Goal: Transaction & Acquisition: Purchase product/service

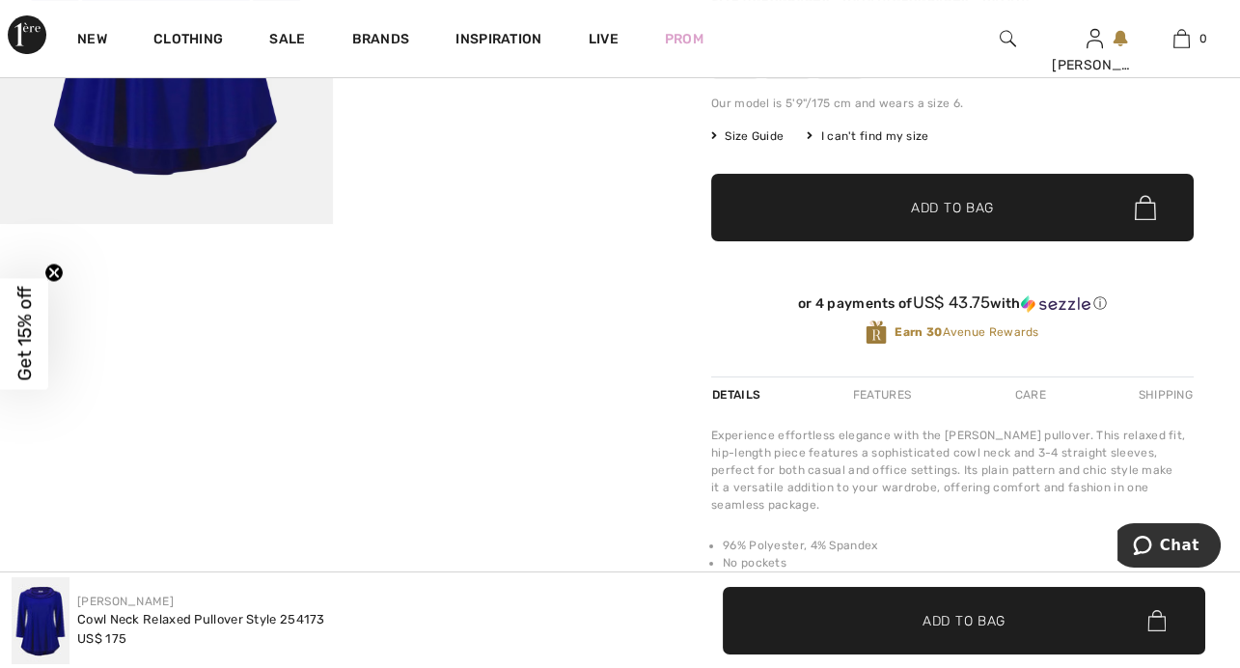
scroll to position [371, 0]
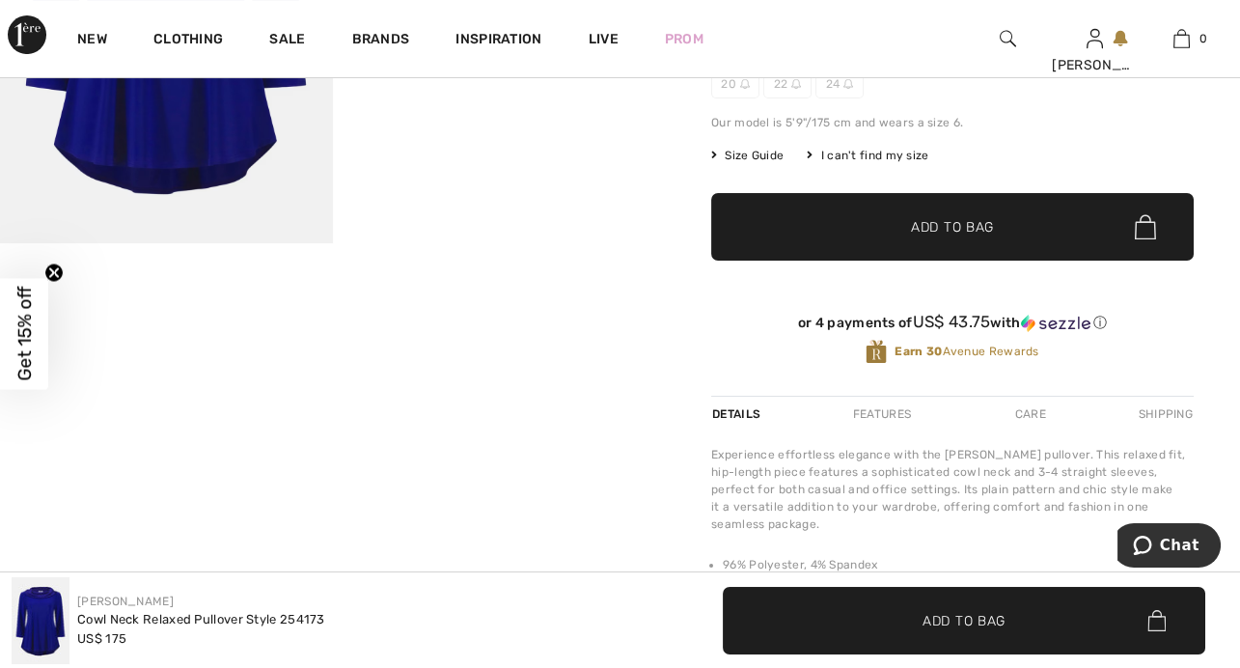
click at [1137, 226] on img at bounding box center [1145, 226] width 21 height 25
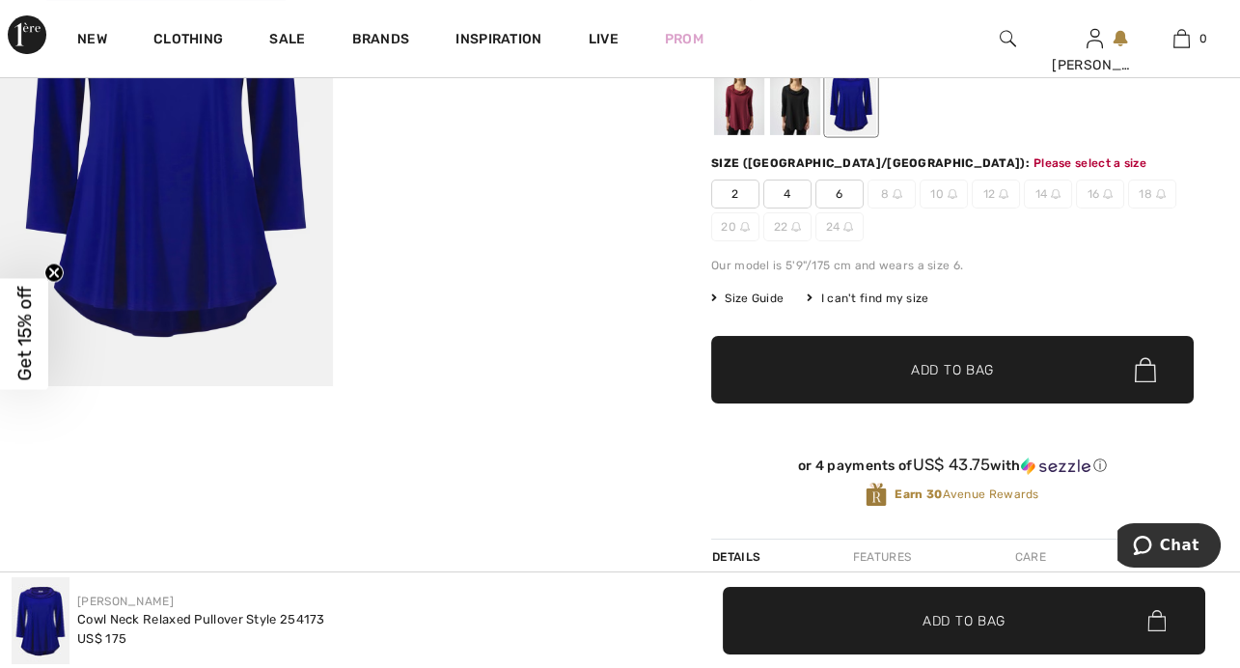
scroll to position [227, 0]
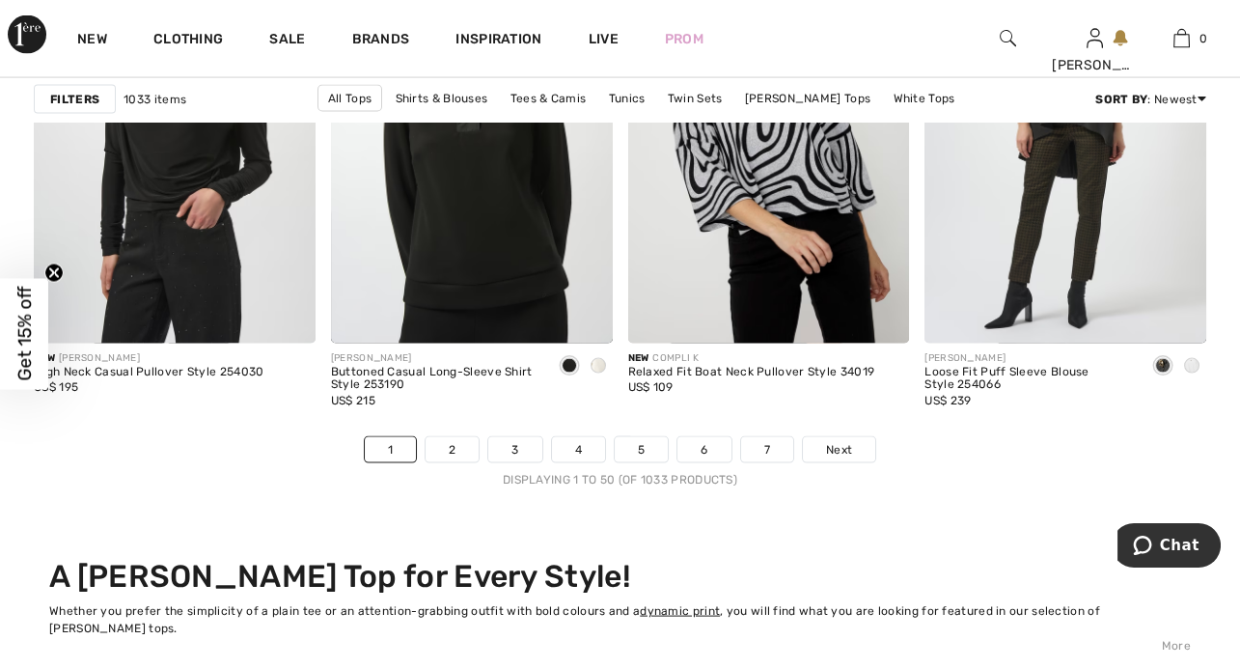
scroll to position [7868, 0]
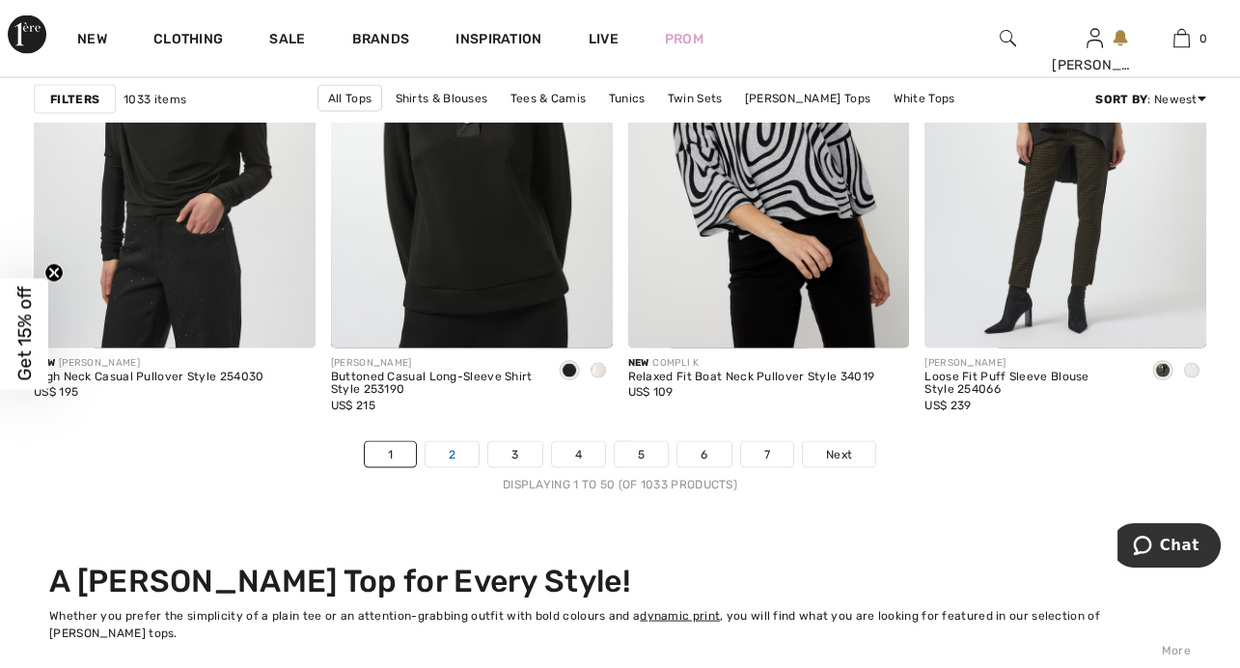
click at [458, 449] on link "2" at bounding box center [452, 454] width 53 height 25
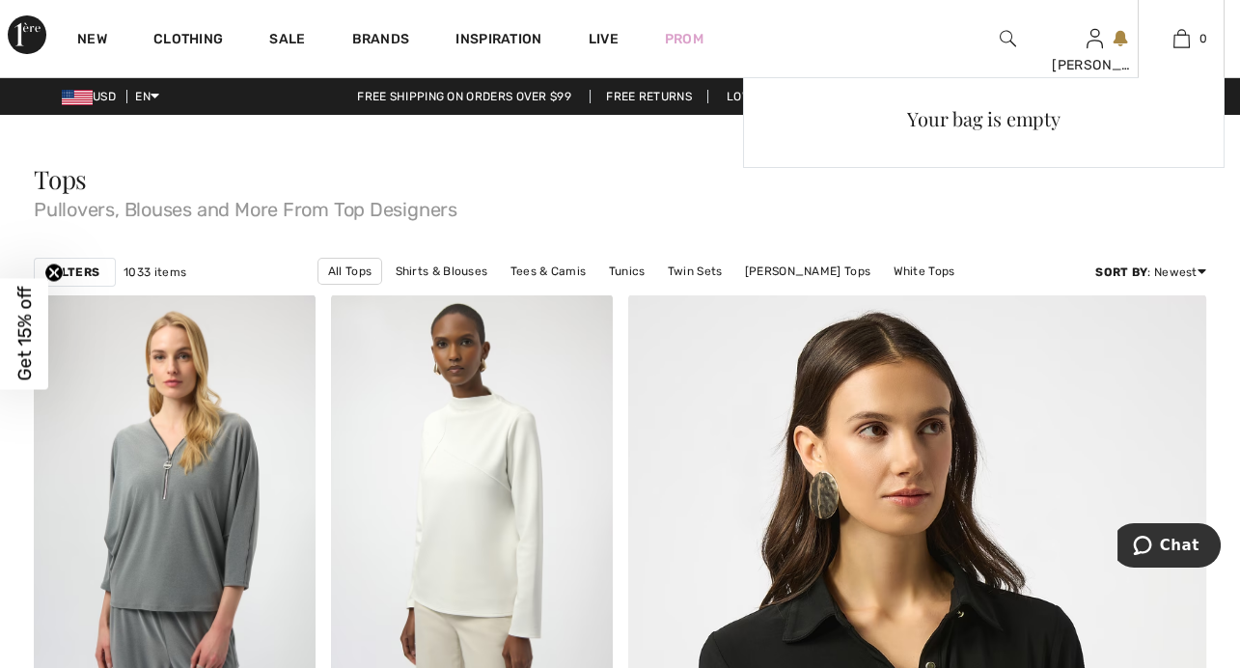
click at [1189, 25] on div "0 Your bag is empty" at bounding box center [1181, 38] width 87 height 77
click at [1183, 30] on img at bounding box center [1182, 38] width 16 height 23
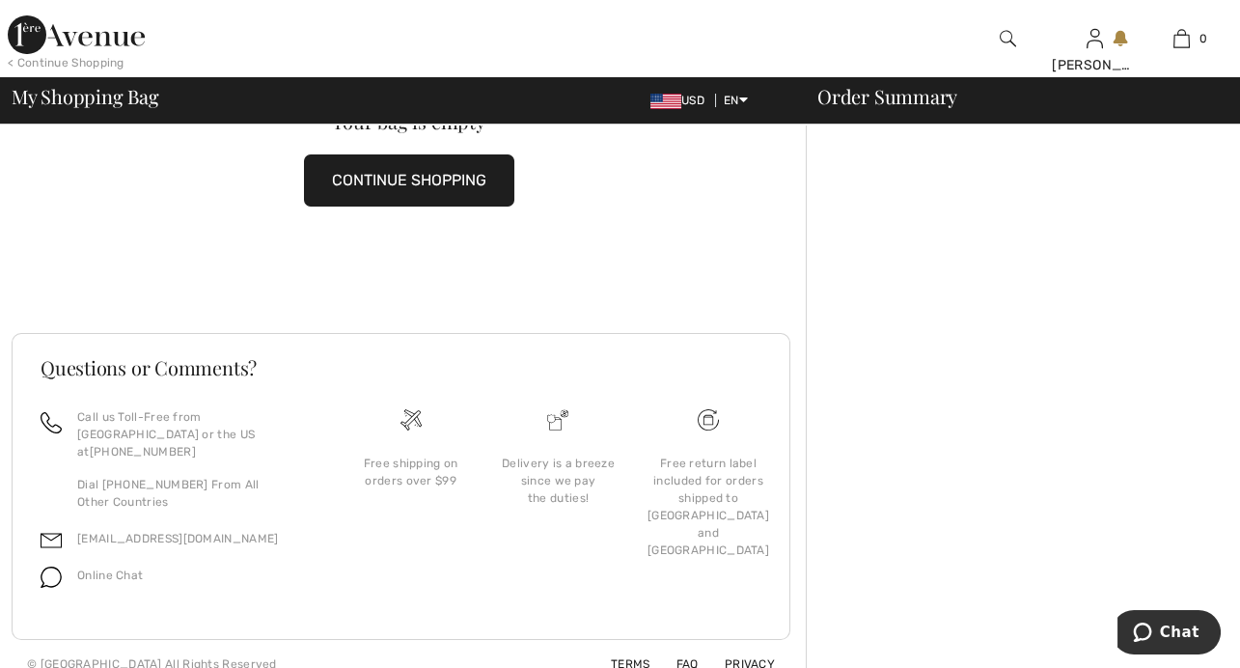
scroll to position [63, 0]
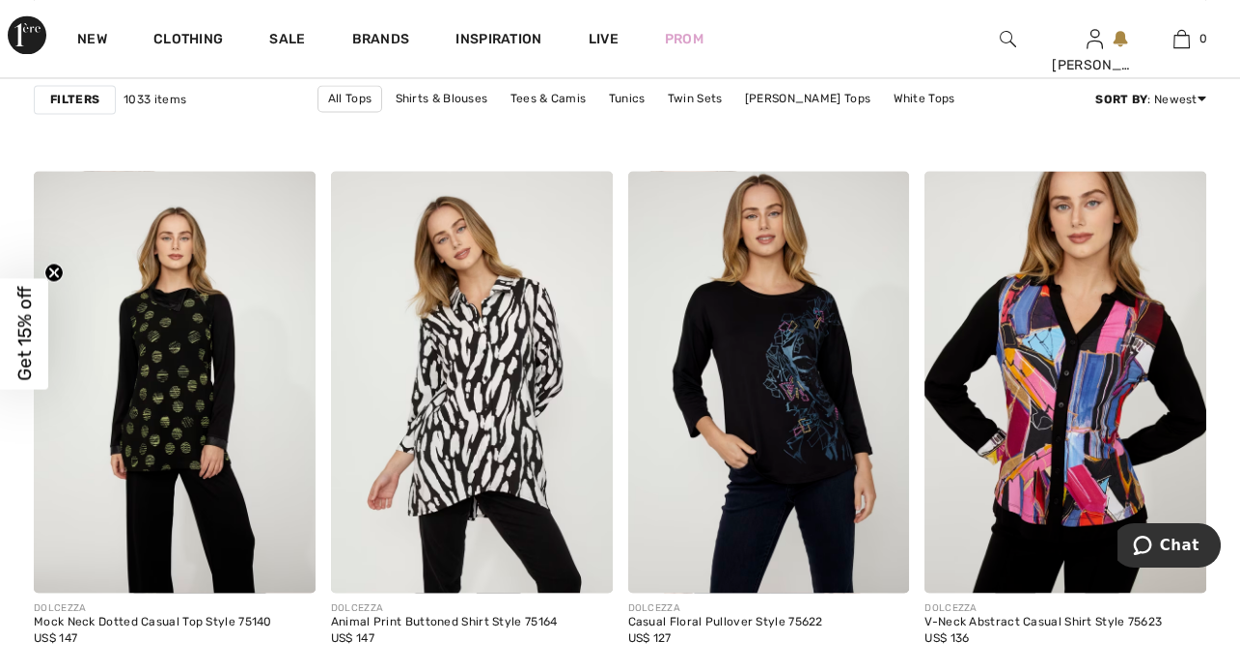
scroll to position [6573, 0]
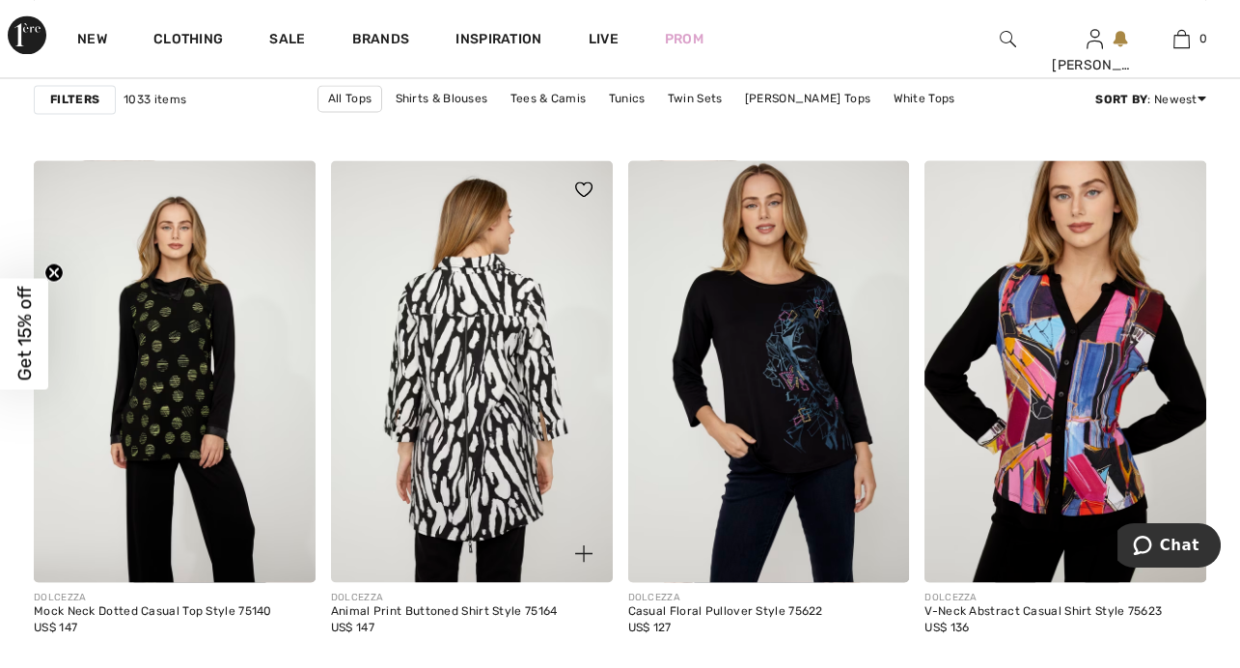
click at [459, 403] on img at bounding box center [472, 371] width 282 height 423
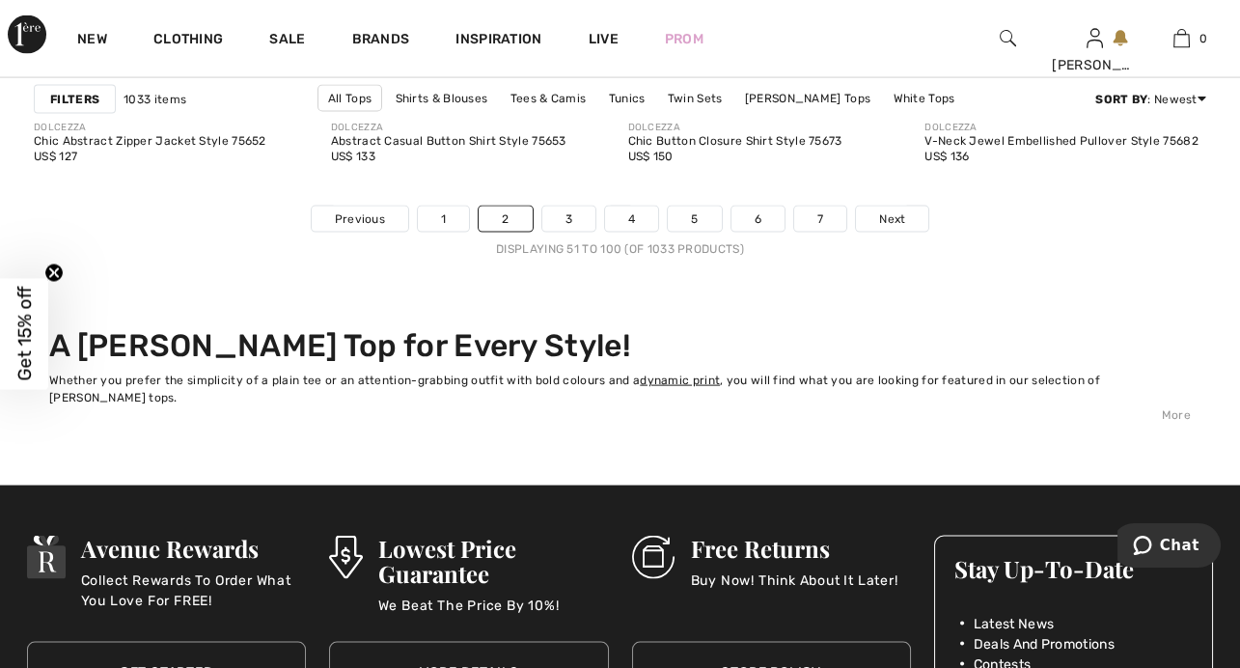
scroll to position [8124, 0]
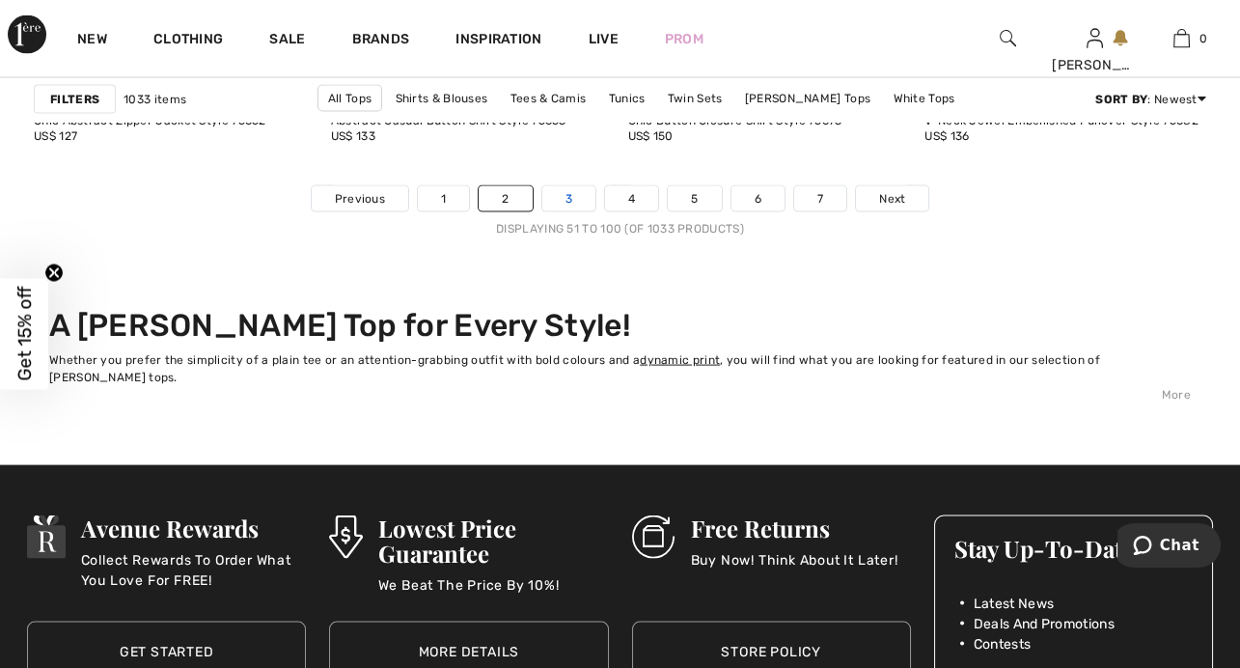
click at [571, 196] on link "3" at bounding box center [569, 198] width 53 height 25
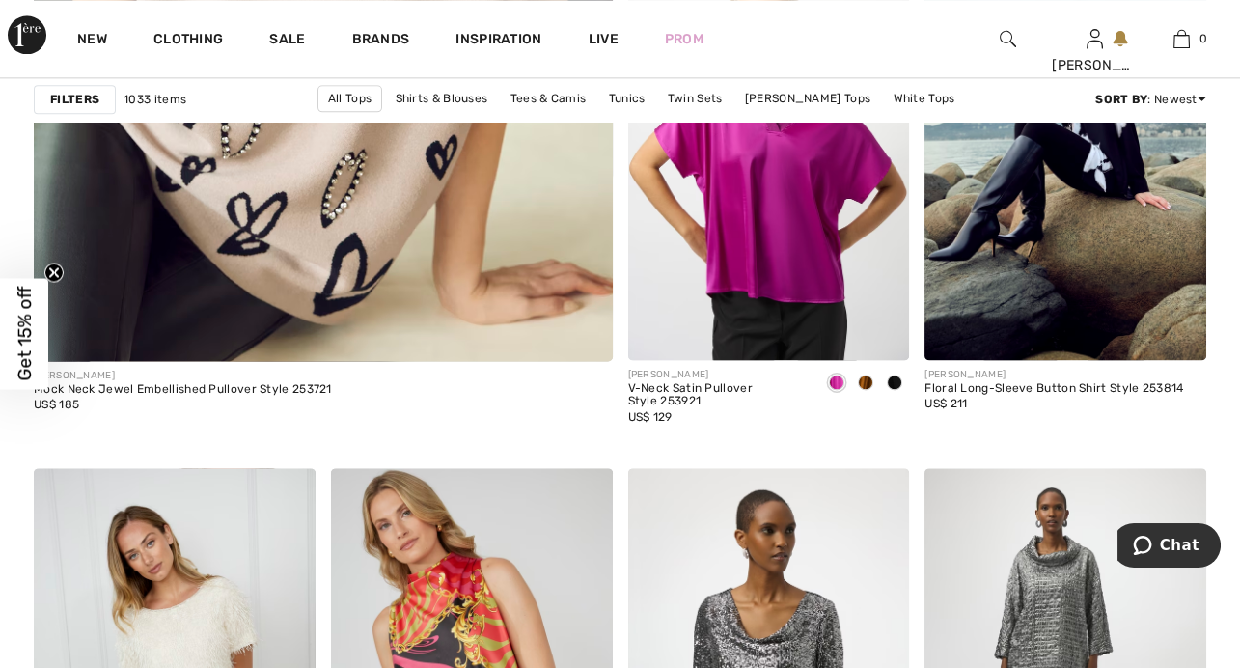
scroll to position [5013, 0]
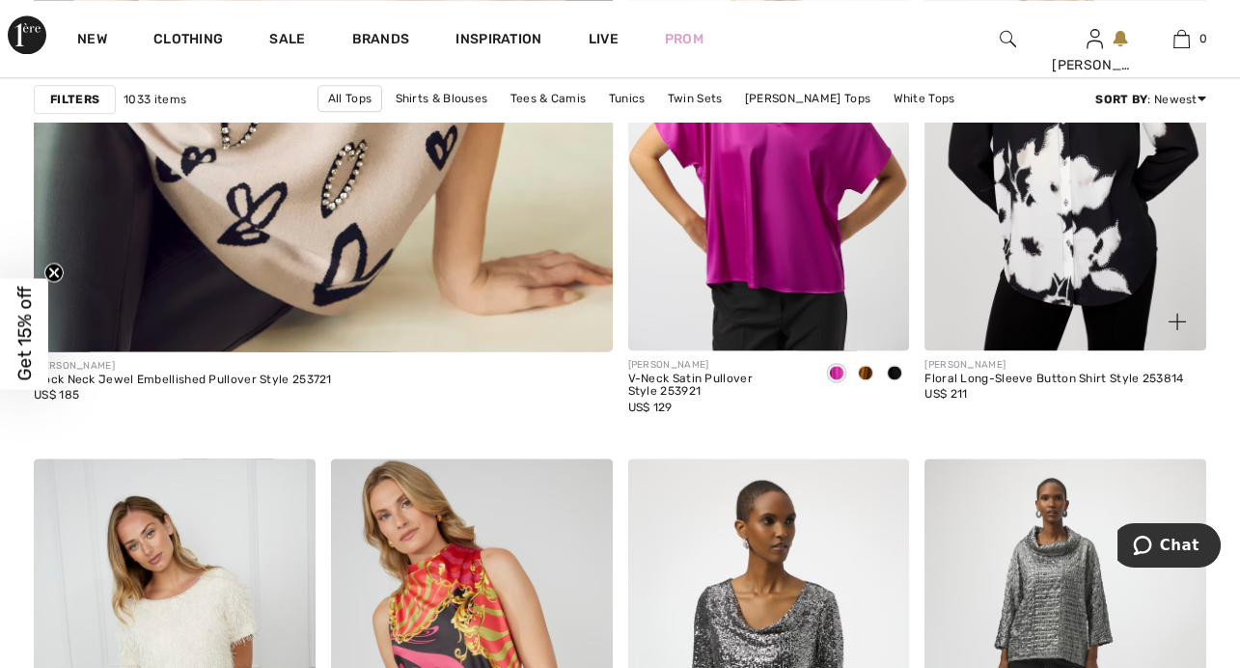
click at [1099, 253] on img at bounding box center [1066, 139] width 282 height 423
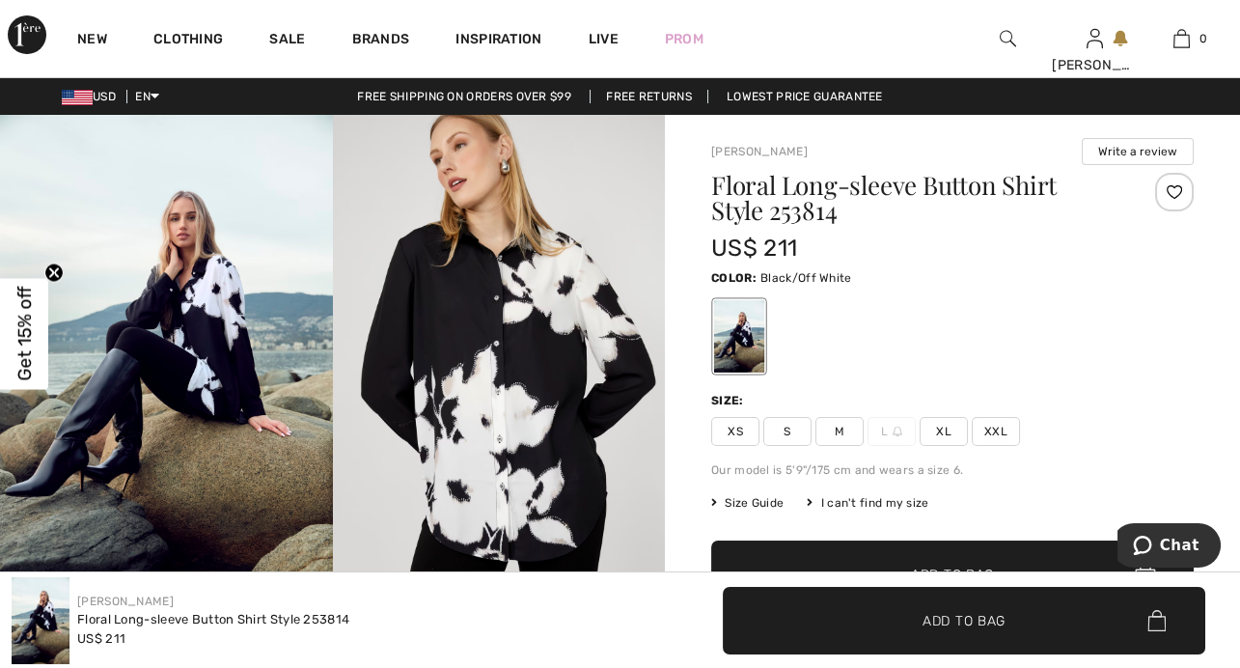
click at [940, 441] on span "XL" at bounding box center [944, 431] width 48 height 29
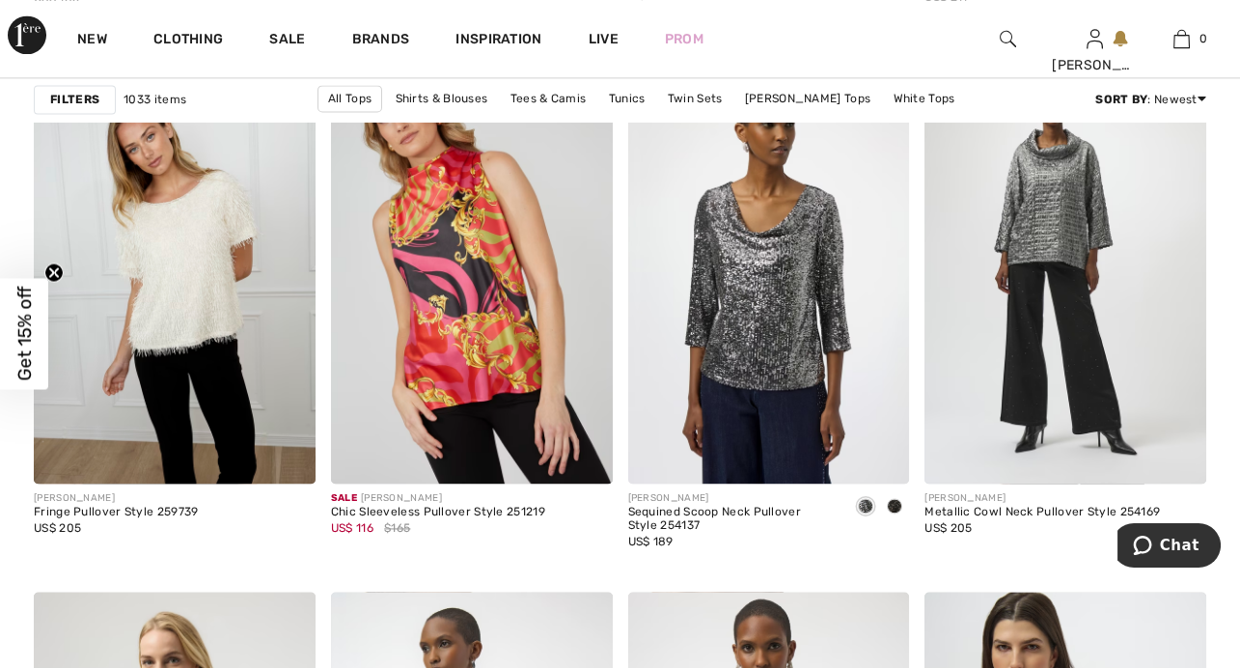
scroll to position [5404, 0]
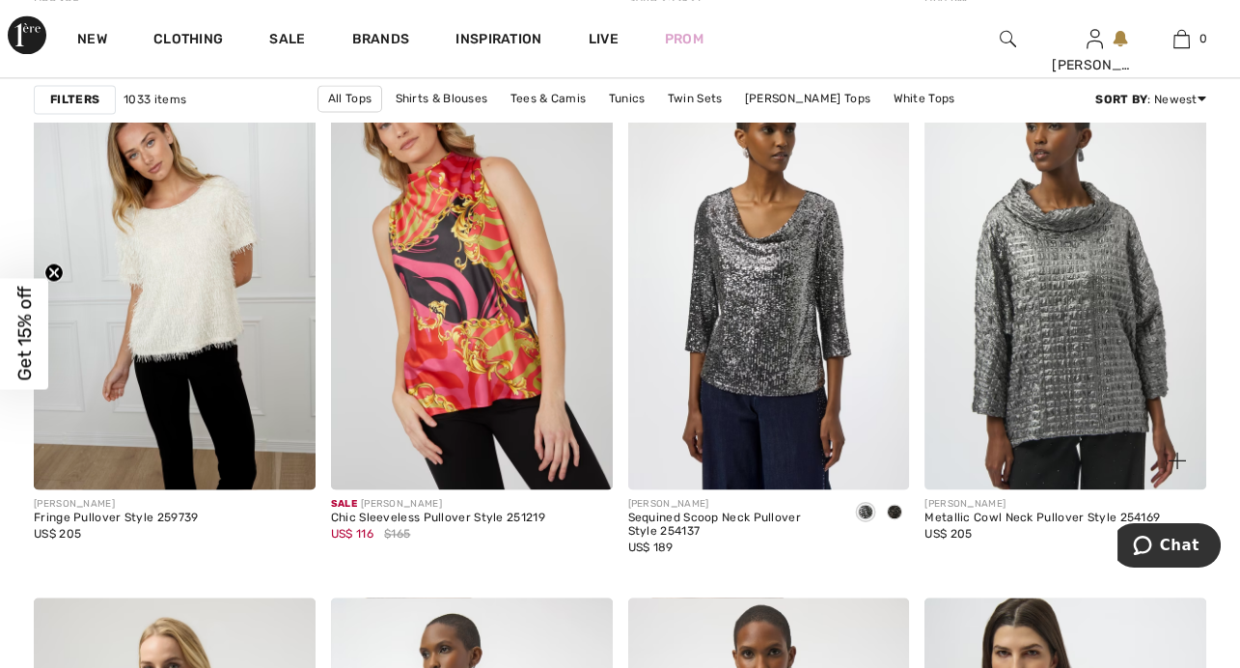
click at [1058, 334] on img at bounding box center [1066, 279] width 282 height 423
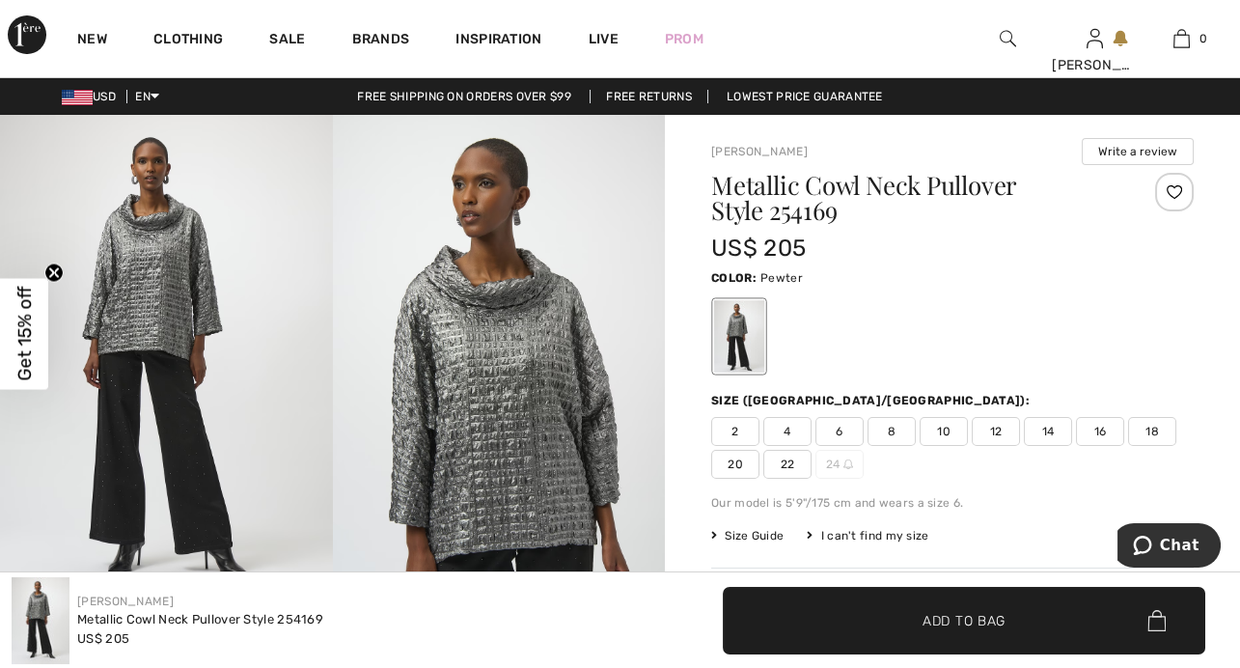
click at [1055, 431] on span "14" at bounding box center [1048, 431] width 48 height 29
click at [500, 377] on img at bounding box center [499, 364] width 333 height 498
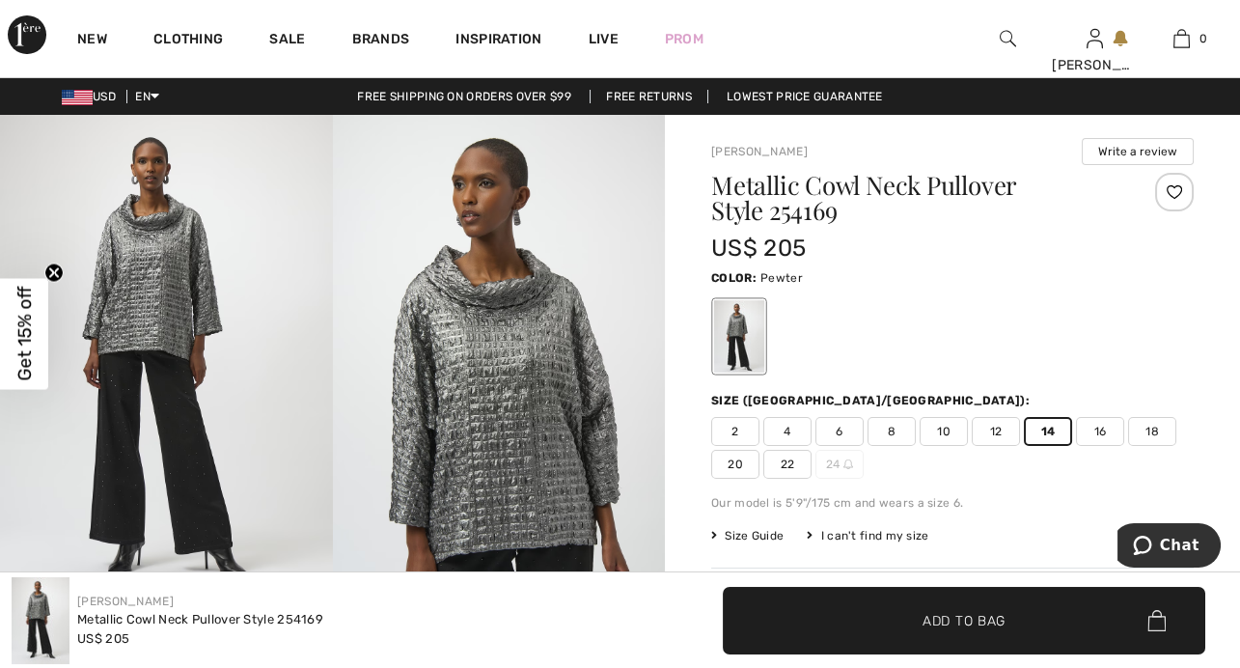
click at [951, 612] on span "Add to Bag" at bounding box center [964, 620] width 83 height 20
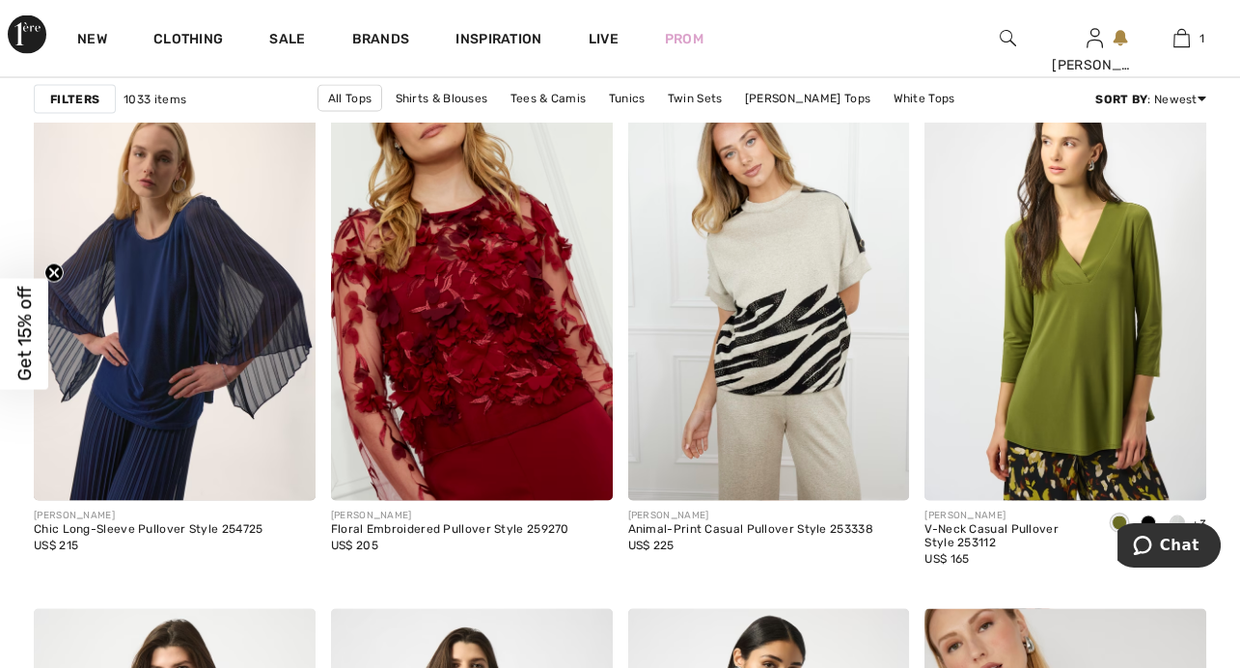
scroll to position [7221, 0]
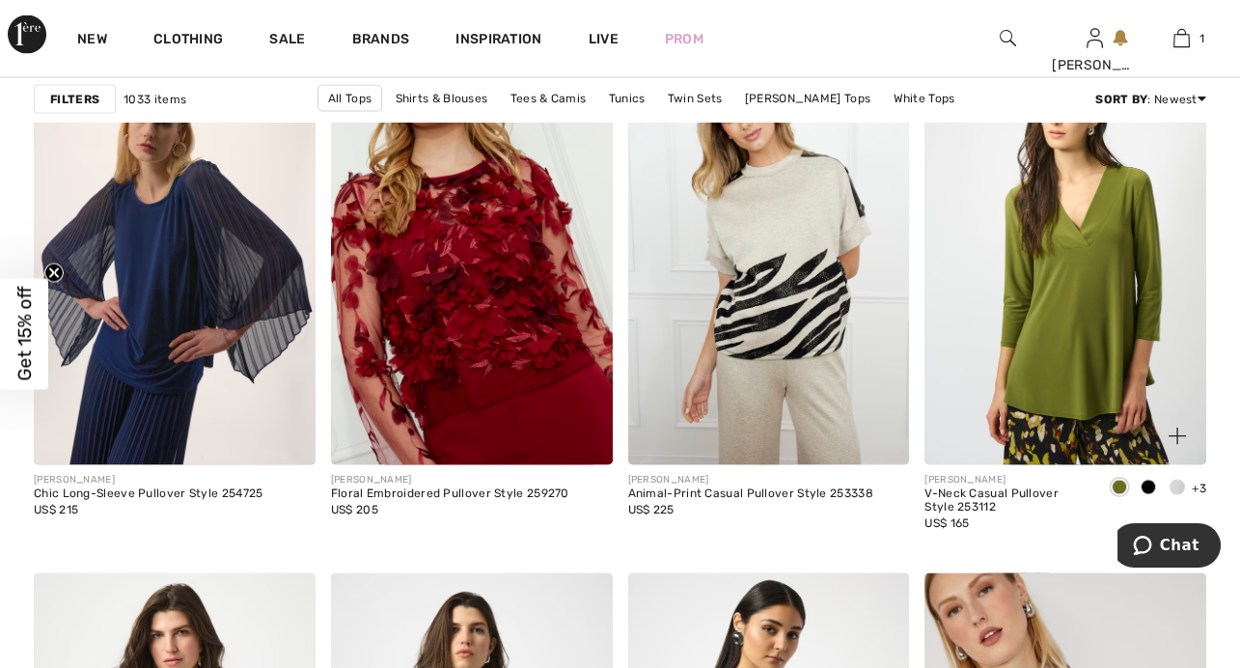
click at [1180, 484] on span at bounding box center [1177, 487] width 15 height 15
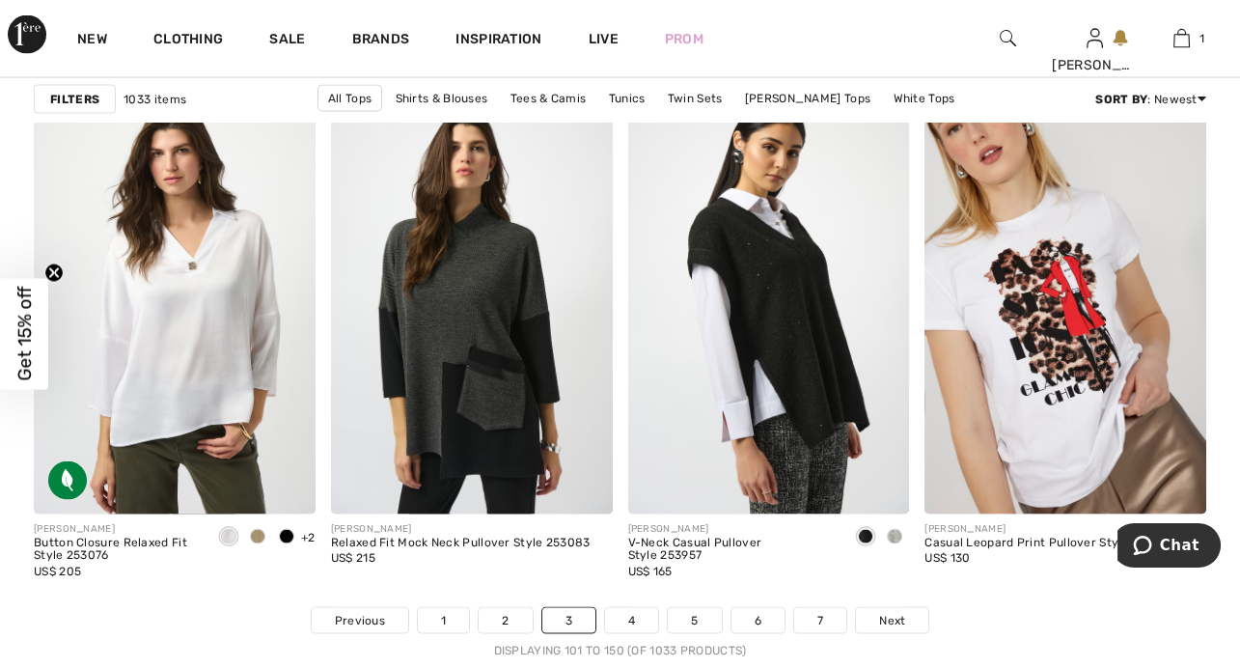
scroll to position [7682, 0]
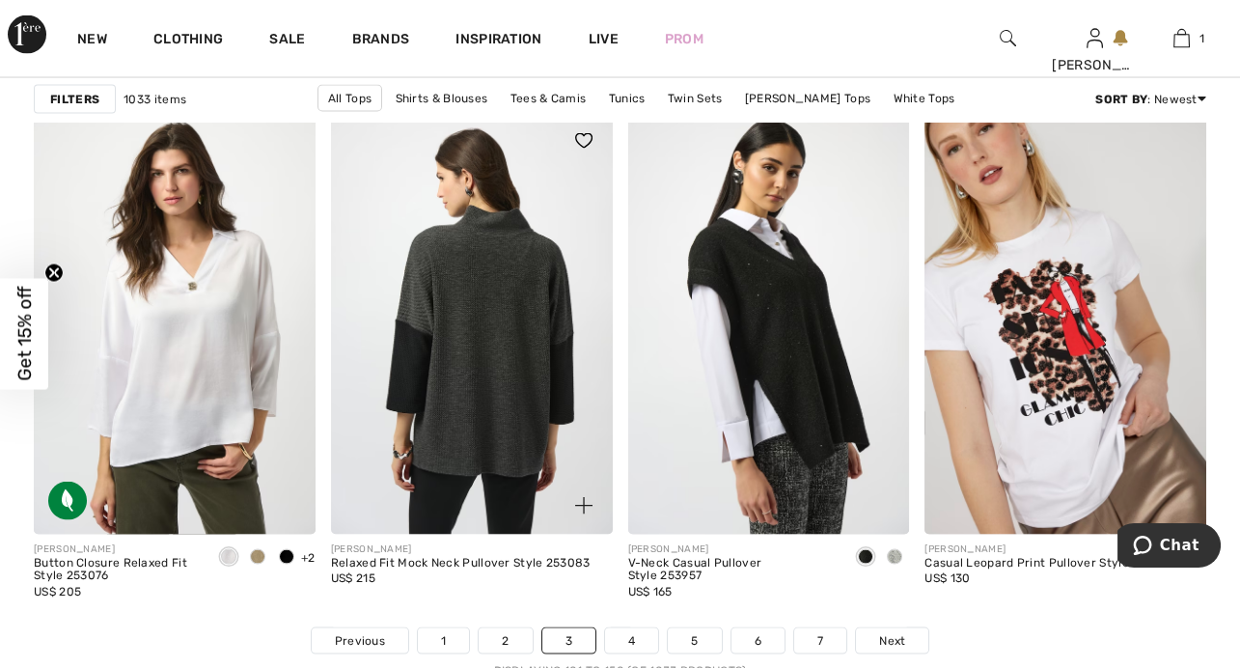
click at [498, 288] on img at bounding box center [472, 323] width 282 height 423
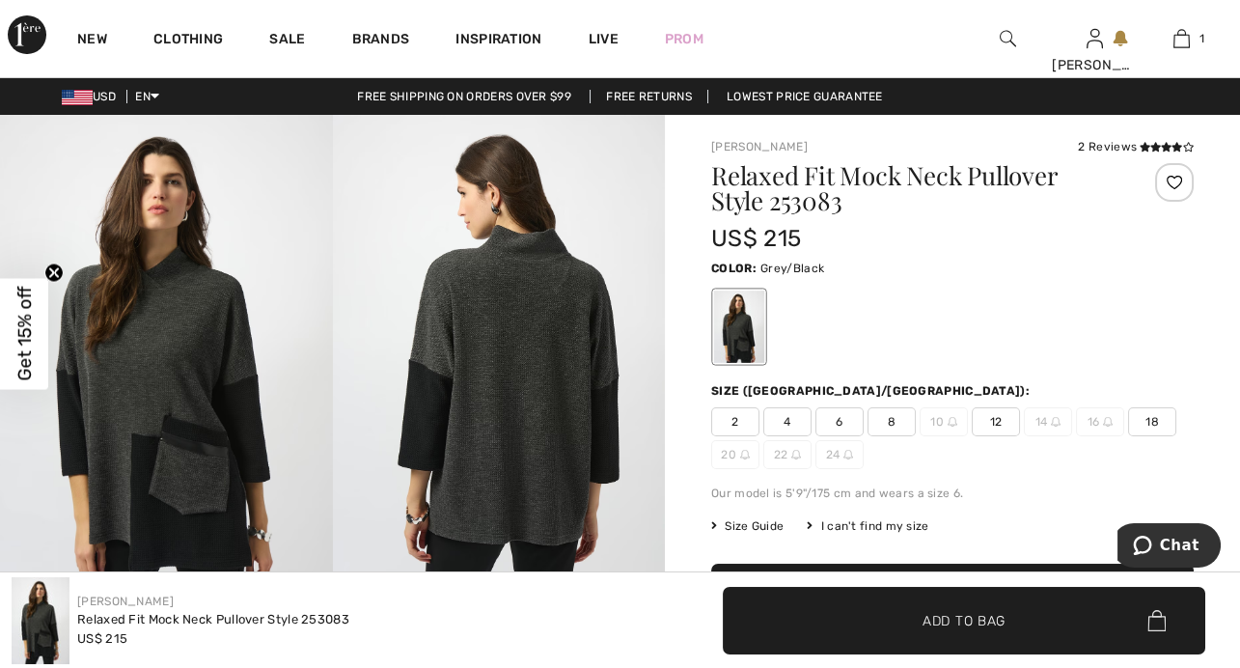
click at [462, 367] on img at bounding box center [499, 364] width 333 height 498
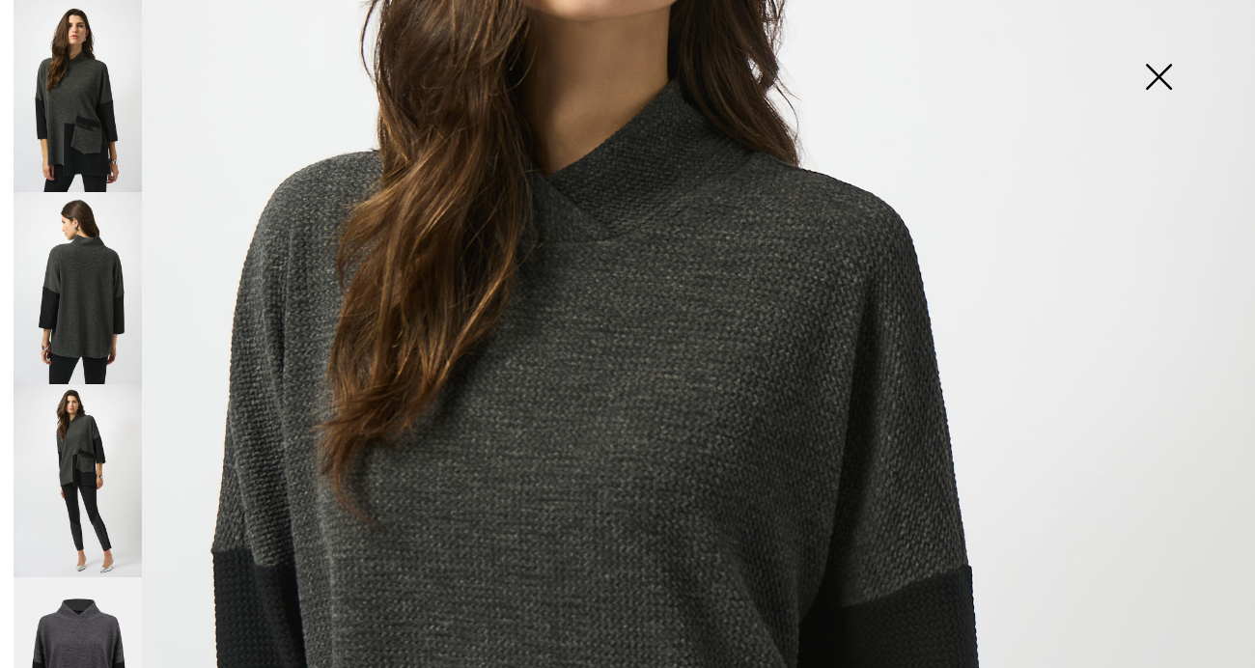
scroll to position [413, 0]
click at [73, 314] on img at bounding box center [78, 288] width 128 height 192
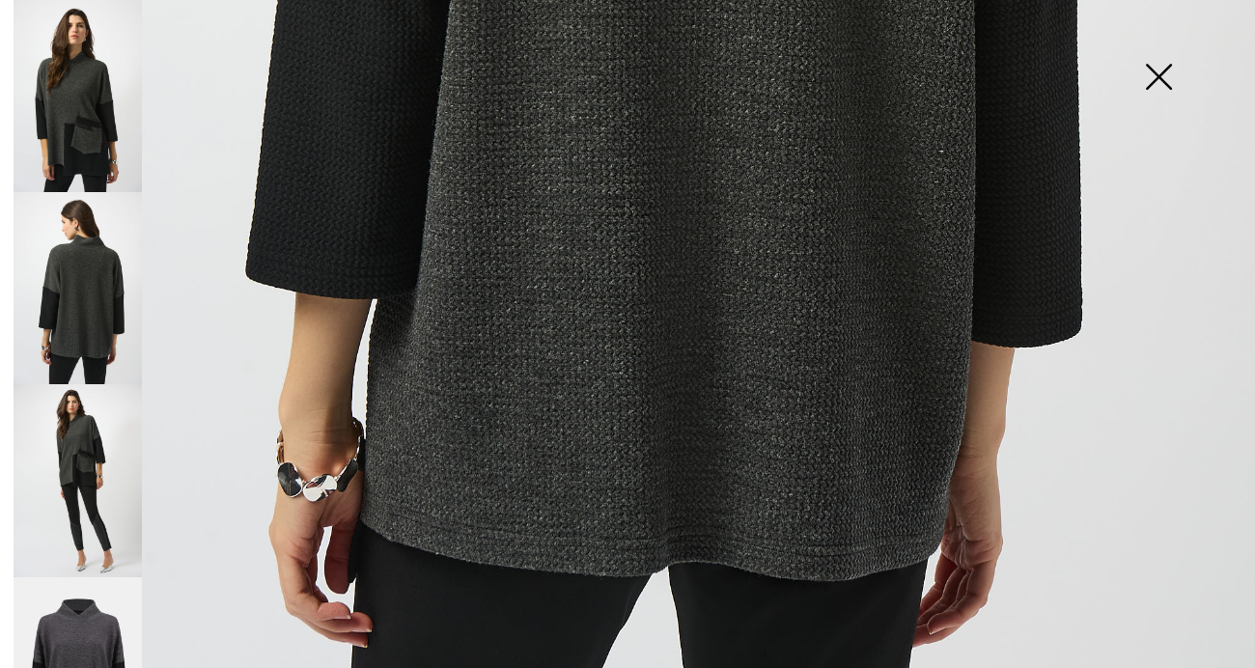
scroll to position [1044, 0]
click at [64, 468] on img at bounding box center [78, 480] width 128 height 192
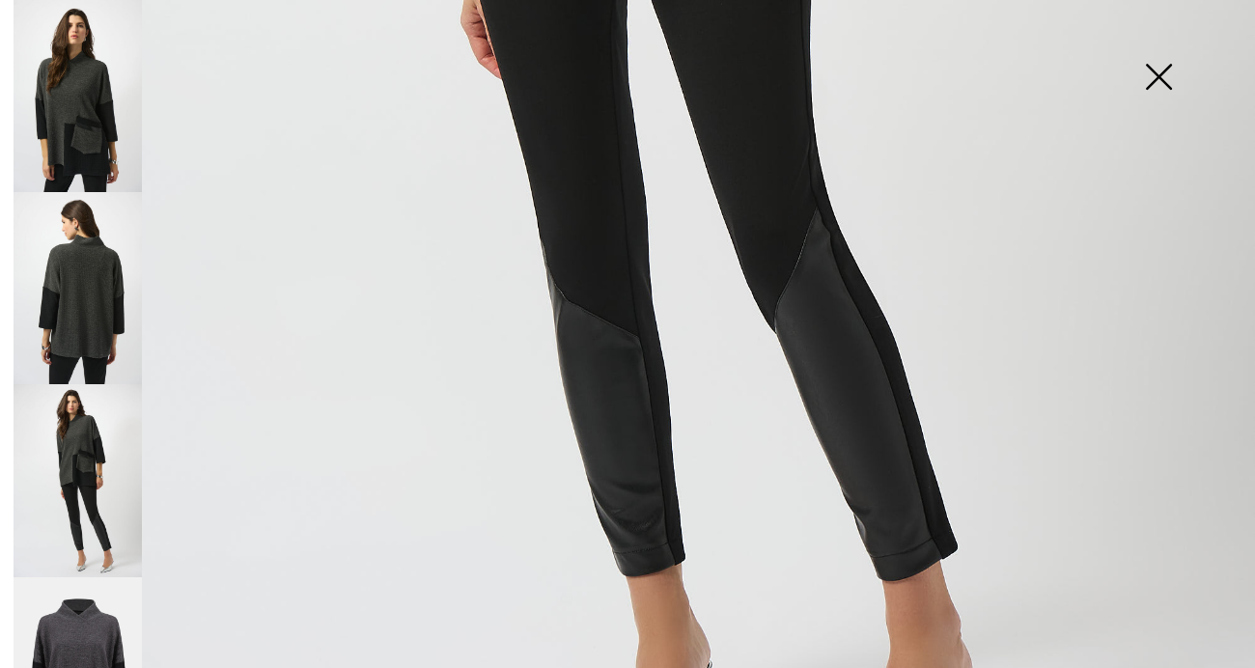
click at [69, 600] on img at bounding box center [78, 673] width 128 height 193
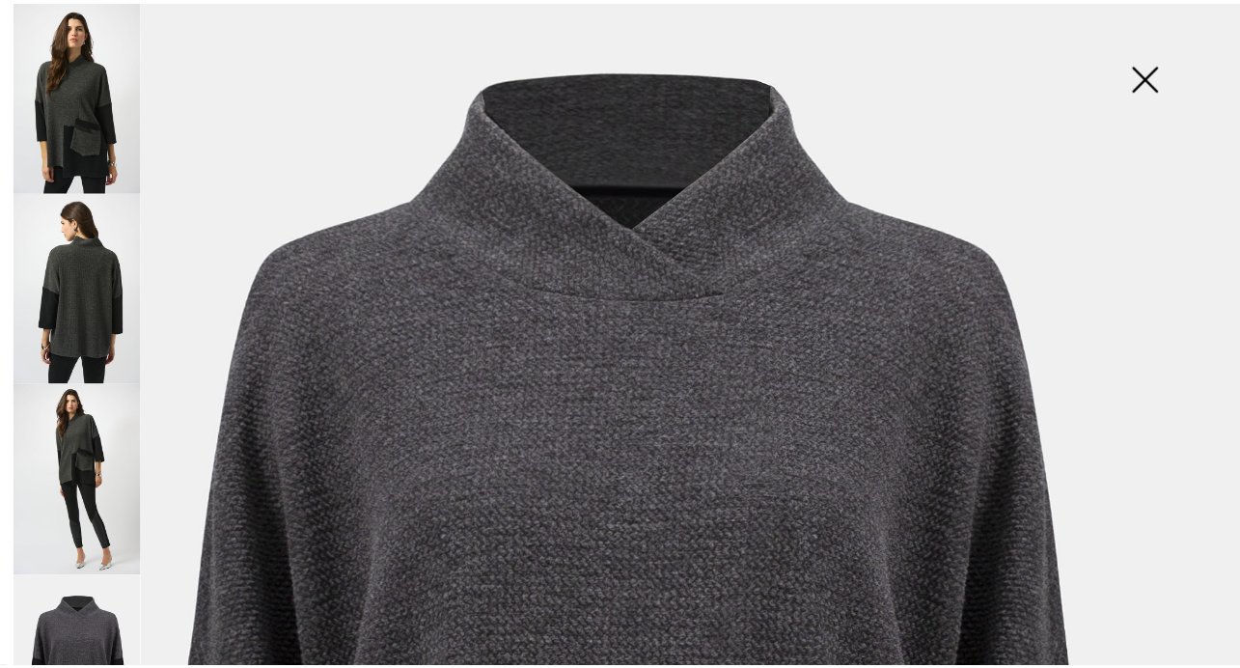
scroll to position [139, 0]
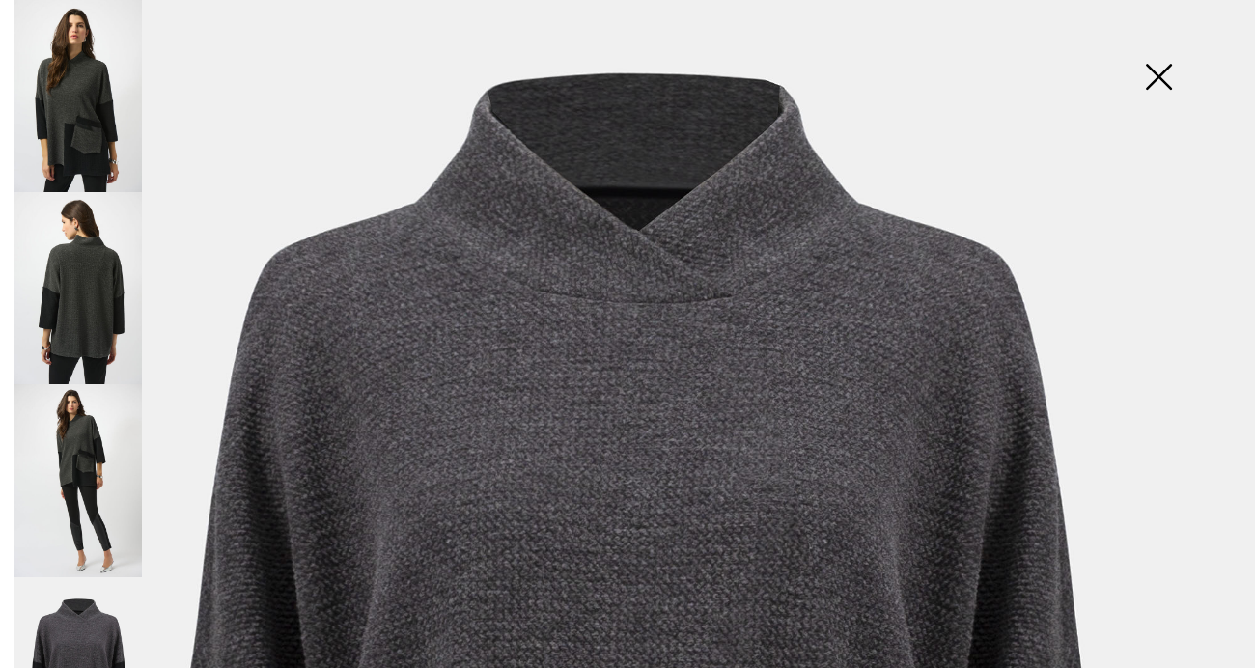
click at [1165, 76] on img at bounding box center [1158, 78] width 97 height 99
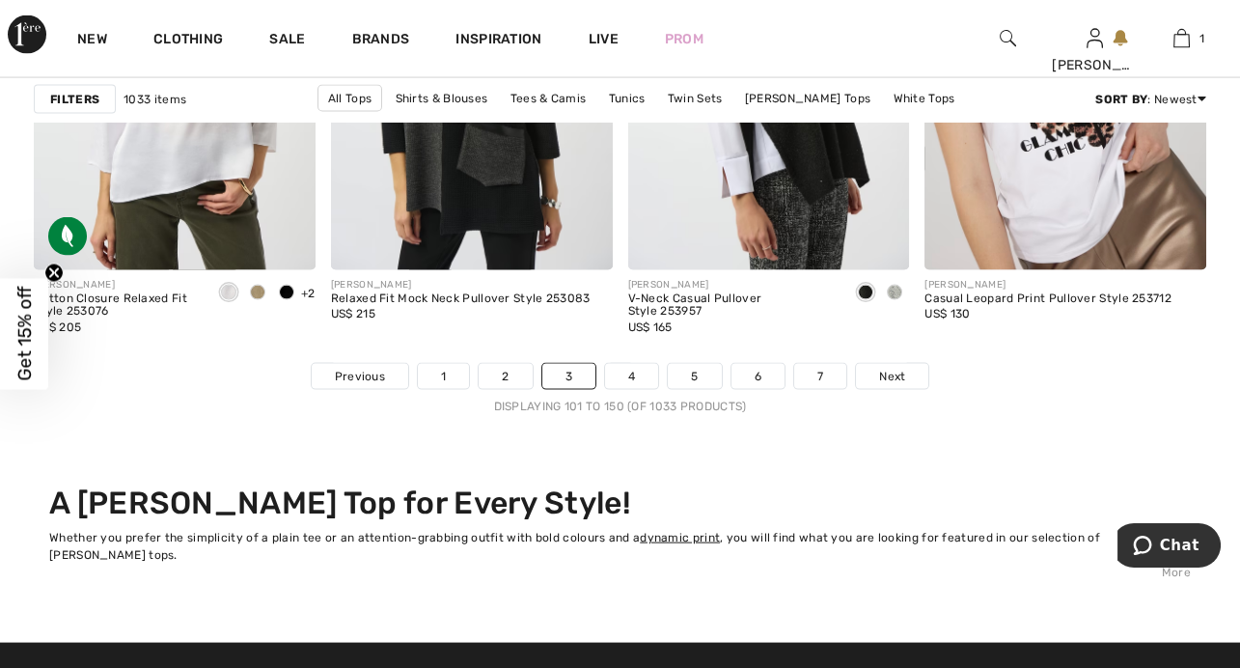
scroll to position [7952, 0]
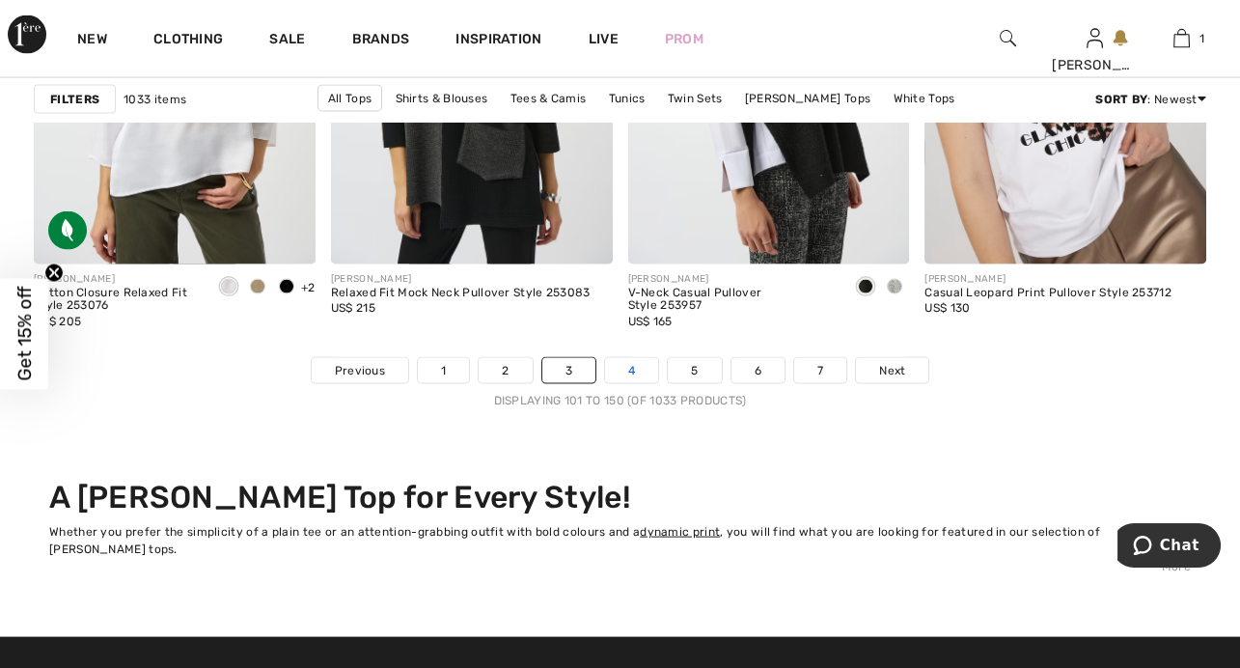
click at [622, 369] on link "4" at bounding box center [631, 370] width 53 height 25
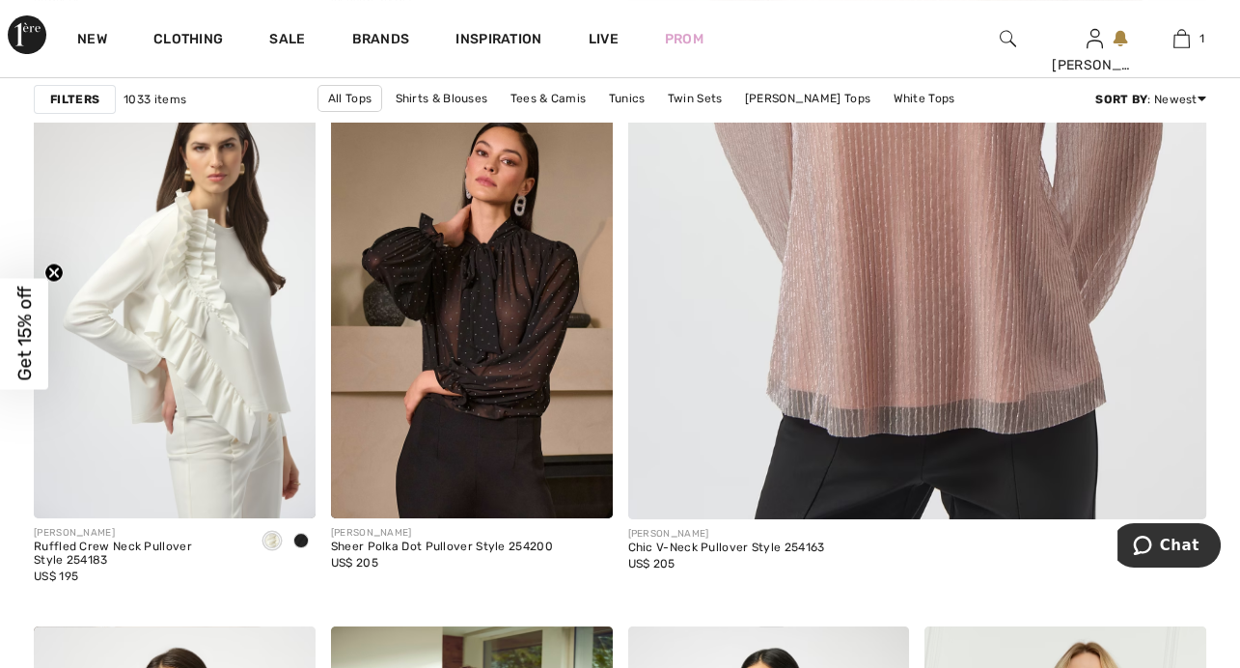
scroll to position [760, 0]
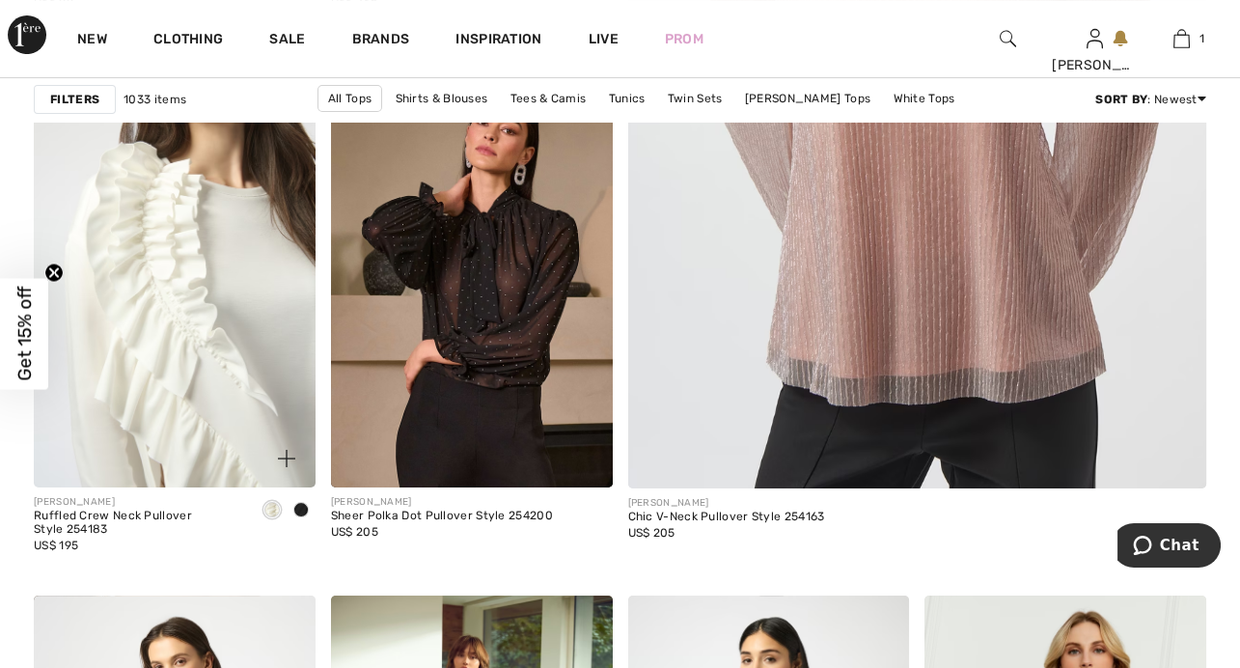
click at [239, 336] on img at bounding box center [175, 277] width 282 height 423
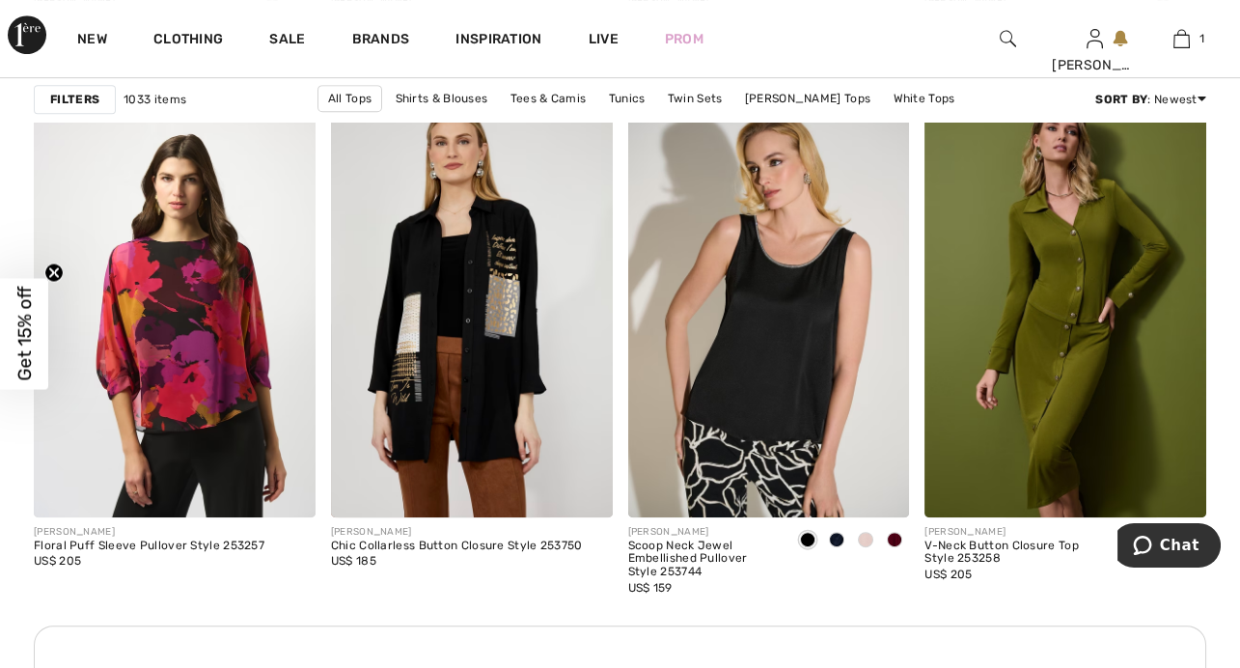
scroll to position [1751, 0]
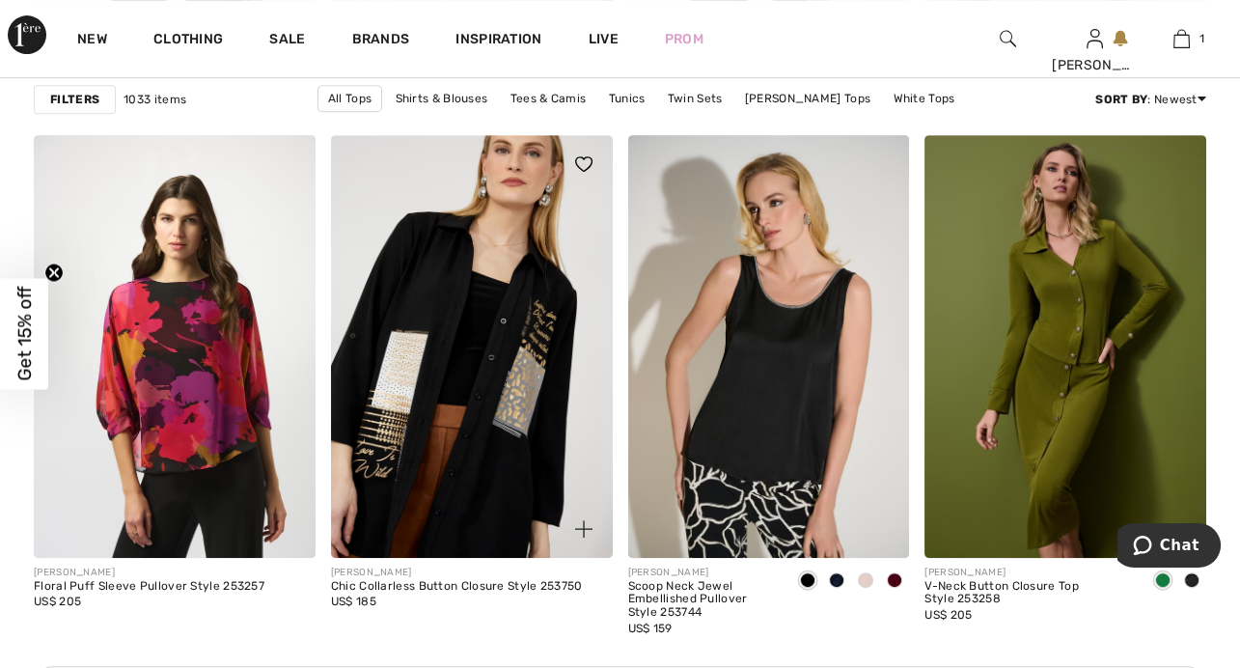
click at [488, 406] on img at bounding box center [472, 346] width 282 height 423
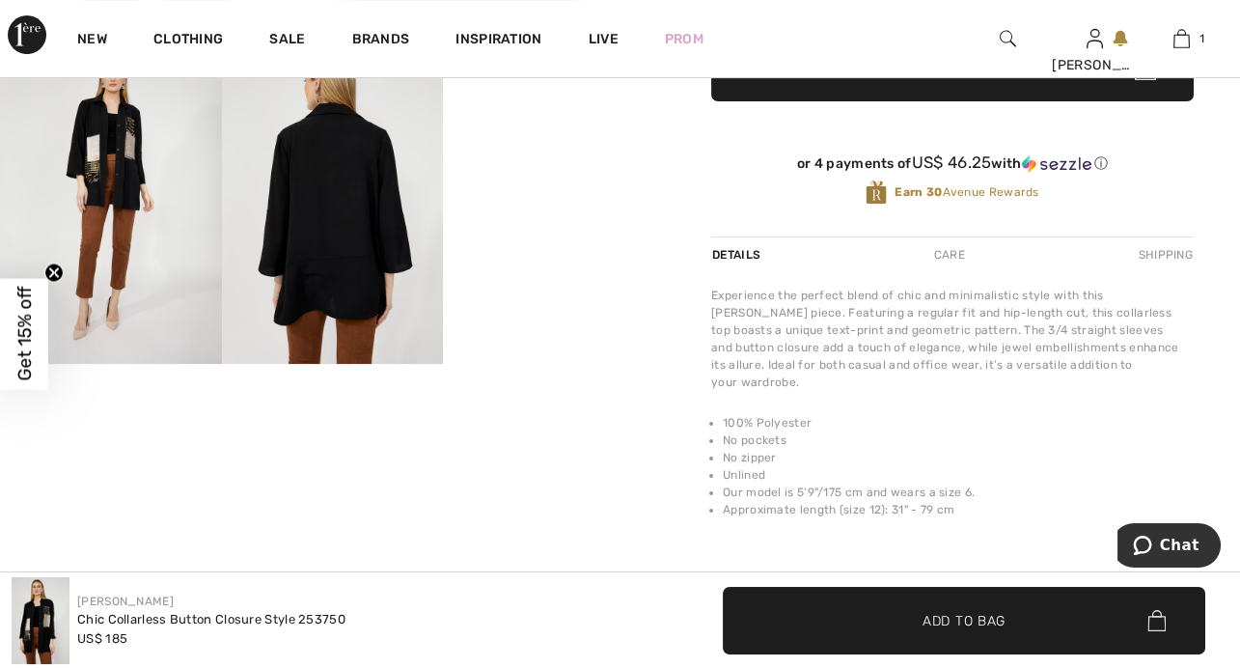
scroll to position [576, 0]
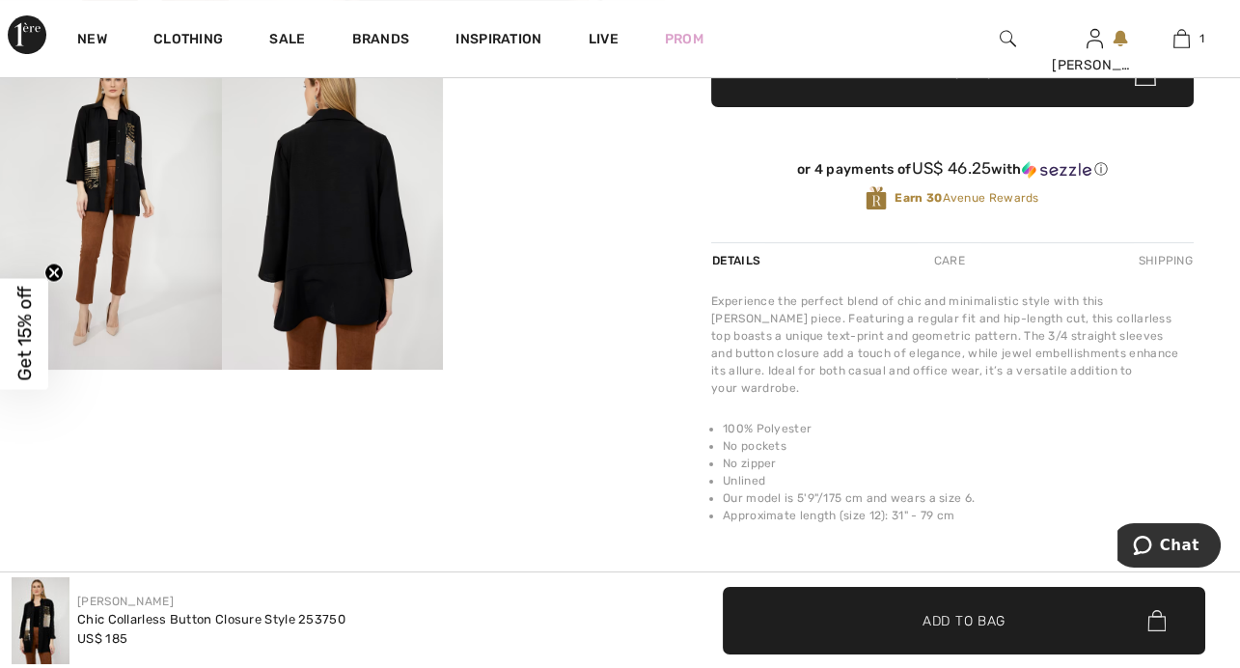
click at [124, 205] on img at bounding box center [111, 204] width 222 height 332
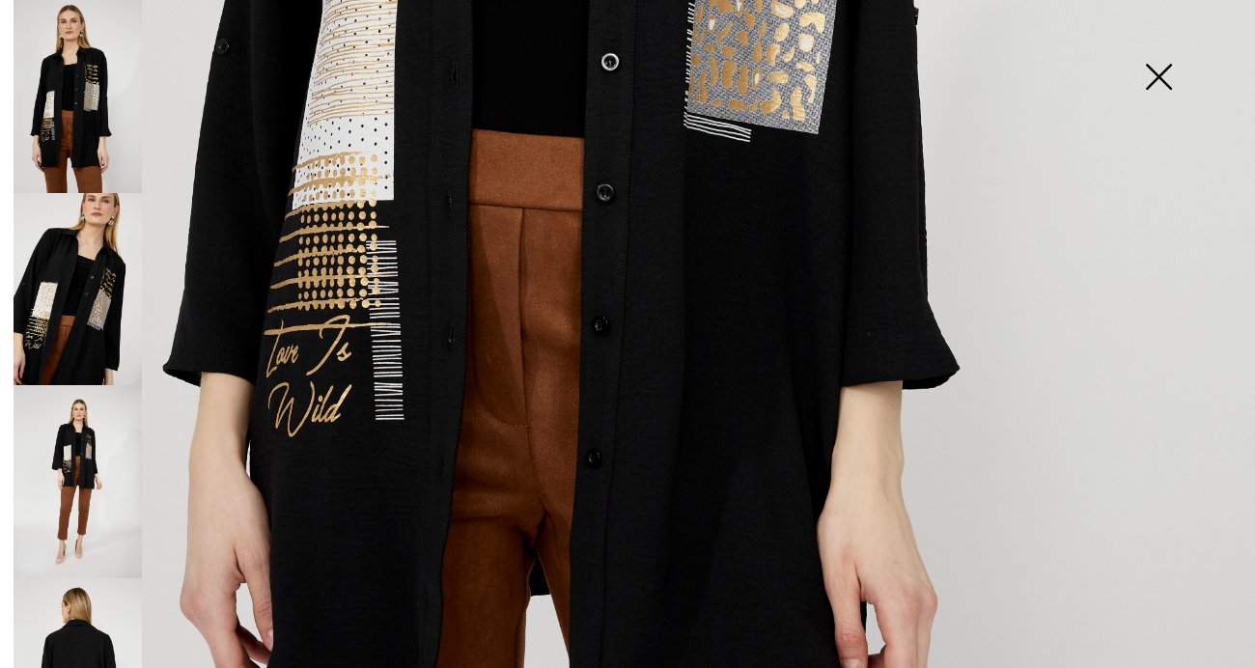
scroll to position [946, 0]
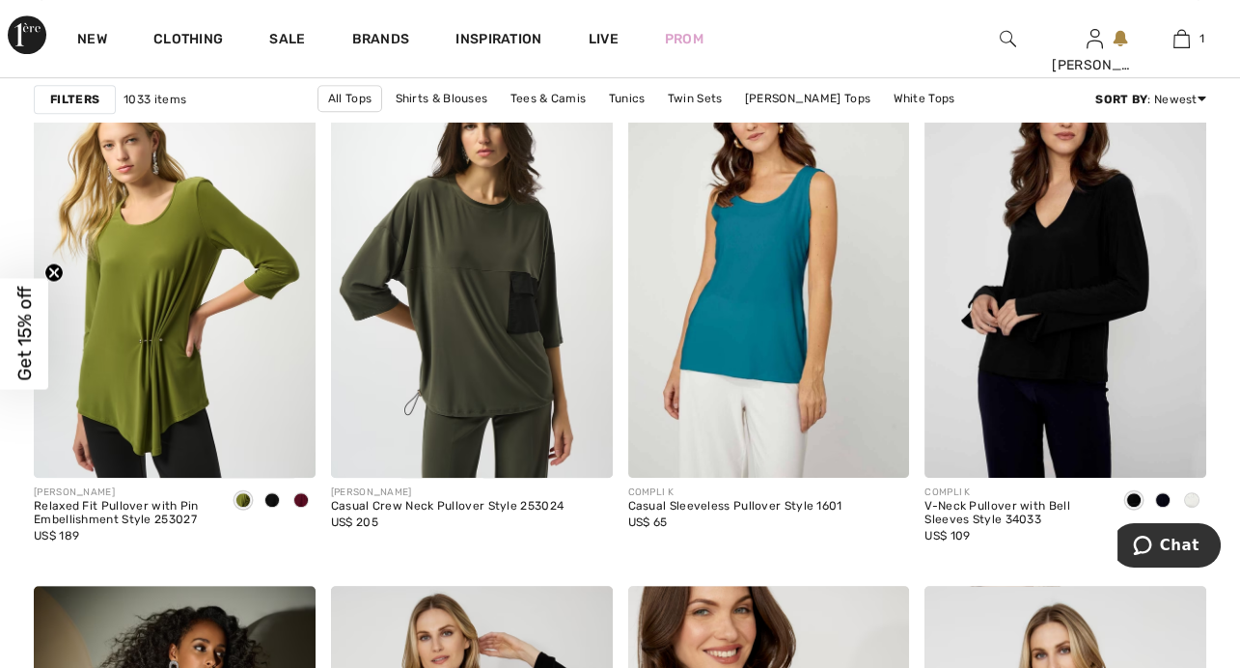
scroll to position [2567, 0]
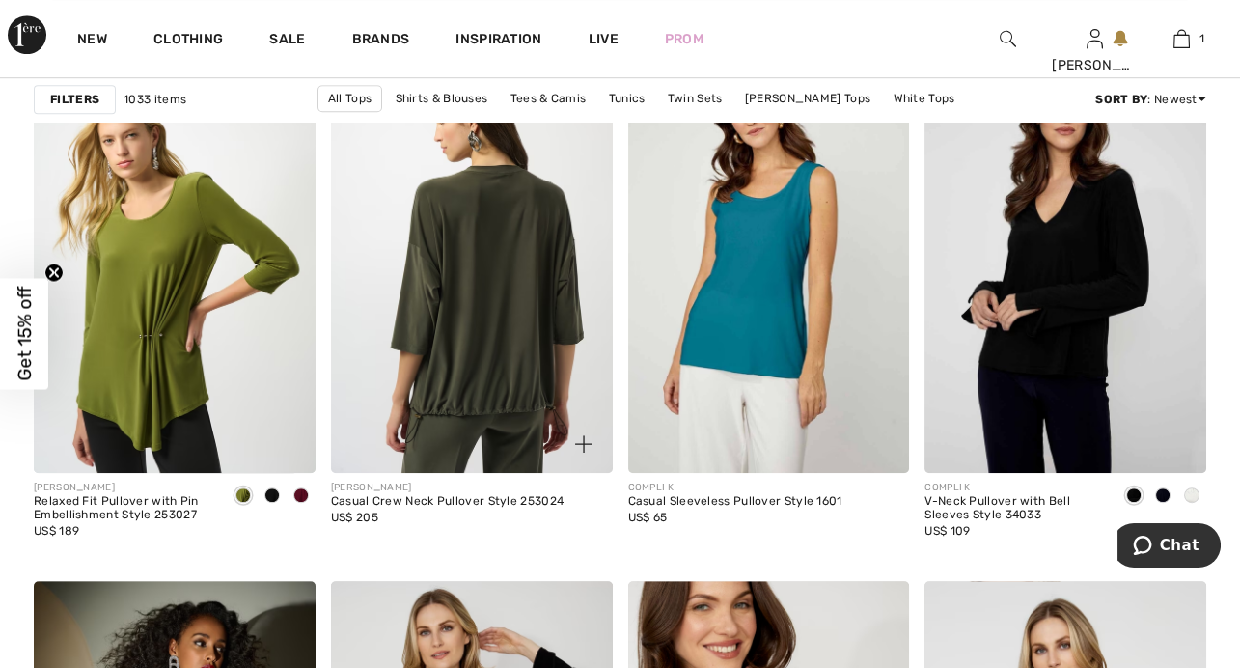
click at [499, 299] on img at bounding box center [472, 261] width 282 height 423
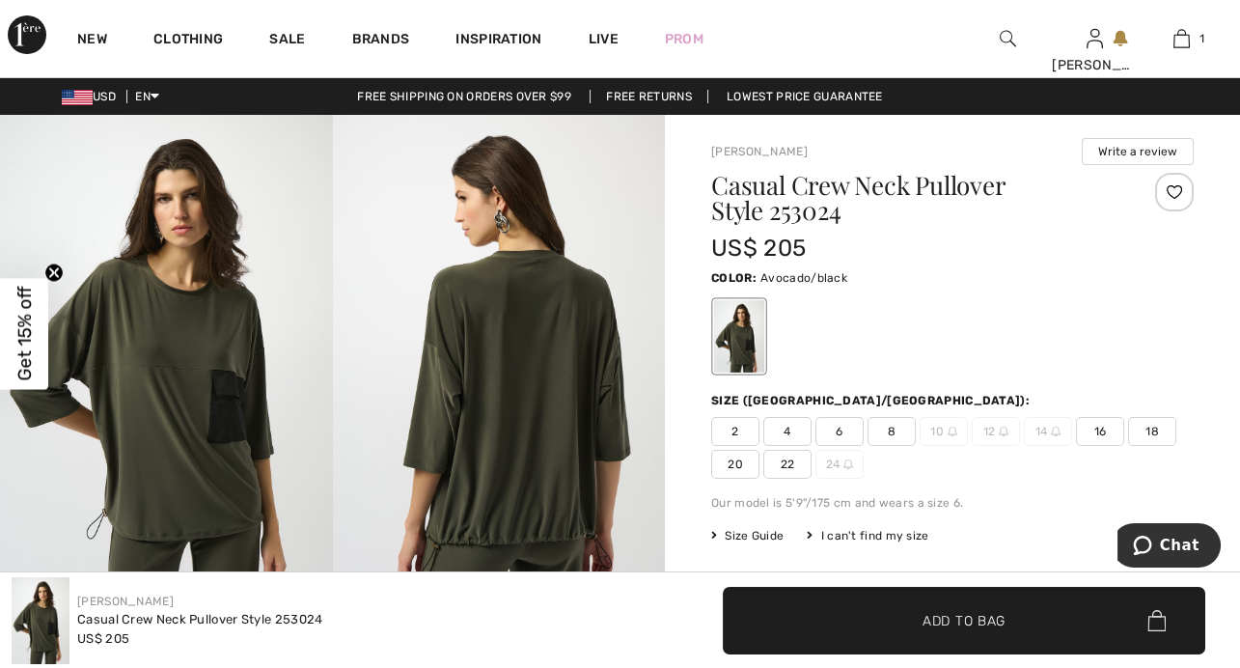
click at [191, 368] on img at bounding box center [166, 364] width 333 height 498
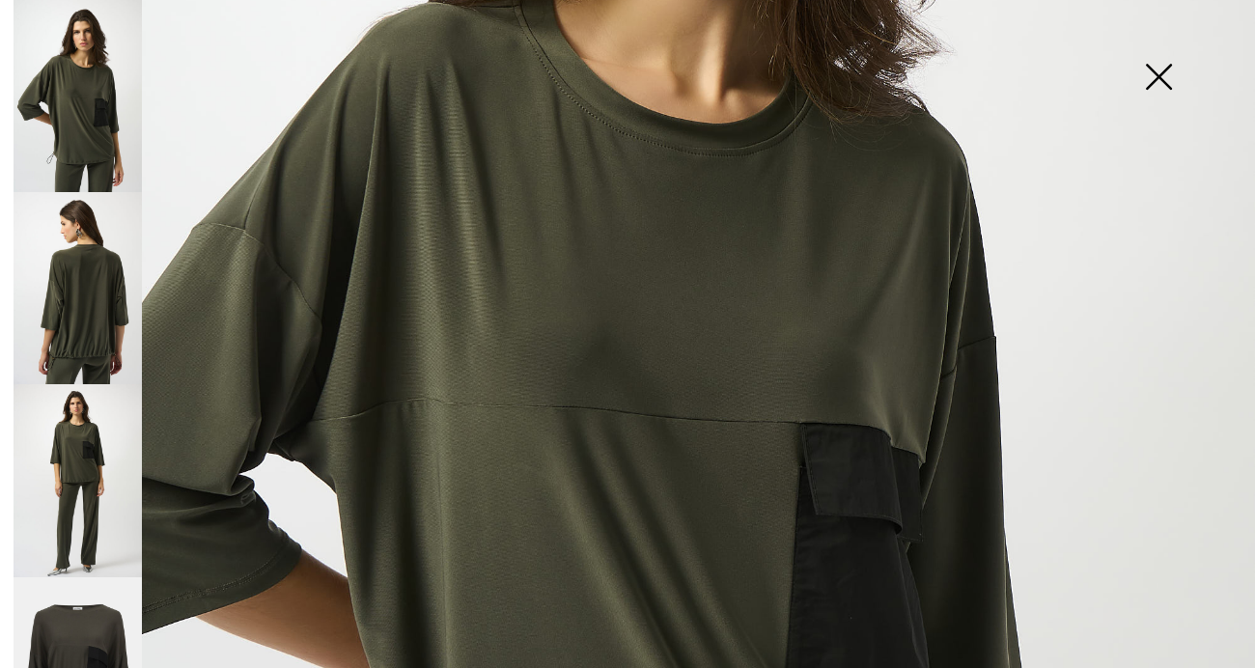
scroll to position [538, 0]
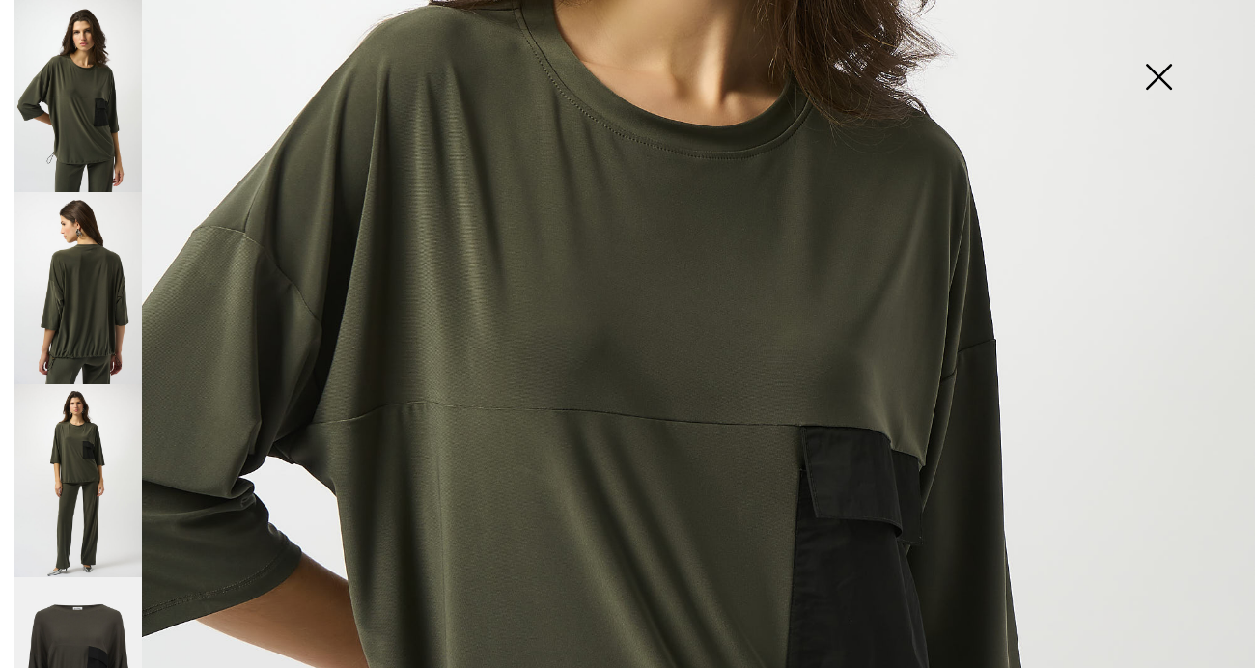
click at [1163, 77] on img at bounding box center [1158, 78] width 97 height 99
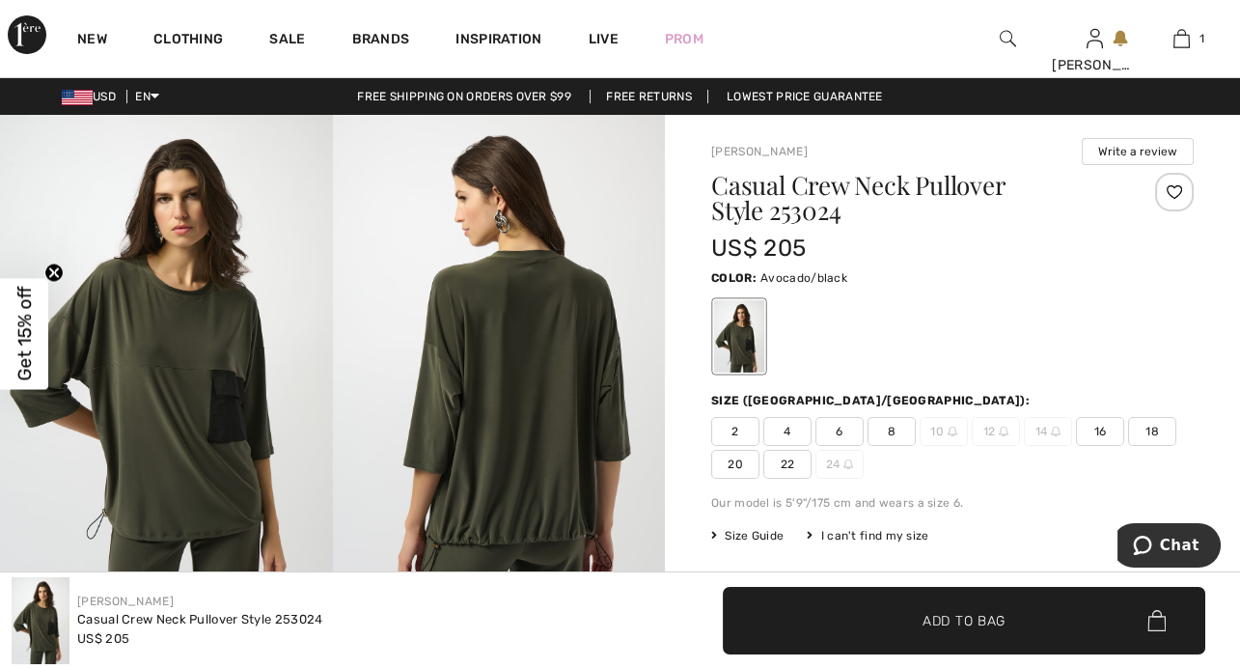
click at [491, 357] on img at bounding box center [499, 364] width 333 height 498
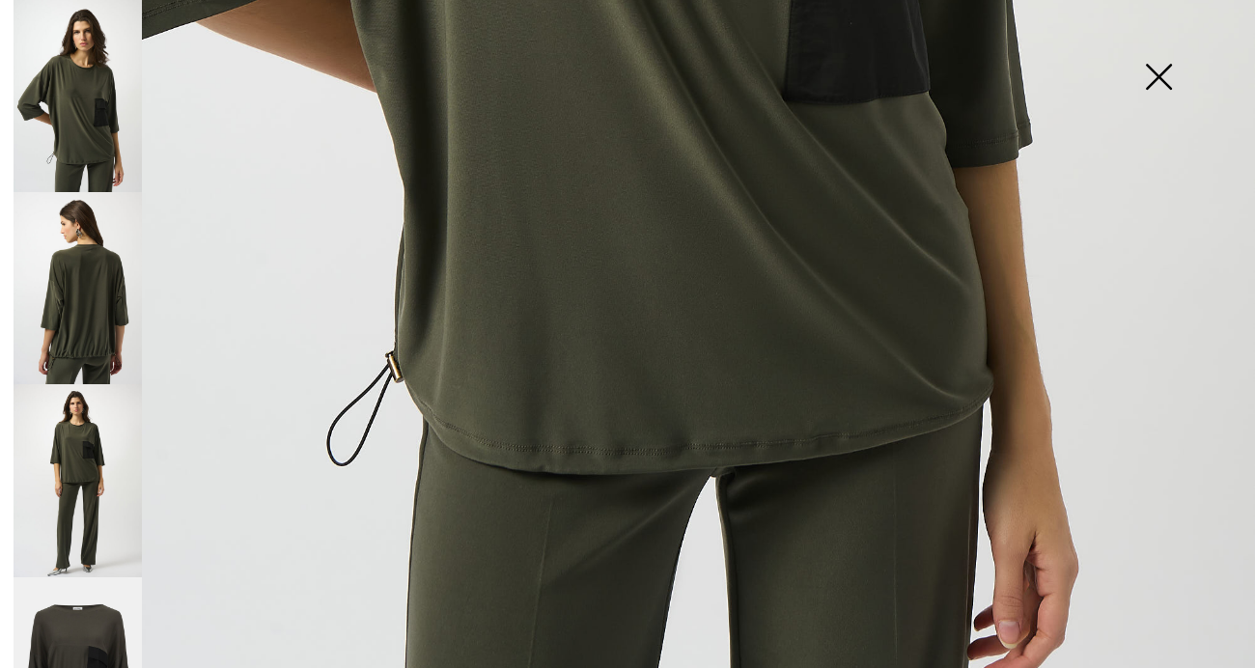
scroll to position [1136, 0]
click at [67, 456] on img at bounding box center [78, 480] width 128 height 192
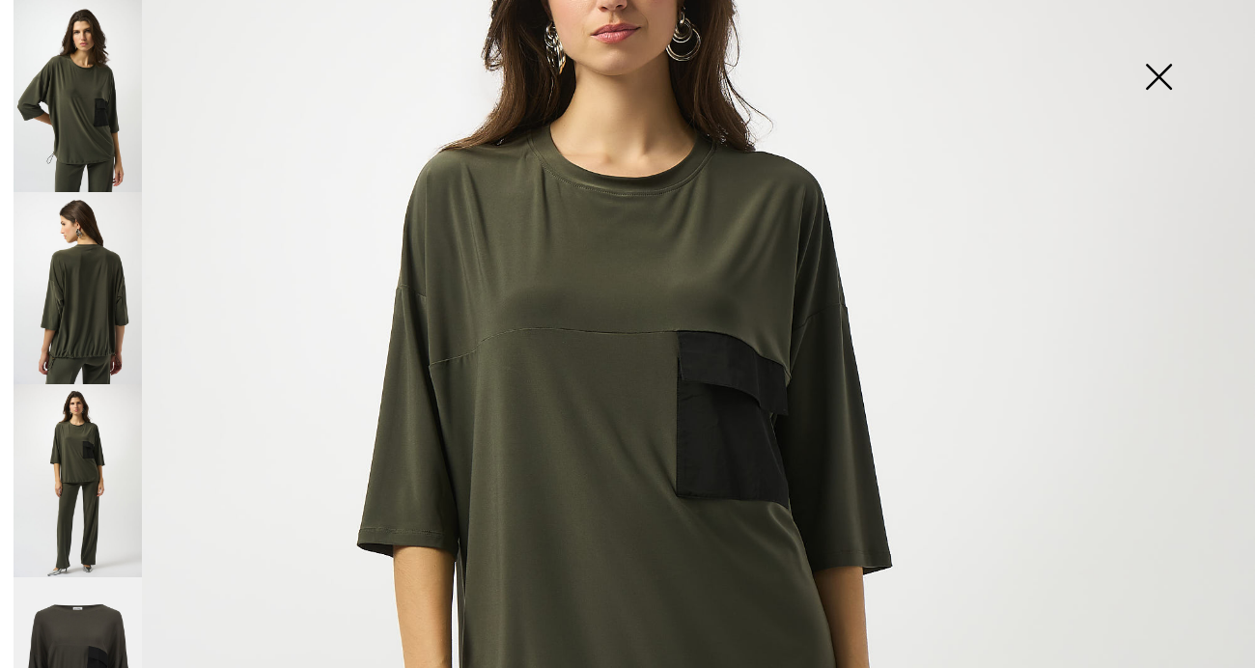
scroll to position [219, 0]
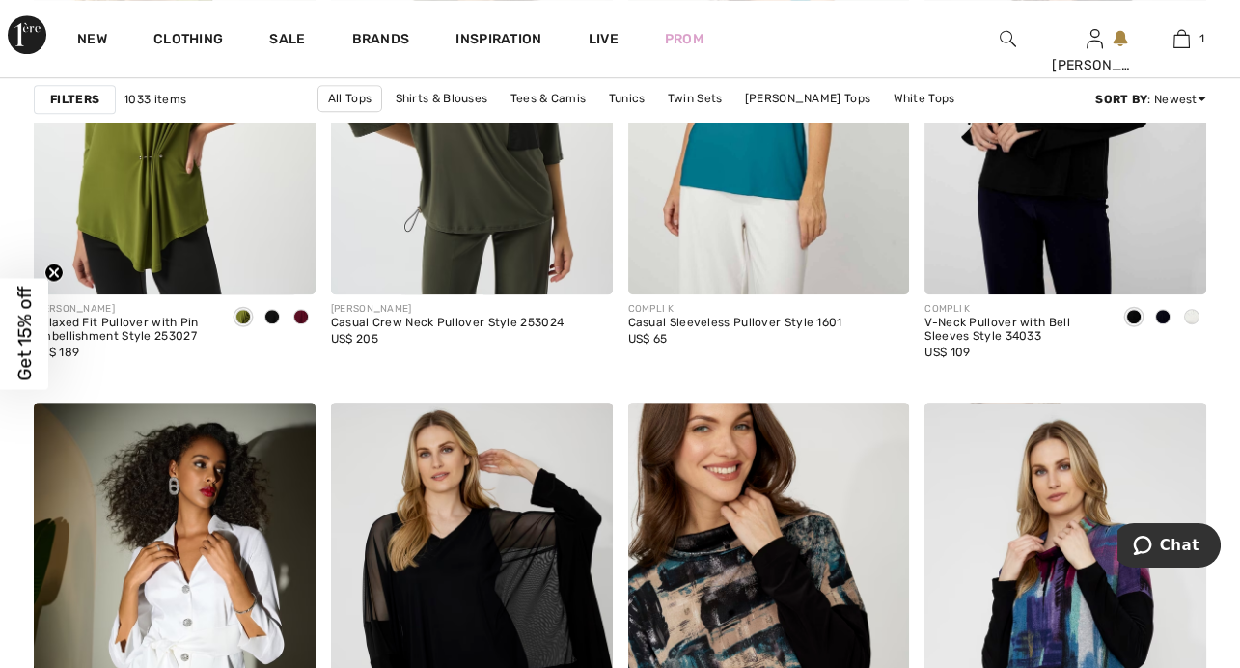
scroll to position [2750, 0]
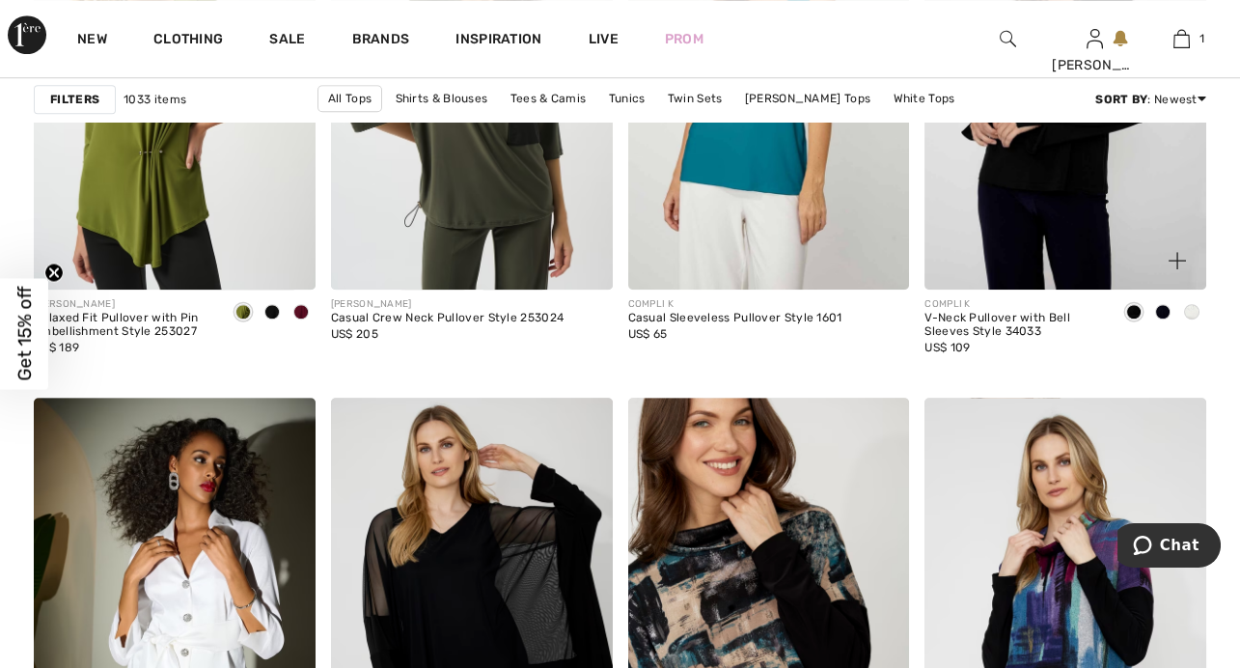
click at [1162, 306] on span at bounding box center [1162, 311] width 15 height 15
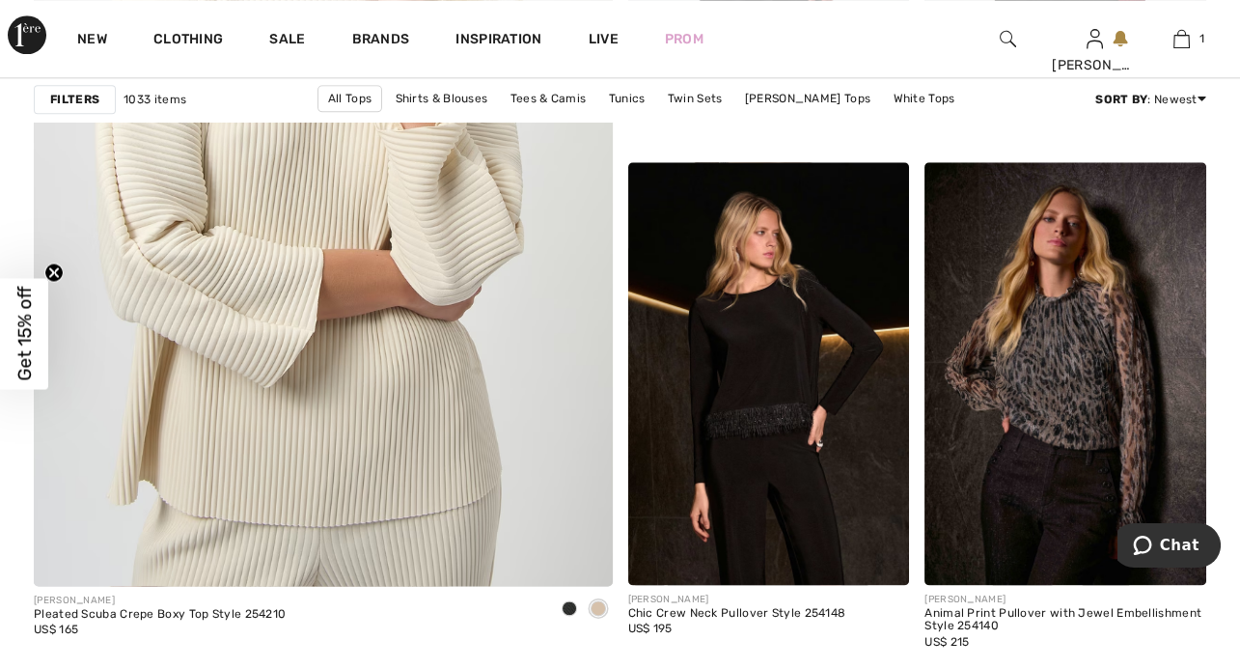
scroll to position [4804, 0]
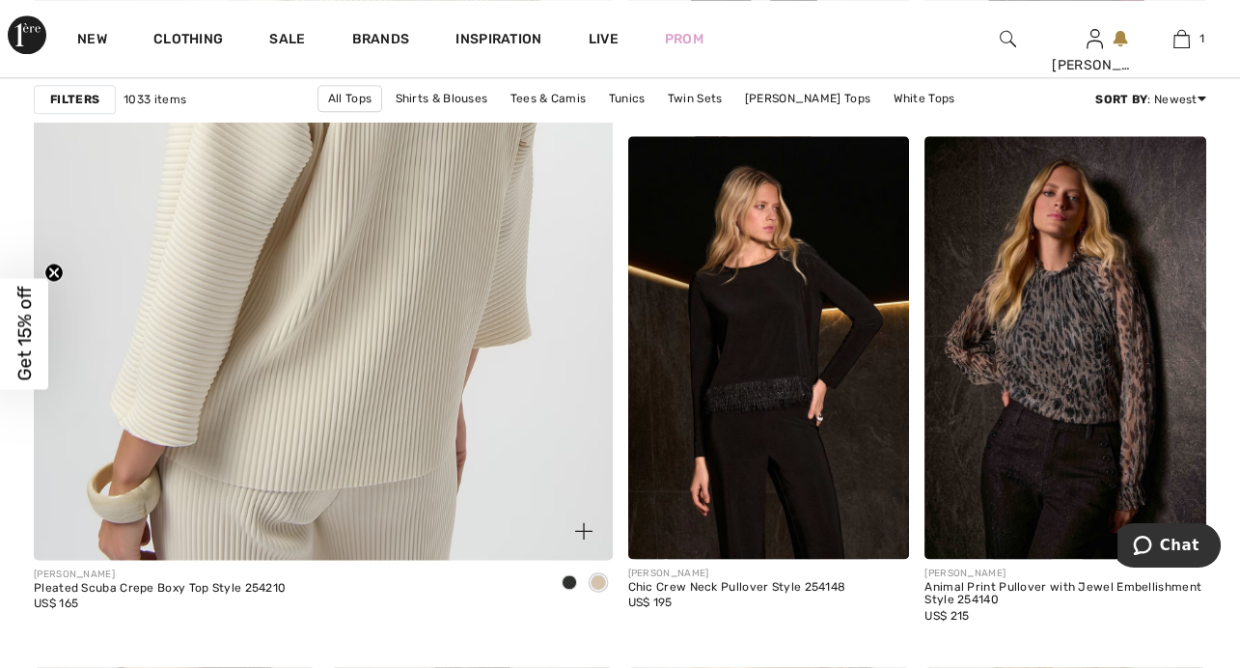
click at [402, 283] on img at bounding box center [323, 126] width 694 height 1042
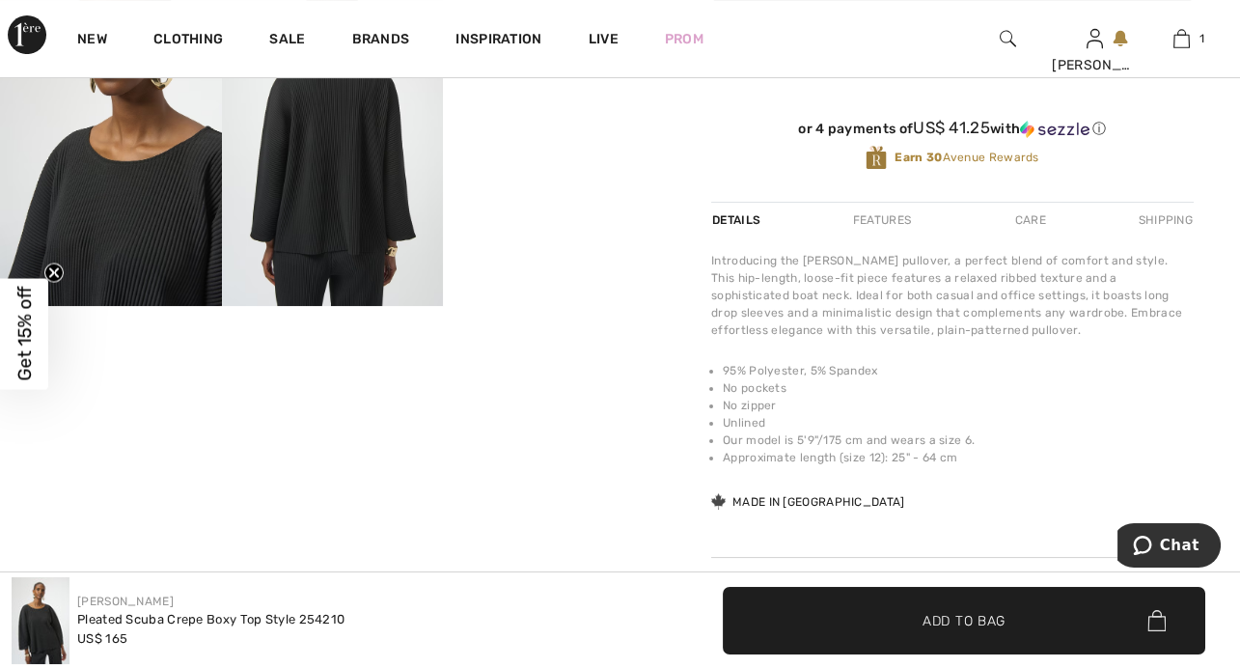
scroll to position [693, 0]
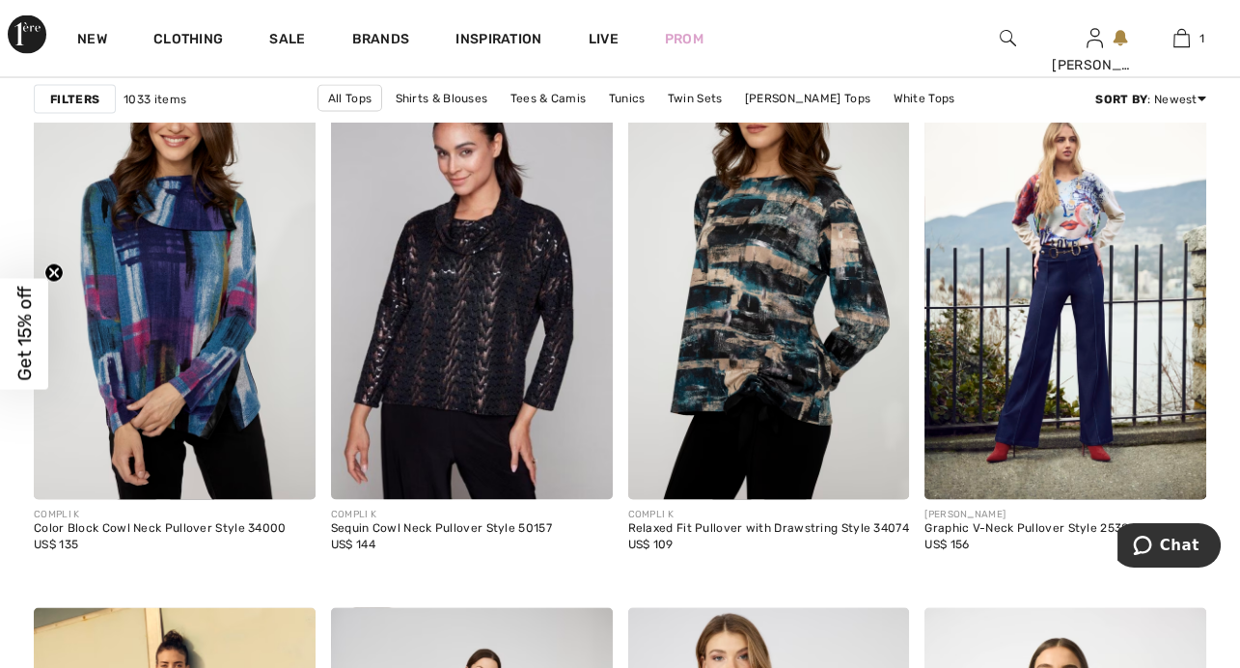
scroll to position [7171, 0]
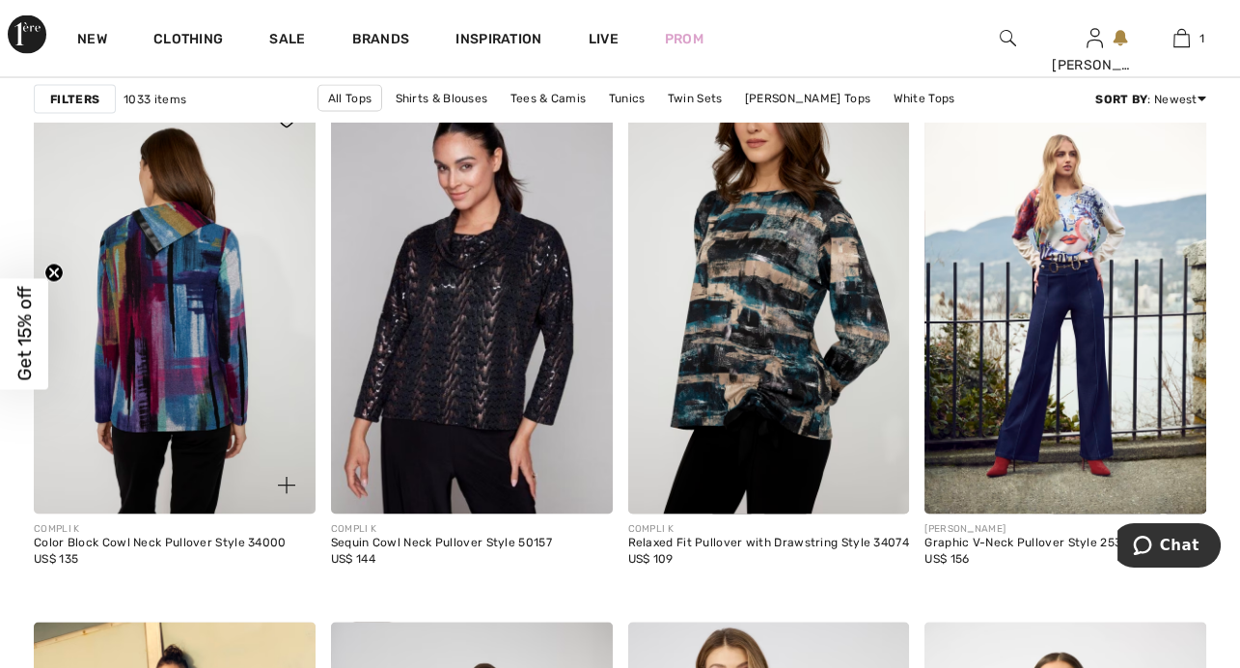
click at [226, 360] on img at bounding box center [175, 303] width 282 height 423
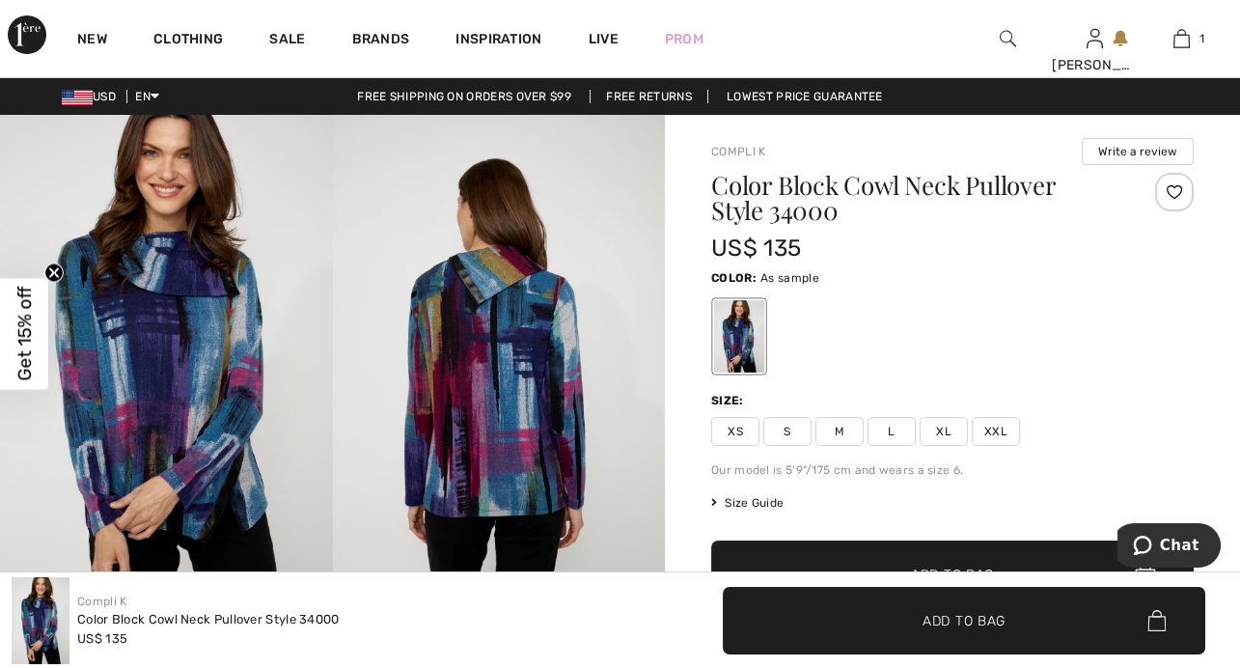
click at [252, 297] on img at bounding box center [166, 364] width 333 height 499
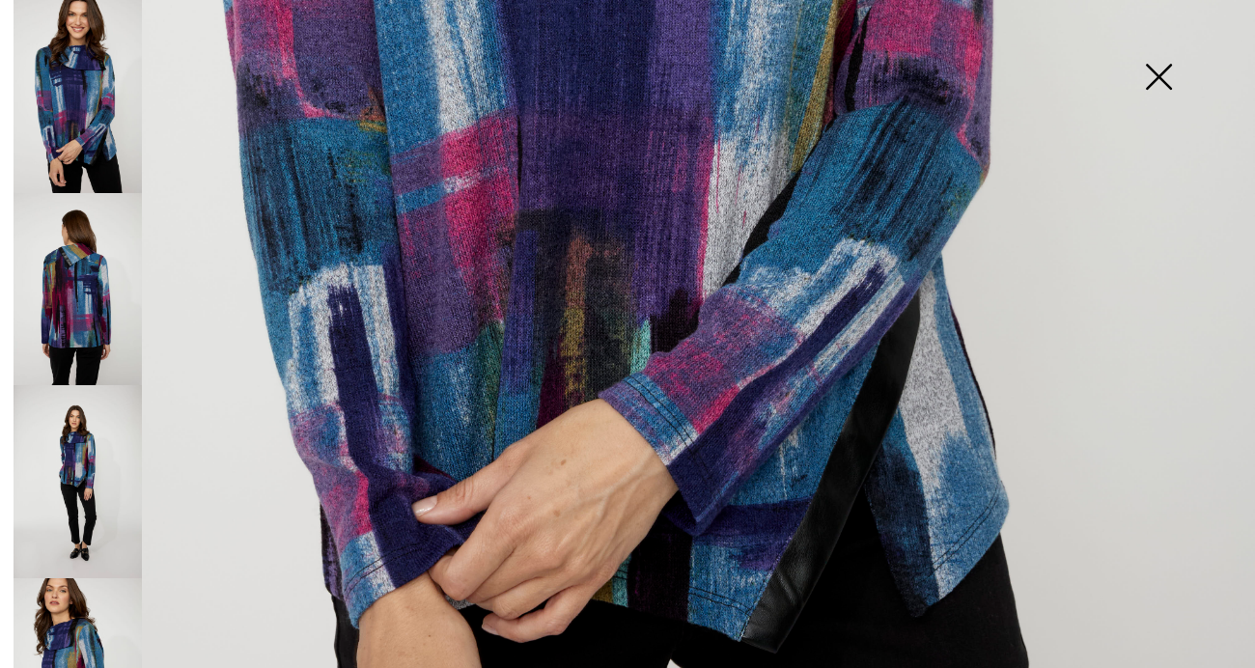
scroll to position [962, 0]
click at [63, 308] on img at bounding box center [78, 289] width 128 height 193
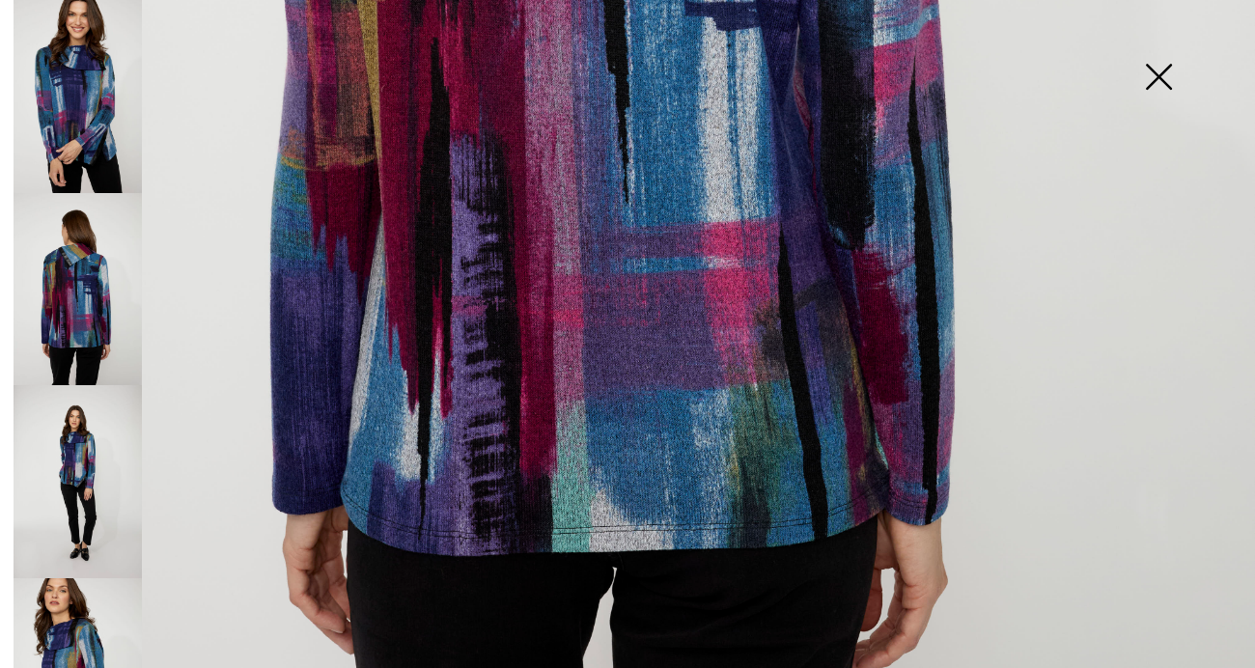
click at [72, 425] on img at bounding box center [78, 481] width 128 height 193
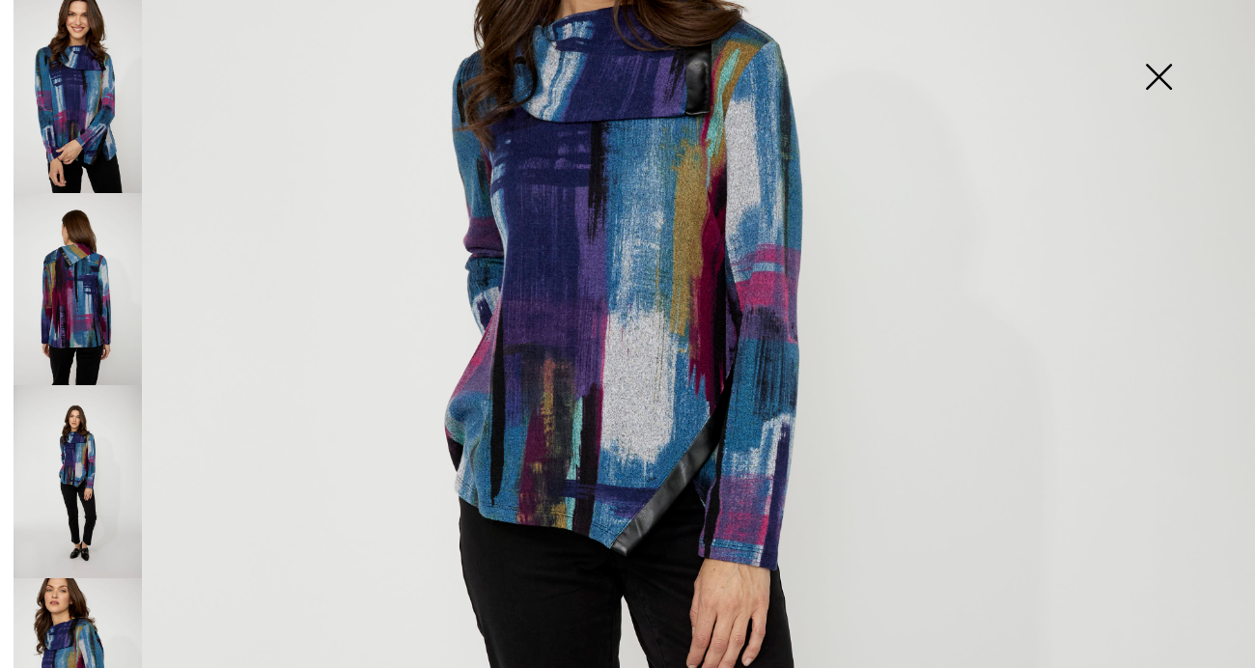
scroll to position [449, 0]
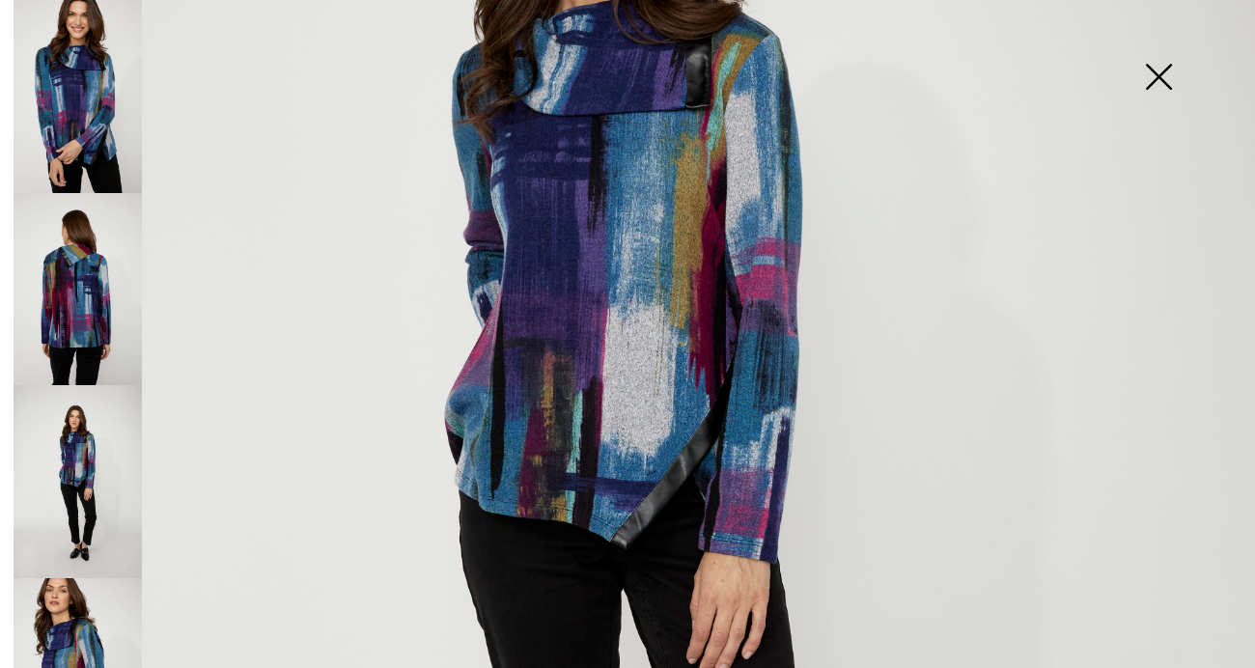
click at [66, 588] on img at bounding box center [78, 674] width 128 height 193
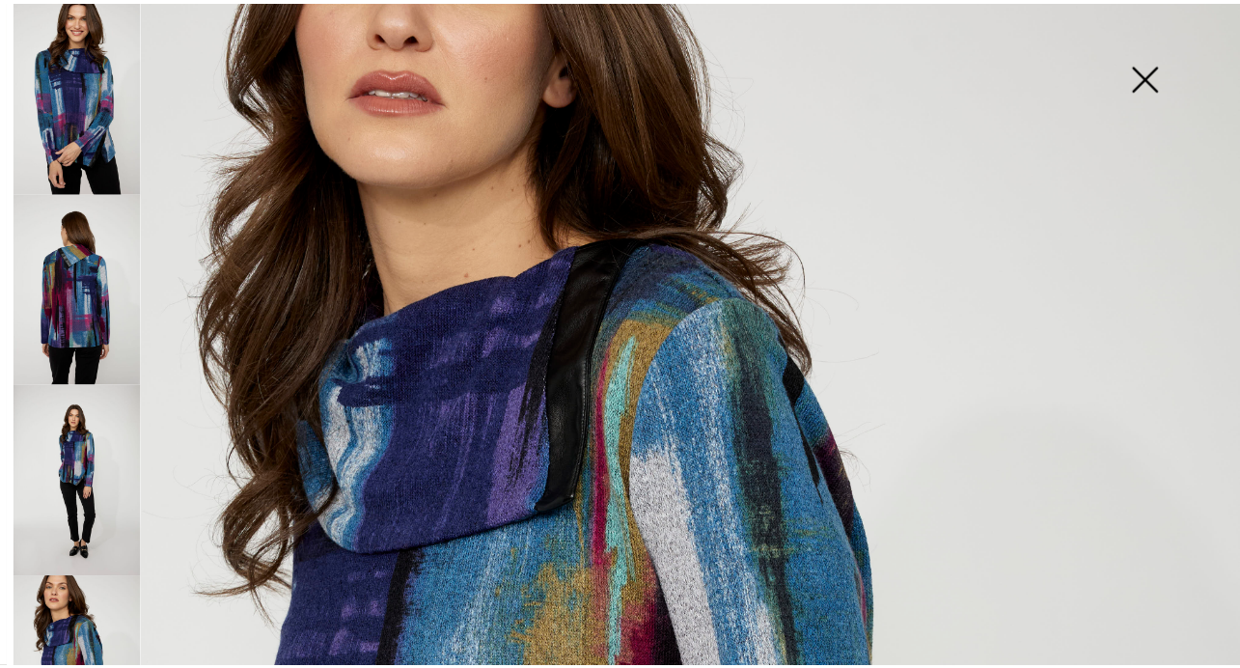
scroll to position [137, 0]
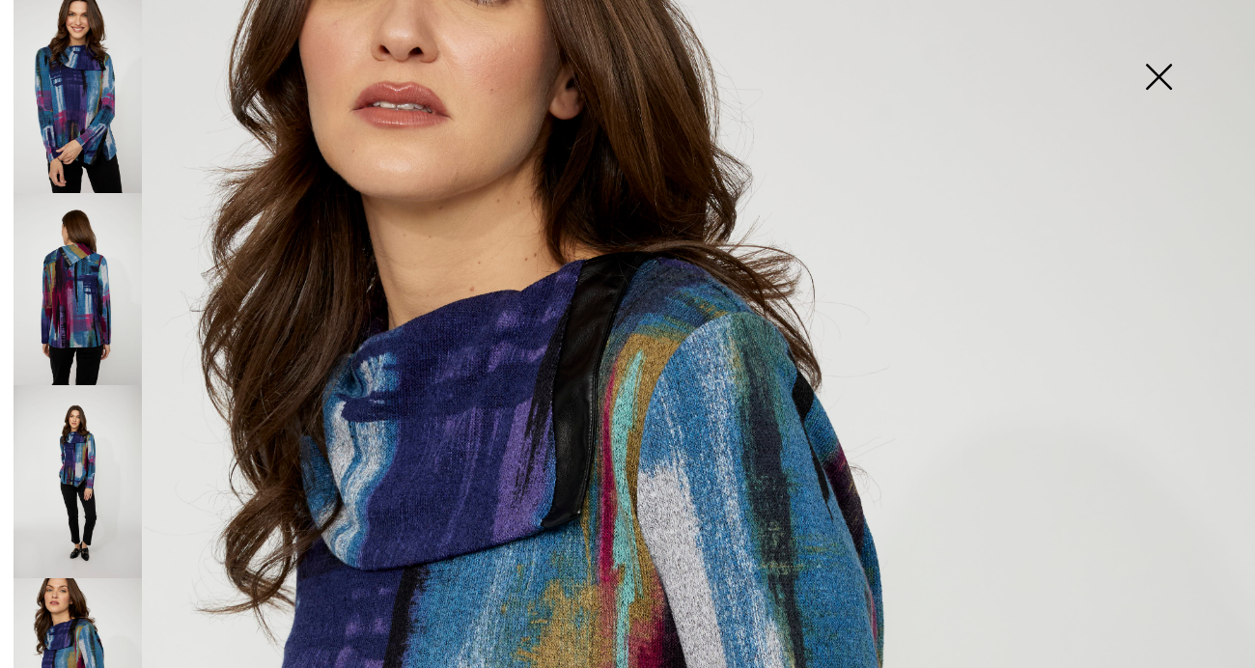
click at [1155, 73] on img at bounding box center [1158, 78] width 97 height 99
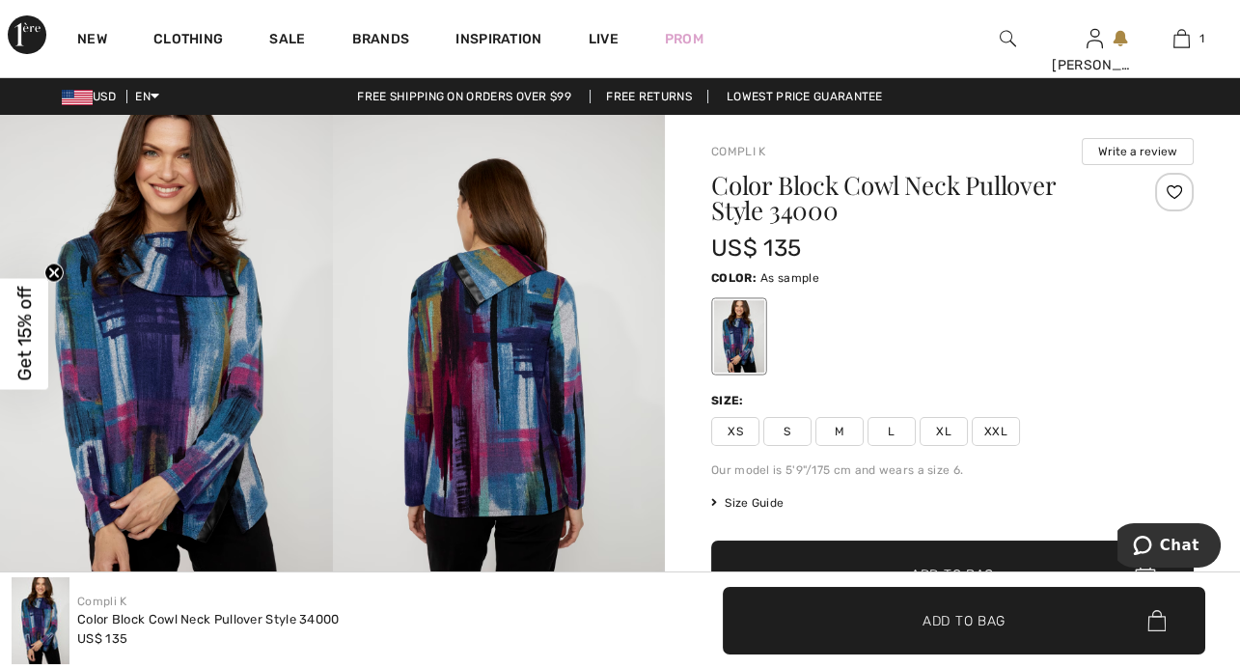
click at [952, 432] on span "XL" at bounding box center [944, 431] width 48 height 29
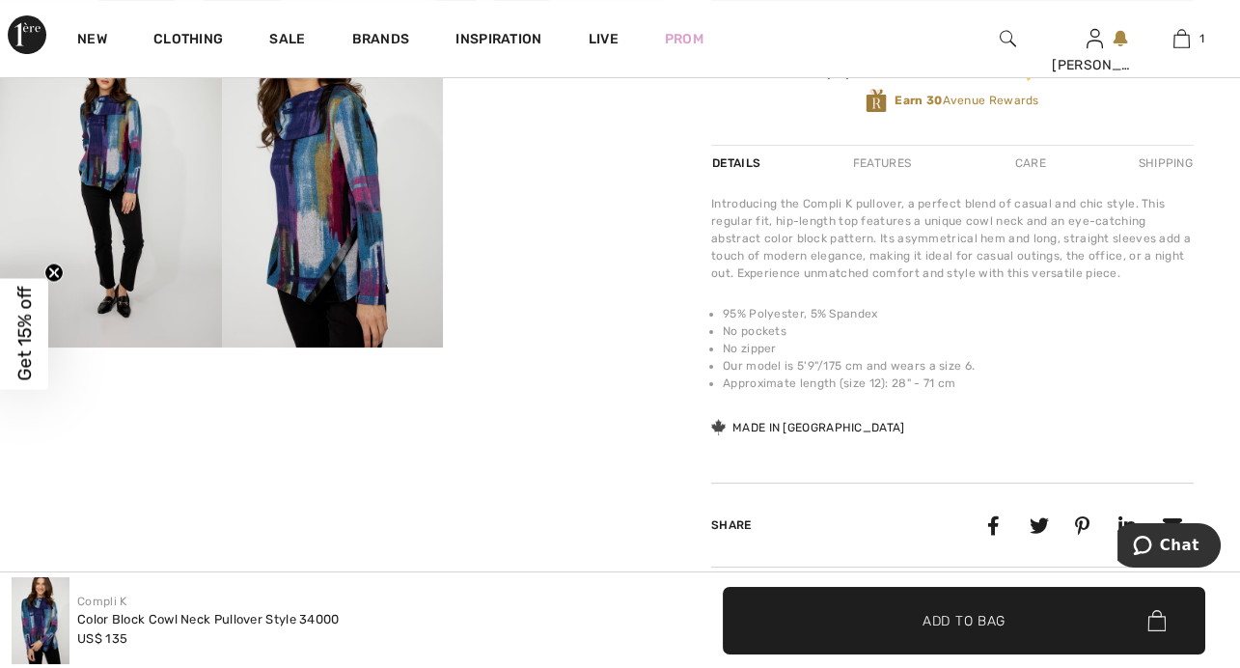
scroll to position [608, 0]
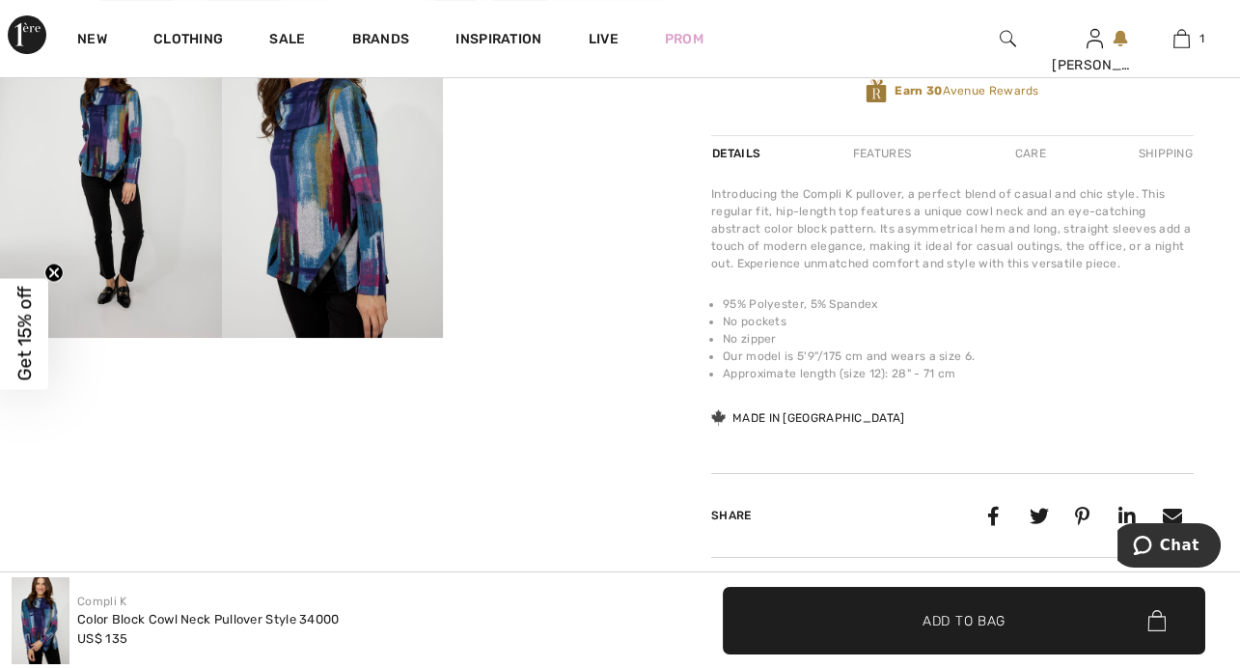
click at [966, 612] on span "Add to Bag" at bounding box center [964, 620] width 83 height 20
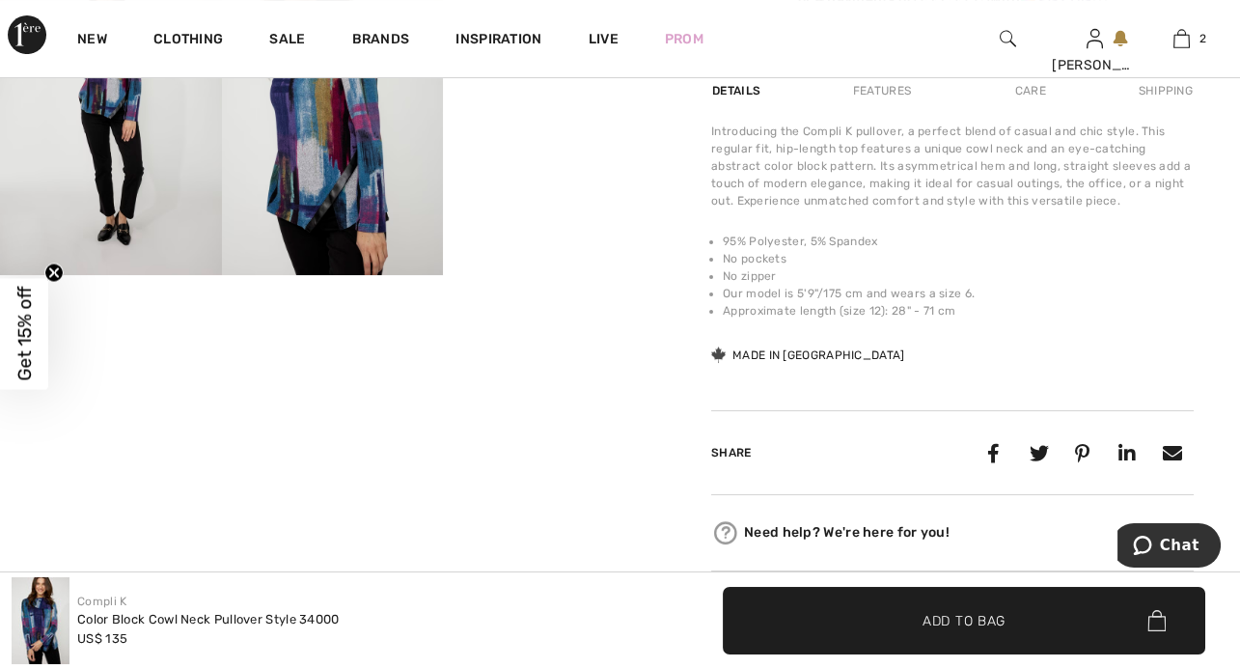
scroll to position [667, 0]
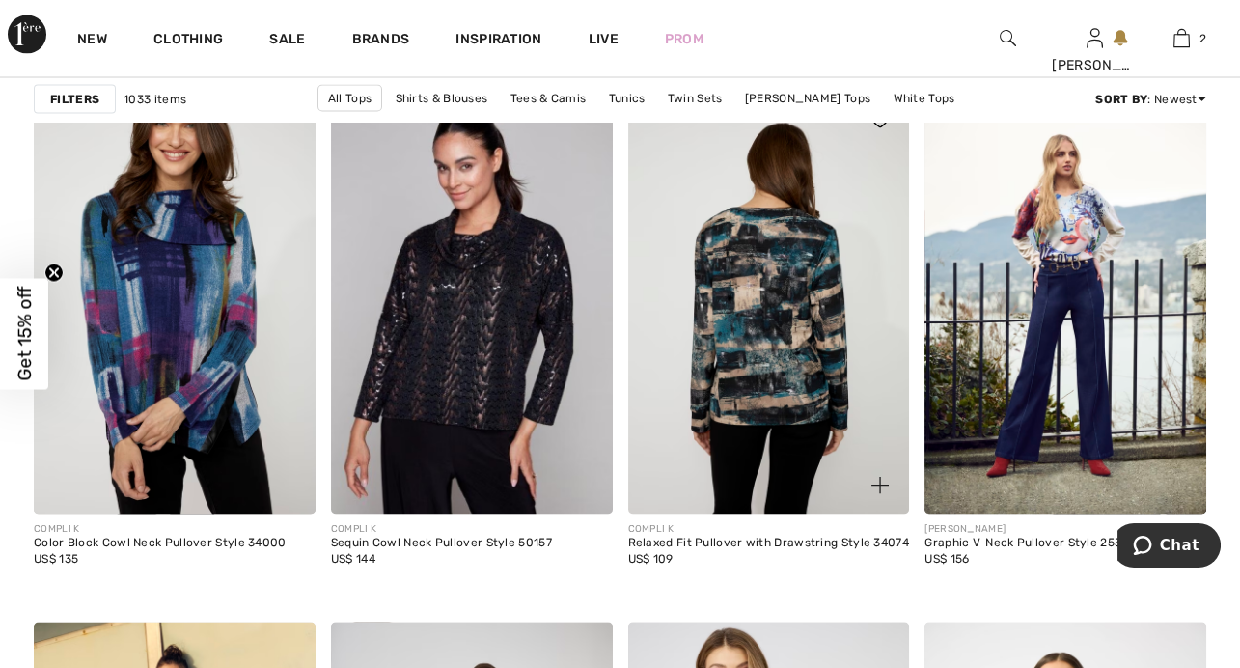
click at [810, 307] on img at bounding box center [769, 303] width 282 height 423
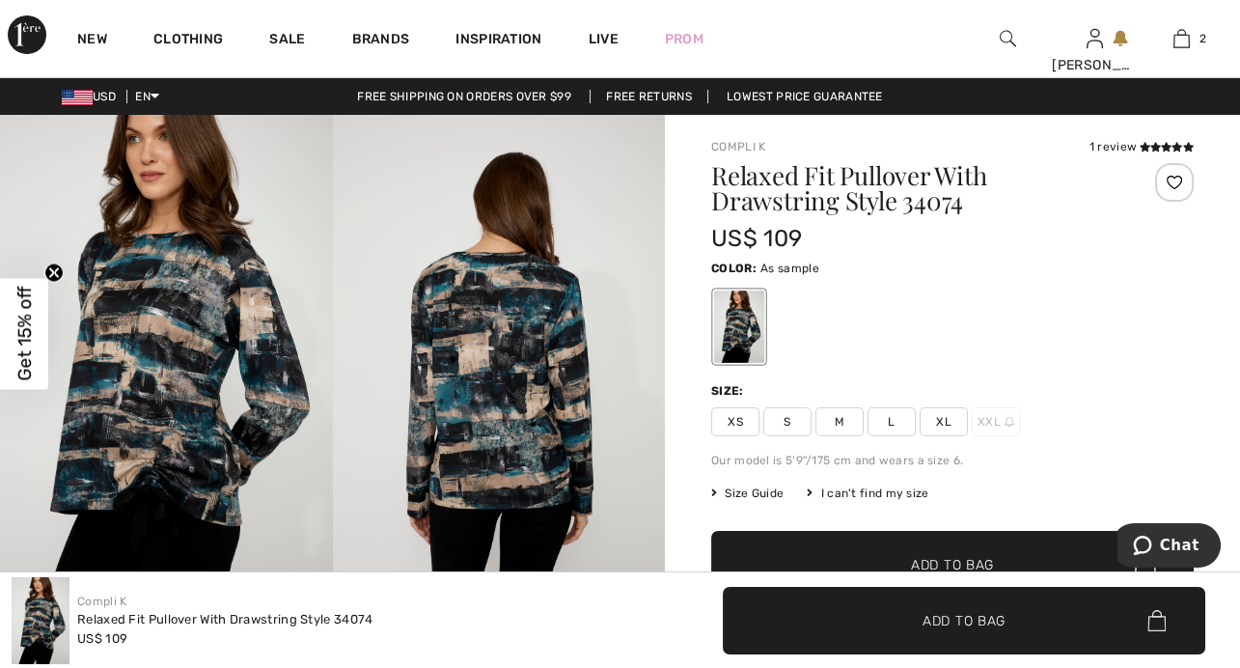
click at [197, 289] on img at bounding box center [166, 364] width 333 height 499
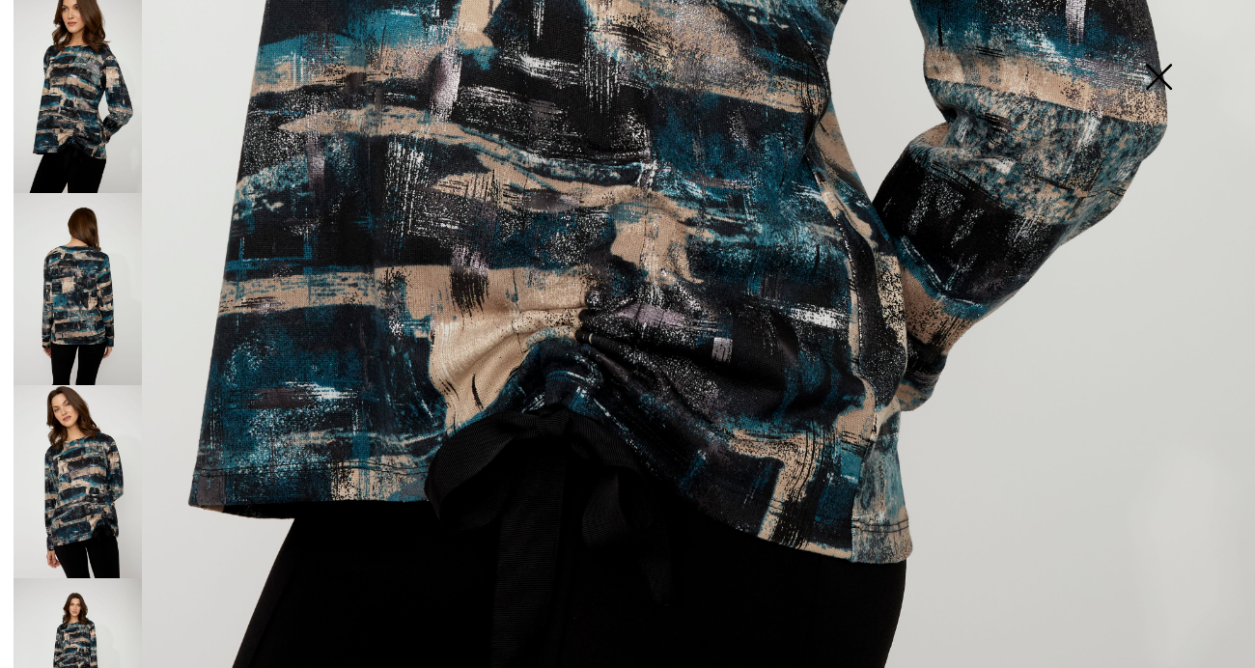
scroll to position [989, 0]
click at [96, 268] on img at bounding box center [78, 289] width 128 height 193
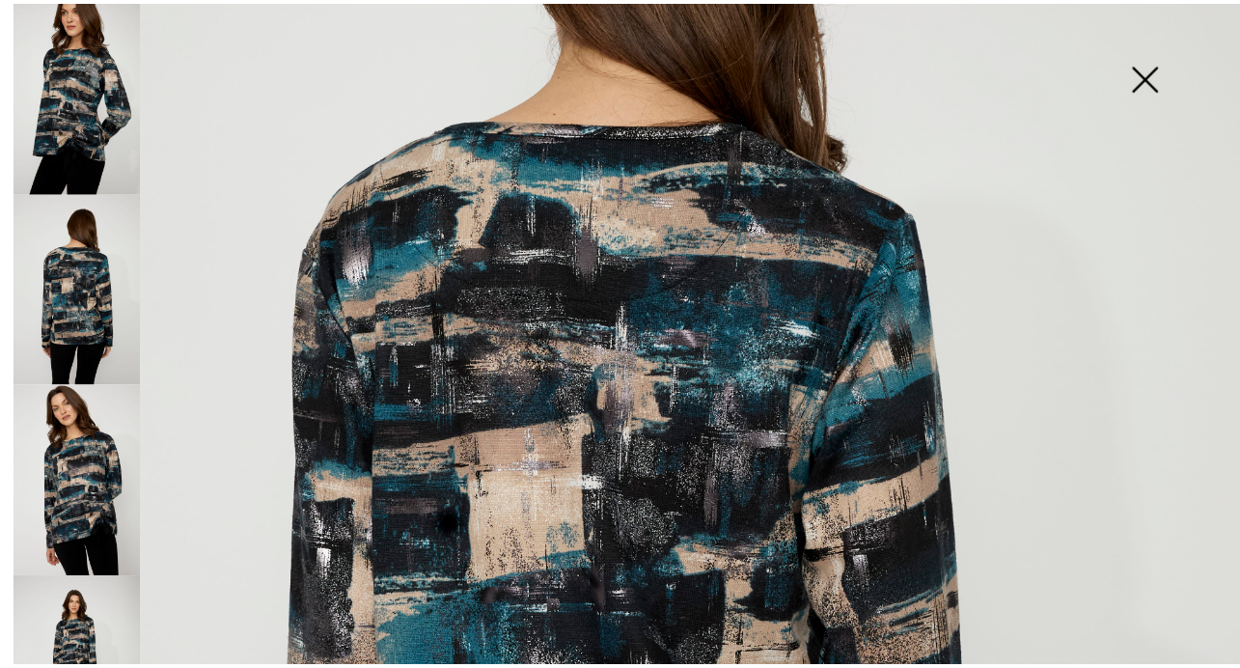
scroll to position [390, 0]
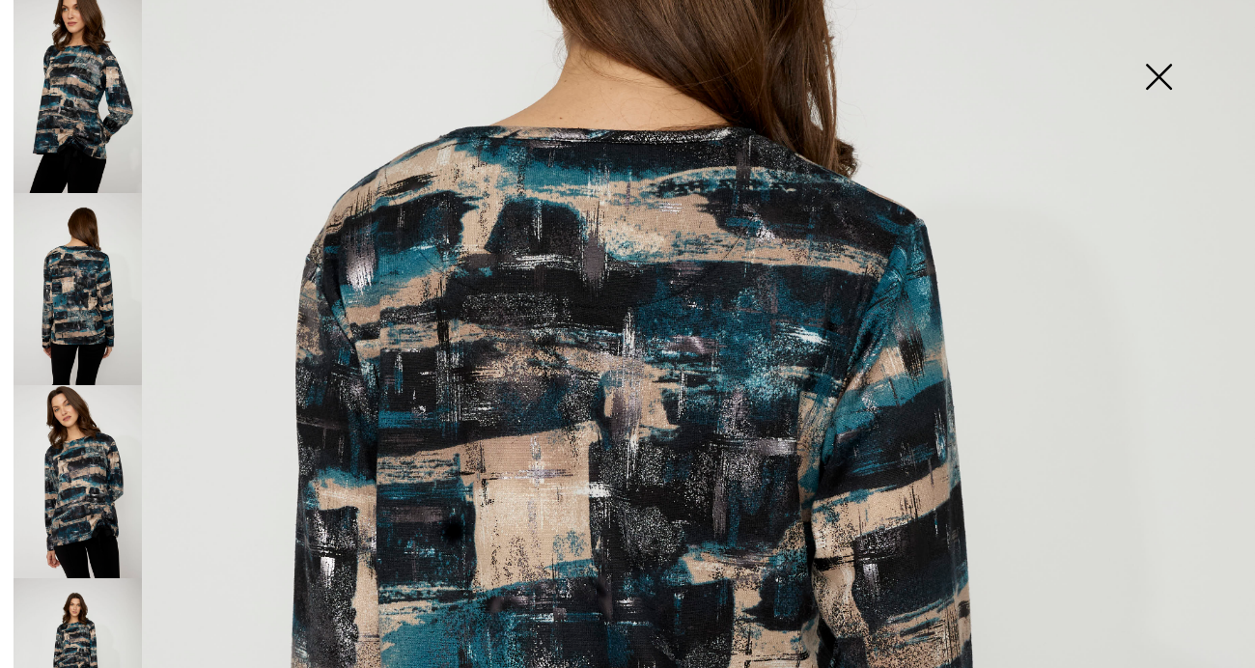
click at [83, 464] on img at bounding box center [78, 481] width 128 height 193
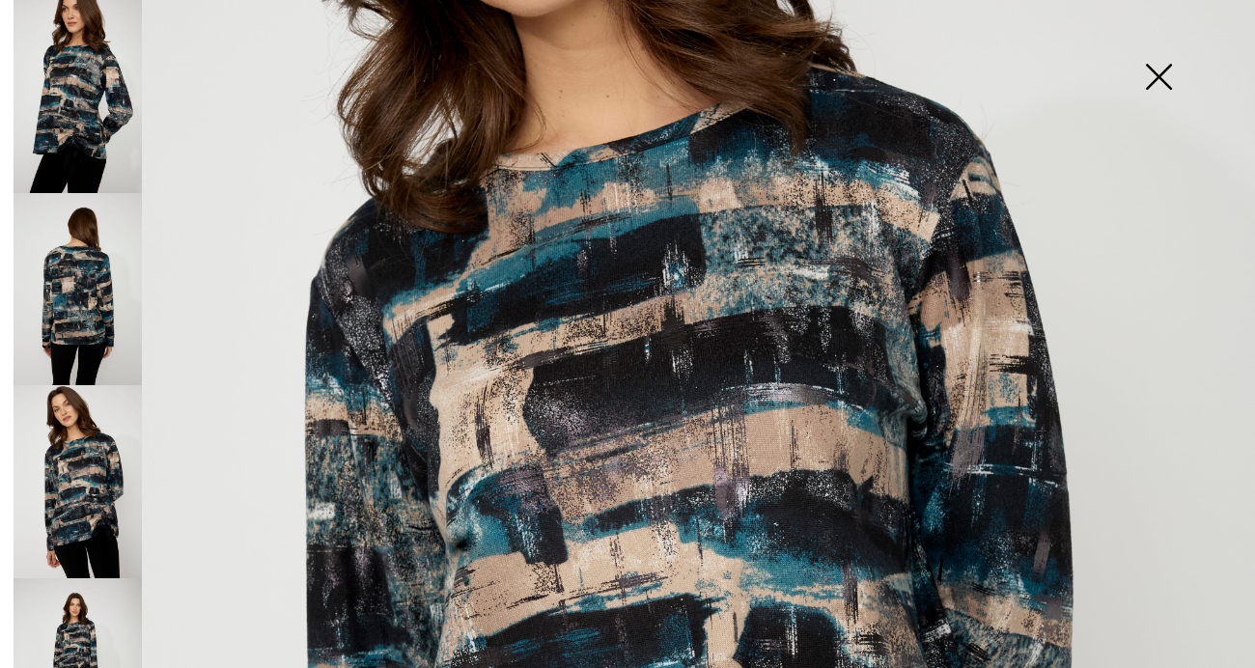
click at [91, 604] on img at bounding box center [78, 674] width 128 height 193
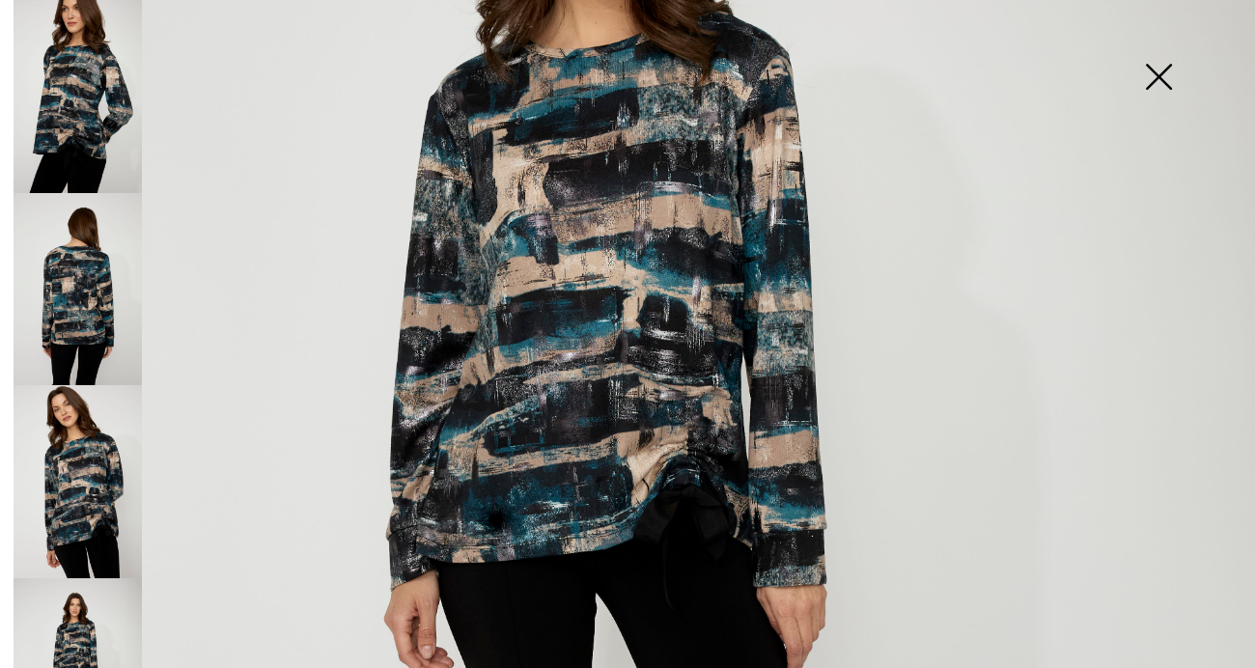
click at [1156, 70] on img at bounding box center [1158, 78] width 97 height 99
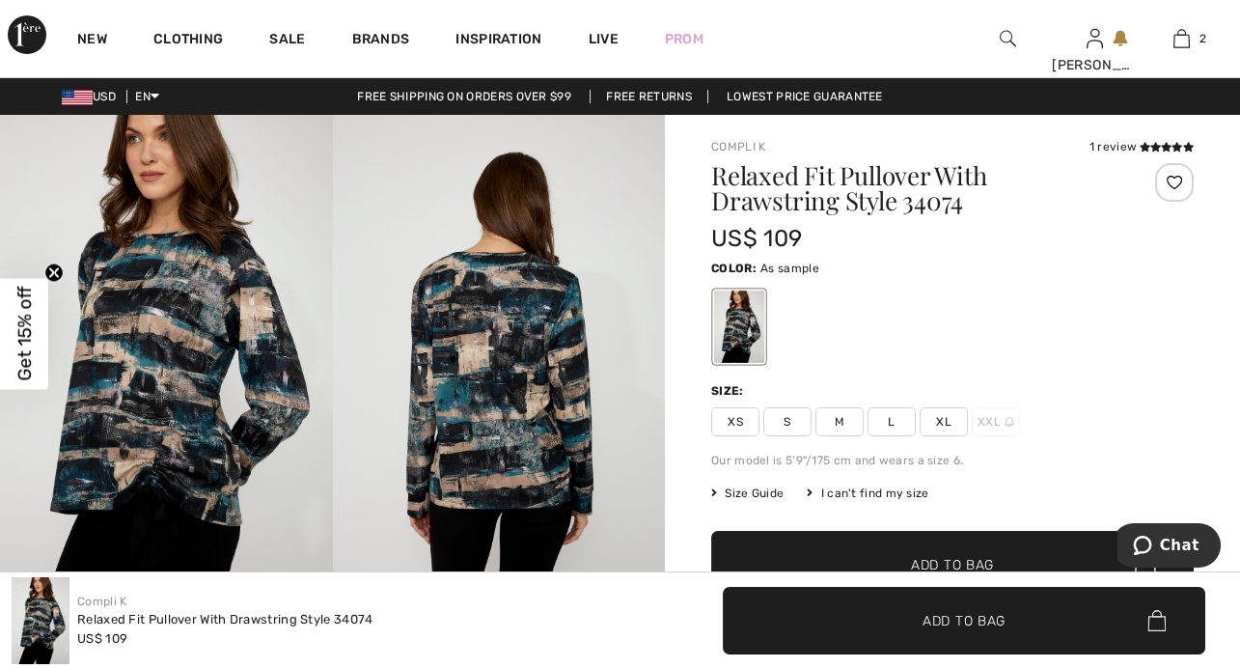
click at [945, 421] on span "XL" at bounding box center [944, 421] width 48 height 29
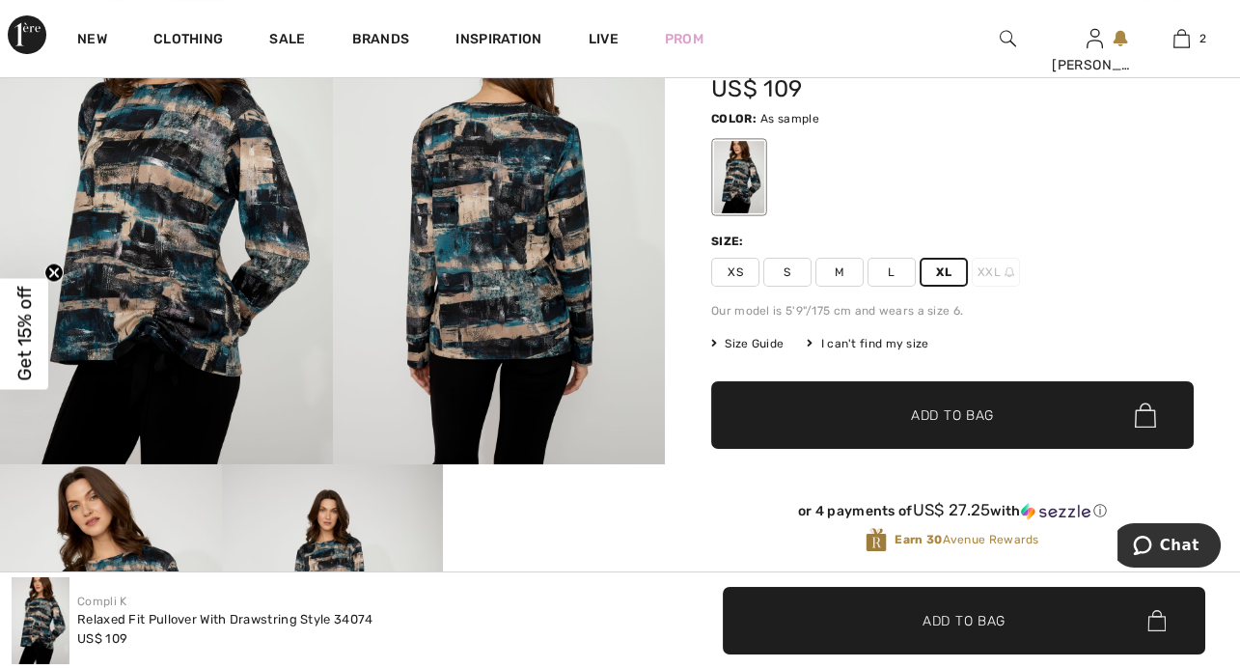
scroll to position [162, 0]
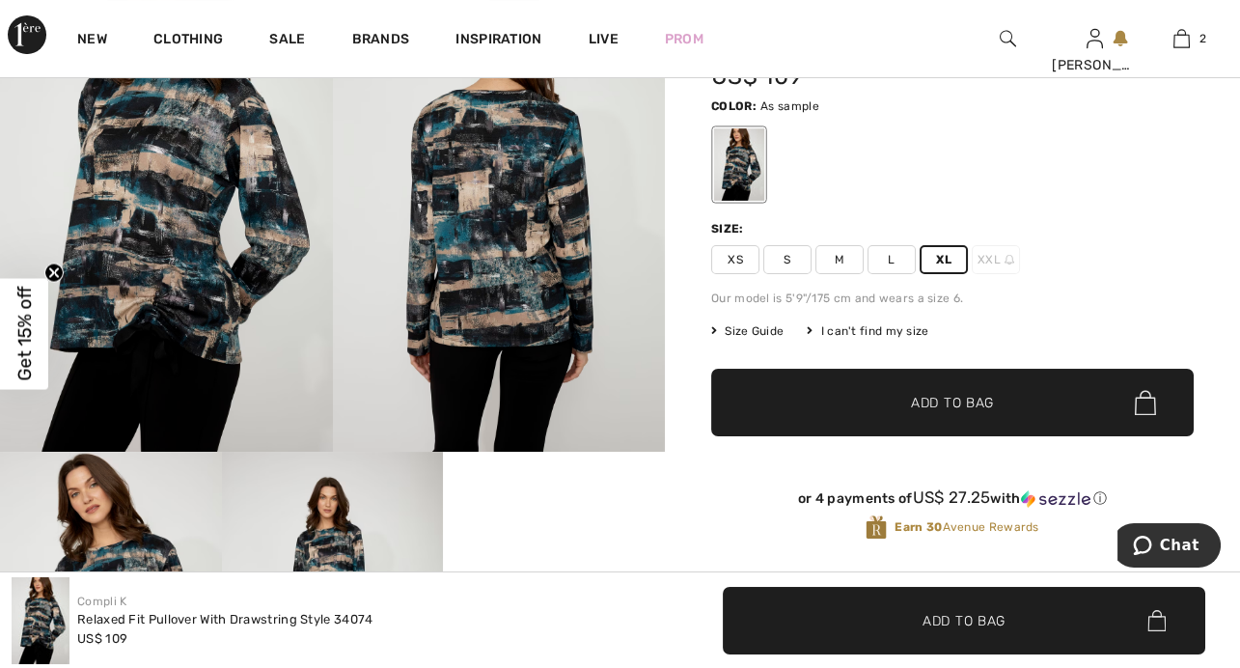
click at [971, 397] on span "Add to Bag" at bounding box center [952, 403] width 83 height 20
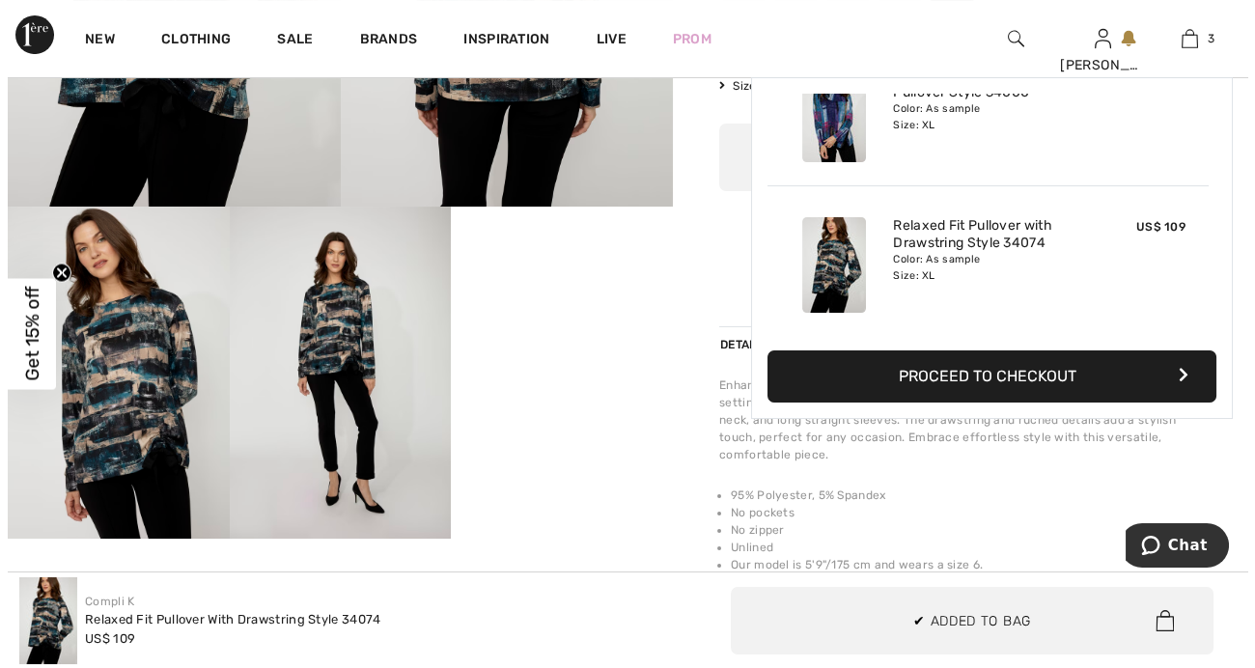
scroll to position [411, 0]
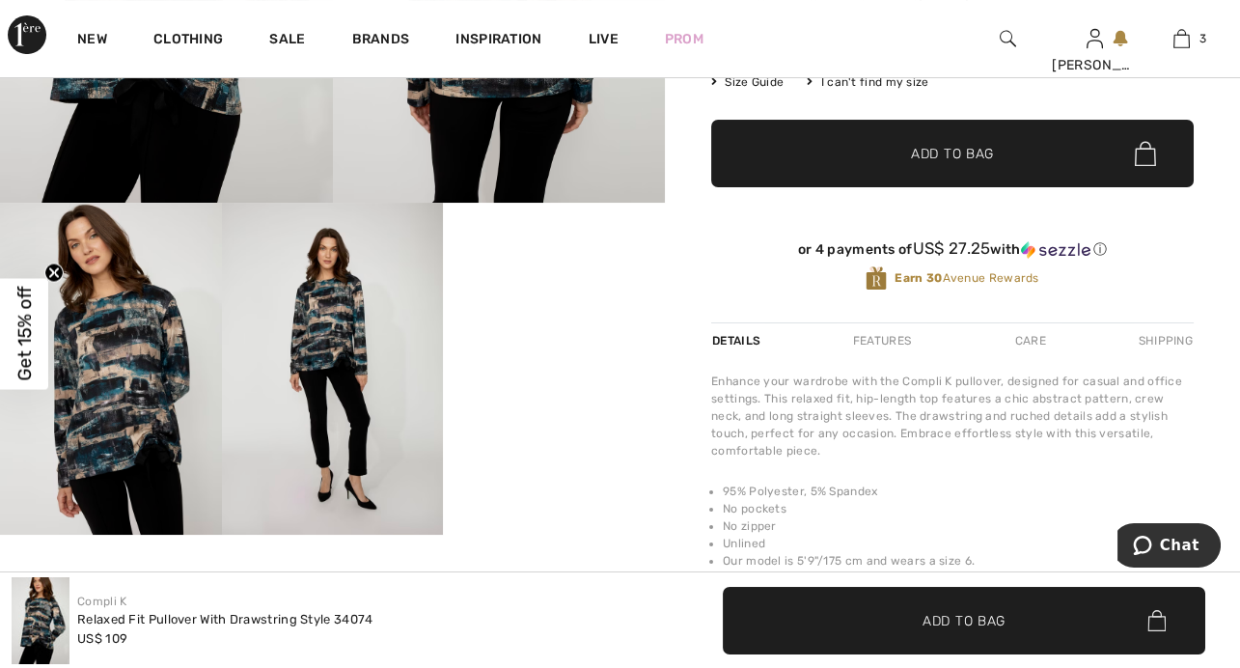
click at [335, 383] on img at bounding box center [333, 369] width 222 height 332
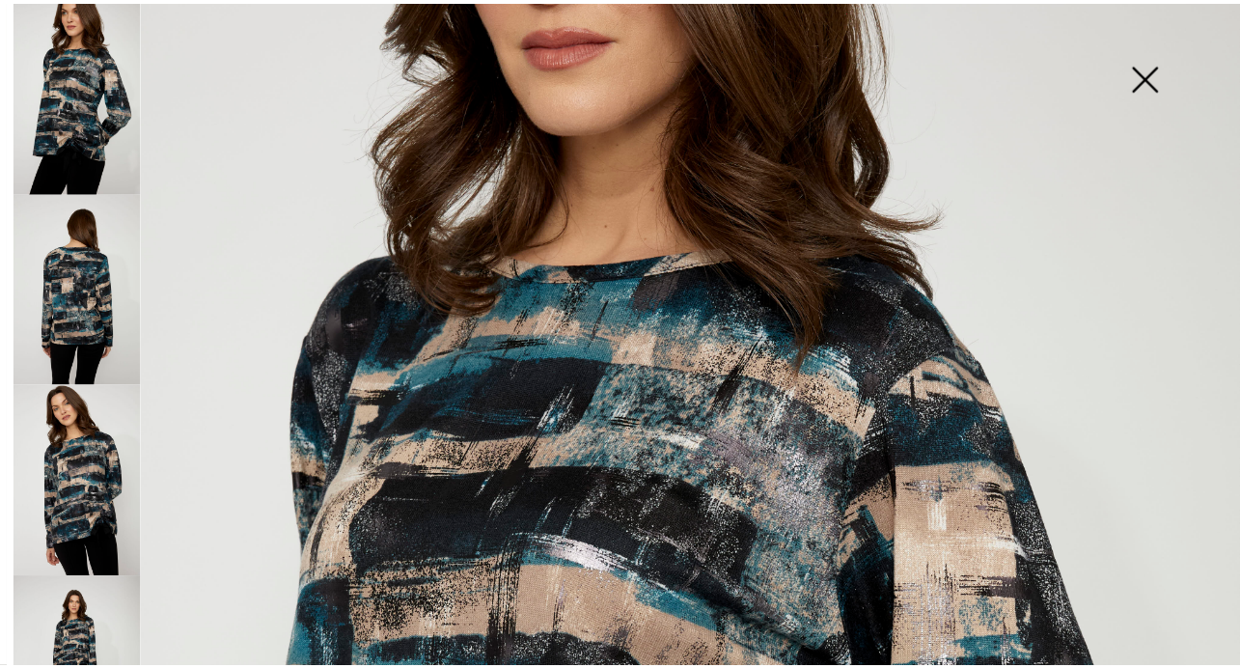
scroll to position [182, 0]
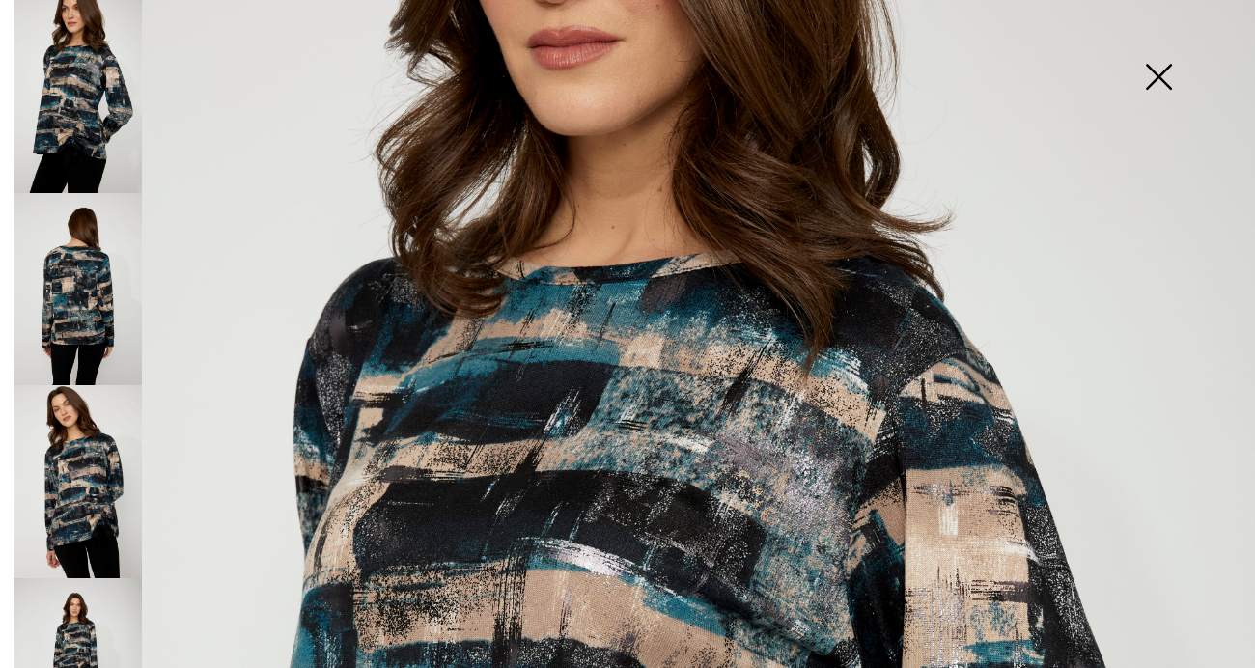
click at [1153, 70] on img at bounding box center [1158, 78] width 97 height 99
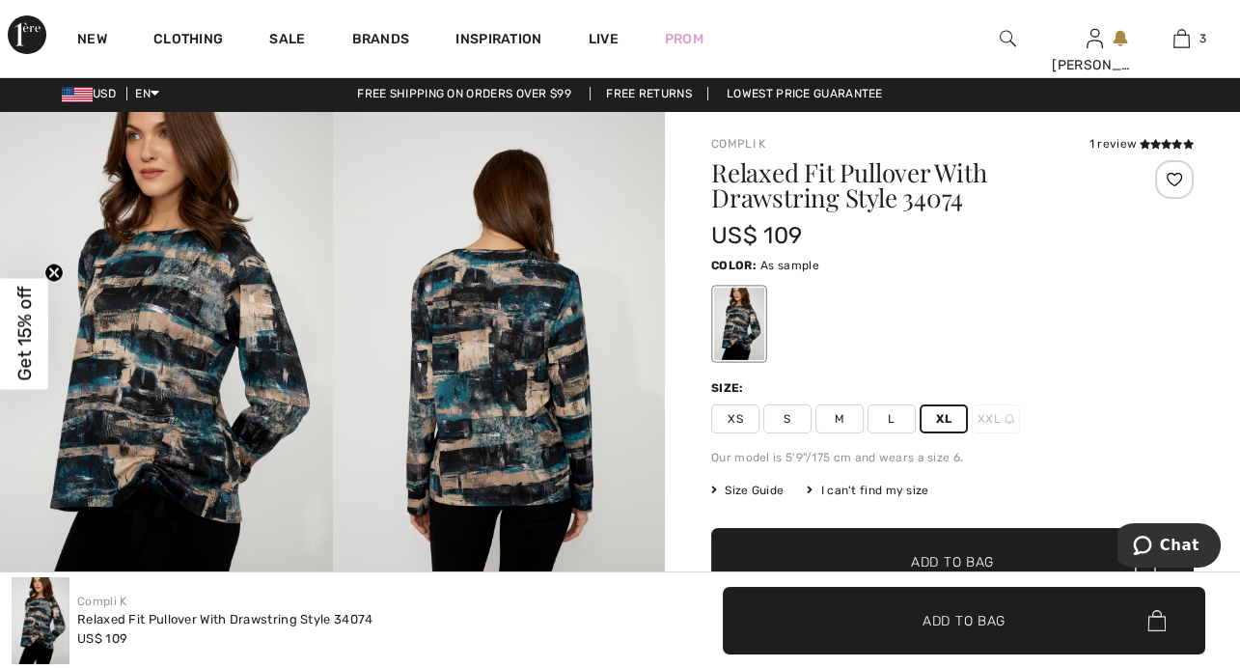
scroll to position [0, 0]
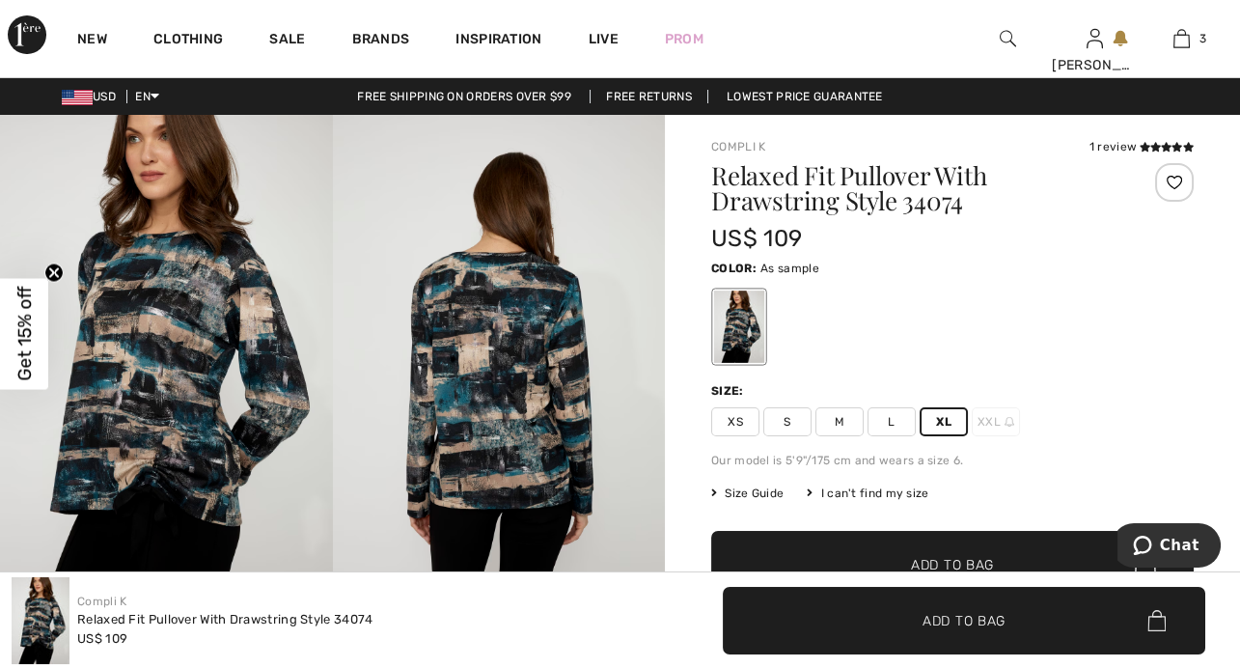
click at [737, 334] on div at bounding box center [739, 327] width 50 height 72
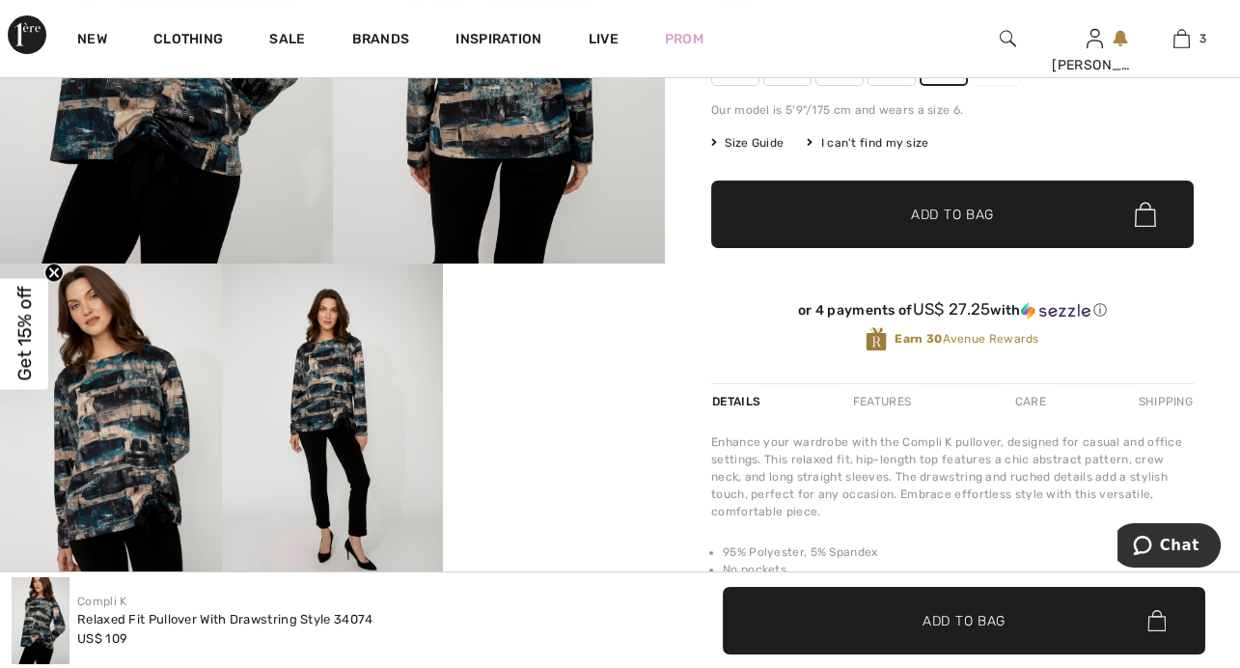
scroll to position [334, 0]
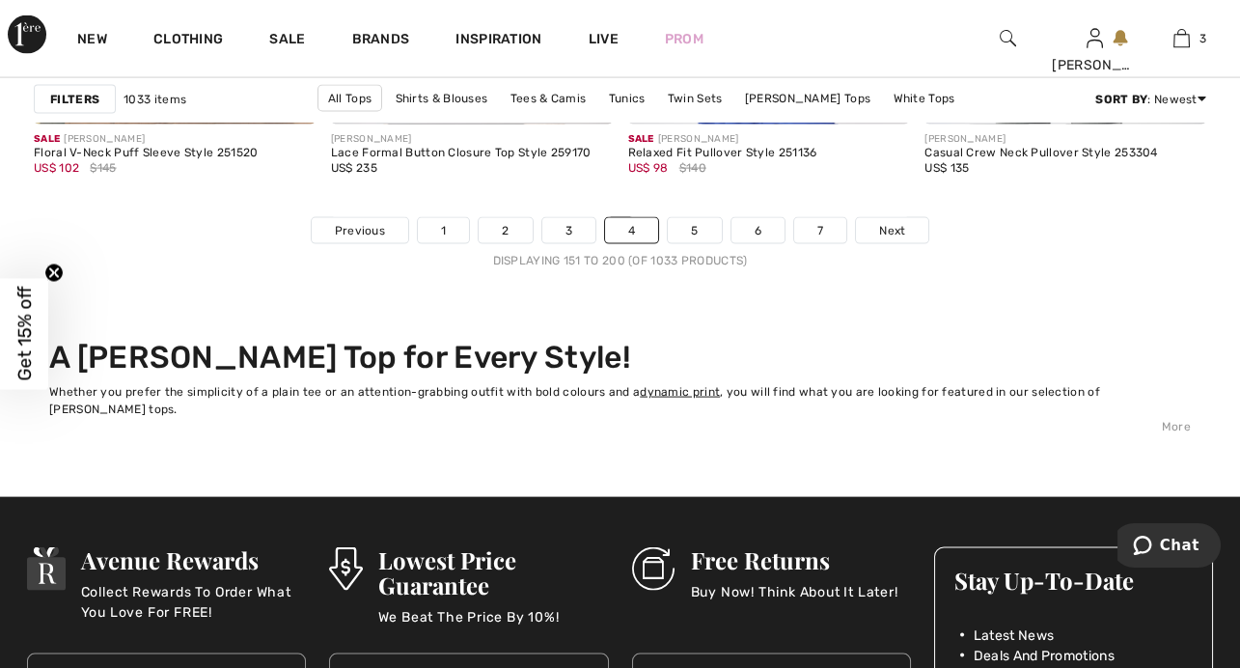
scroll to position [8088, 0]
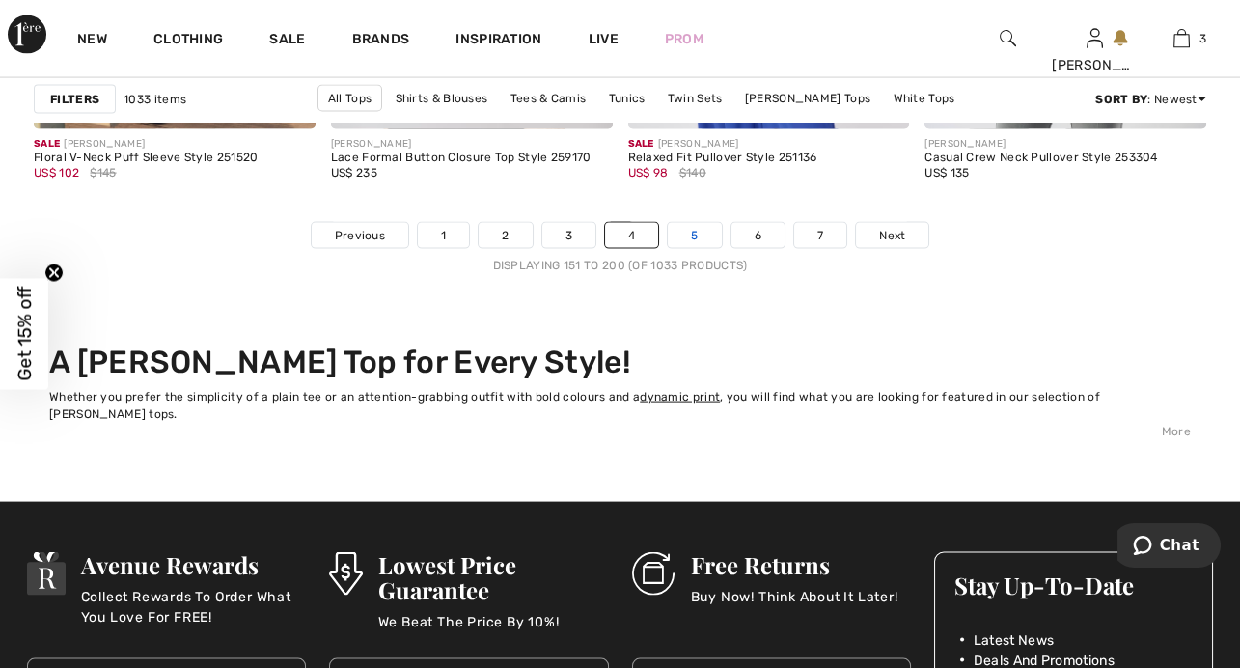
click at [689, 227] on link "5" at bounding box center [694, 235] width 53 height 25
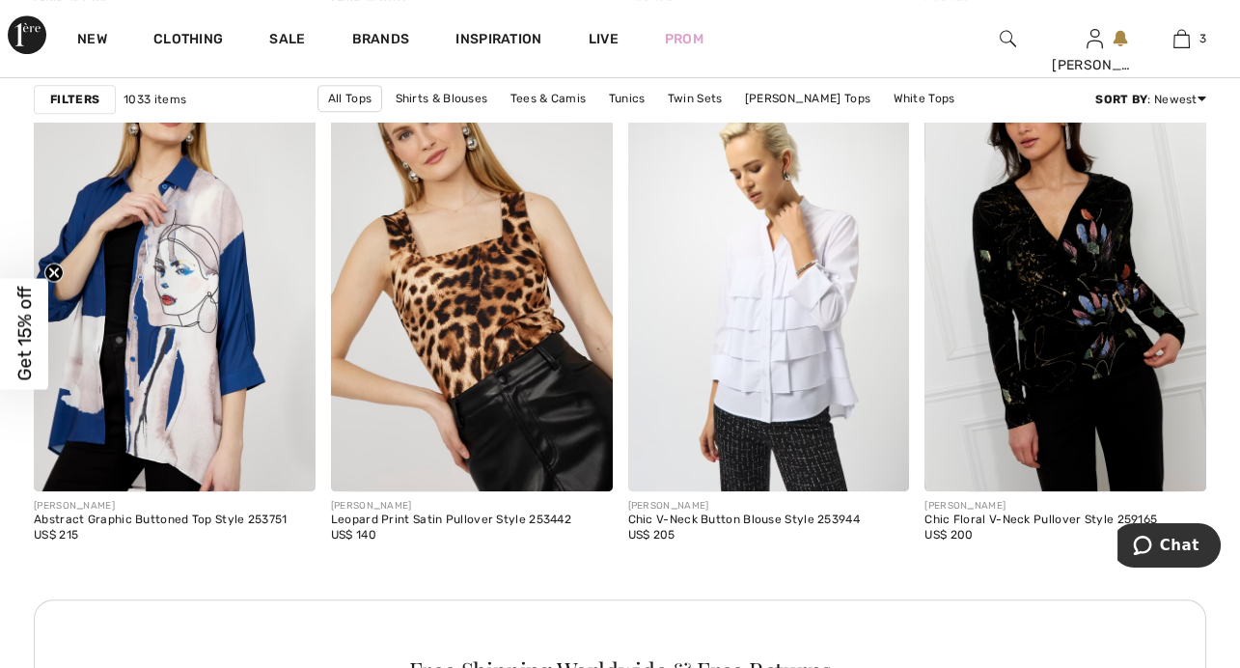
scroll to position [1823, 0]
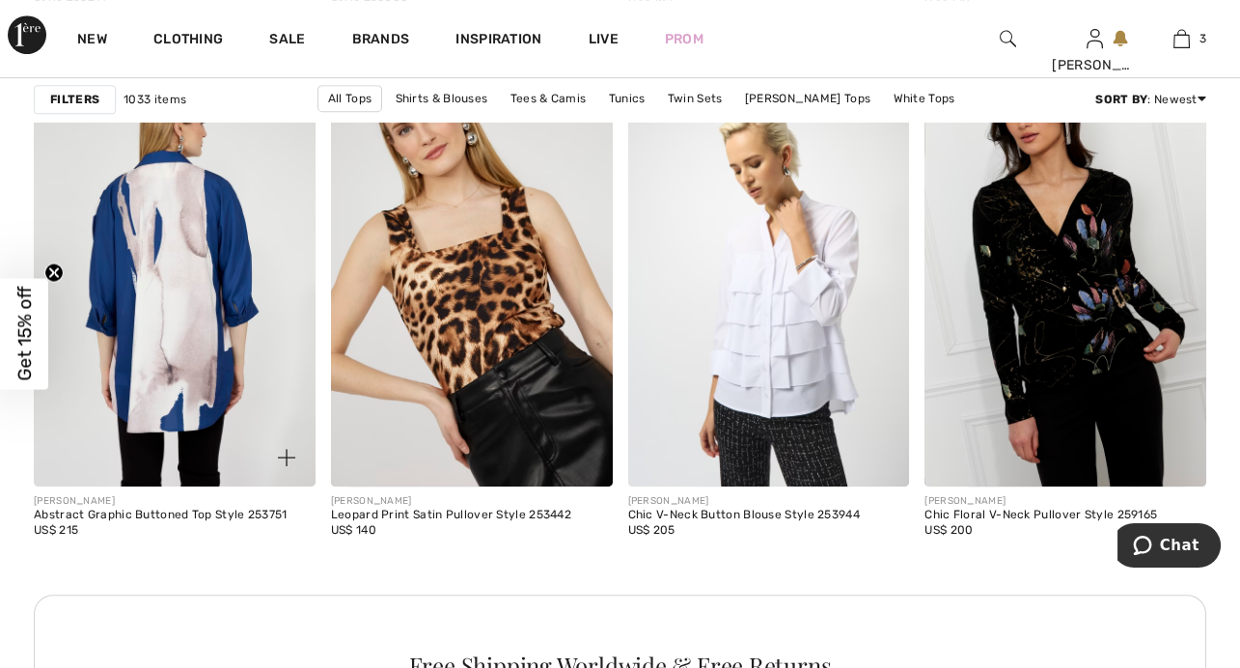
click at [220, 291] on img at bounding box center [175, 275] width 282 height 423
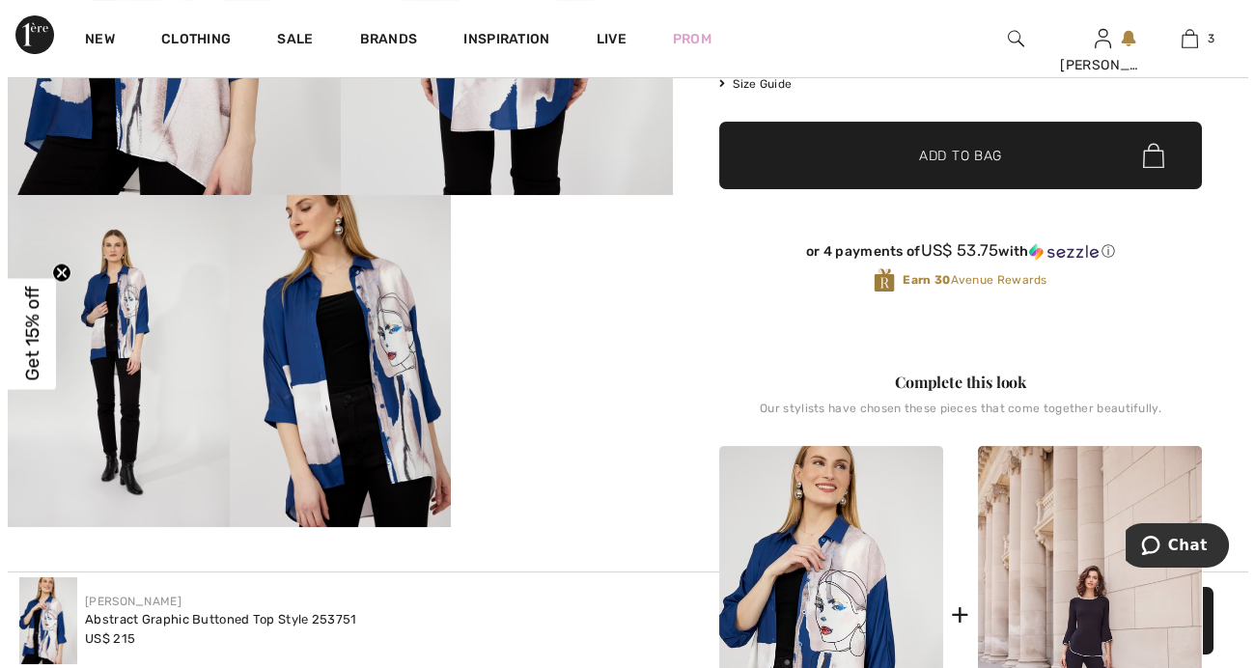
scroll to position [417, 0]
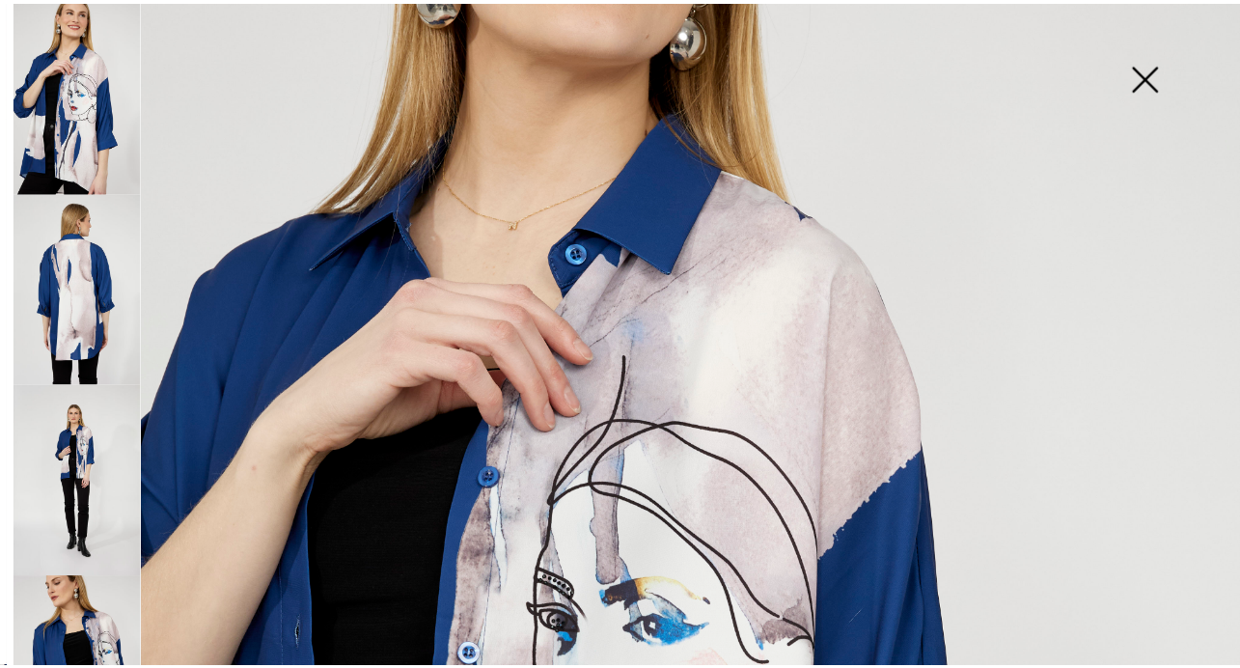
scroll to position [255, 0]
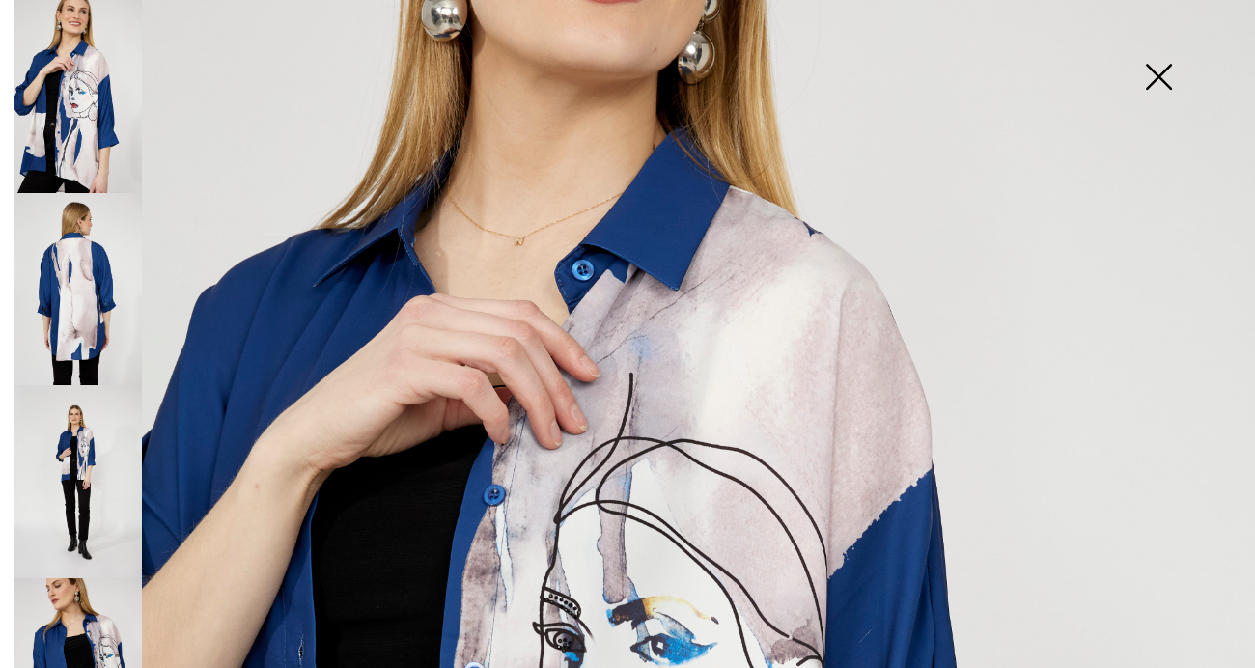
click at [1156, 78] on img at bounding box center [1158, 78] width 97 height 99
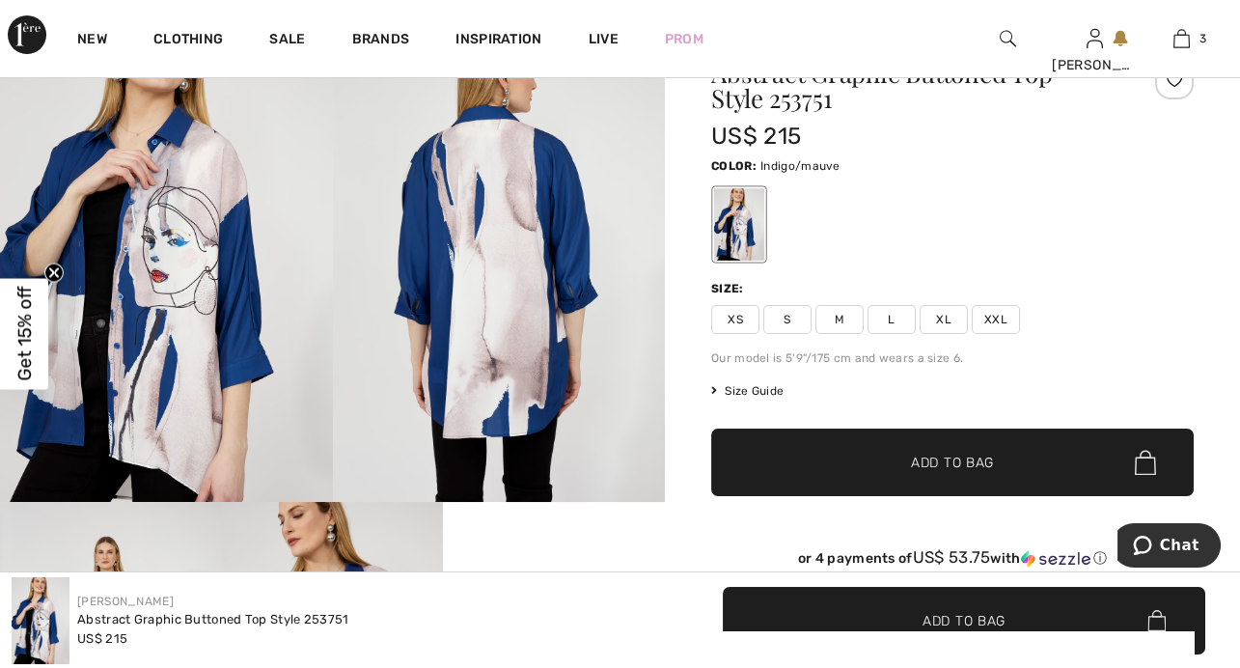
scroll to position [109, 0]
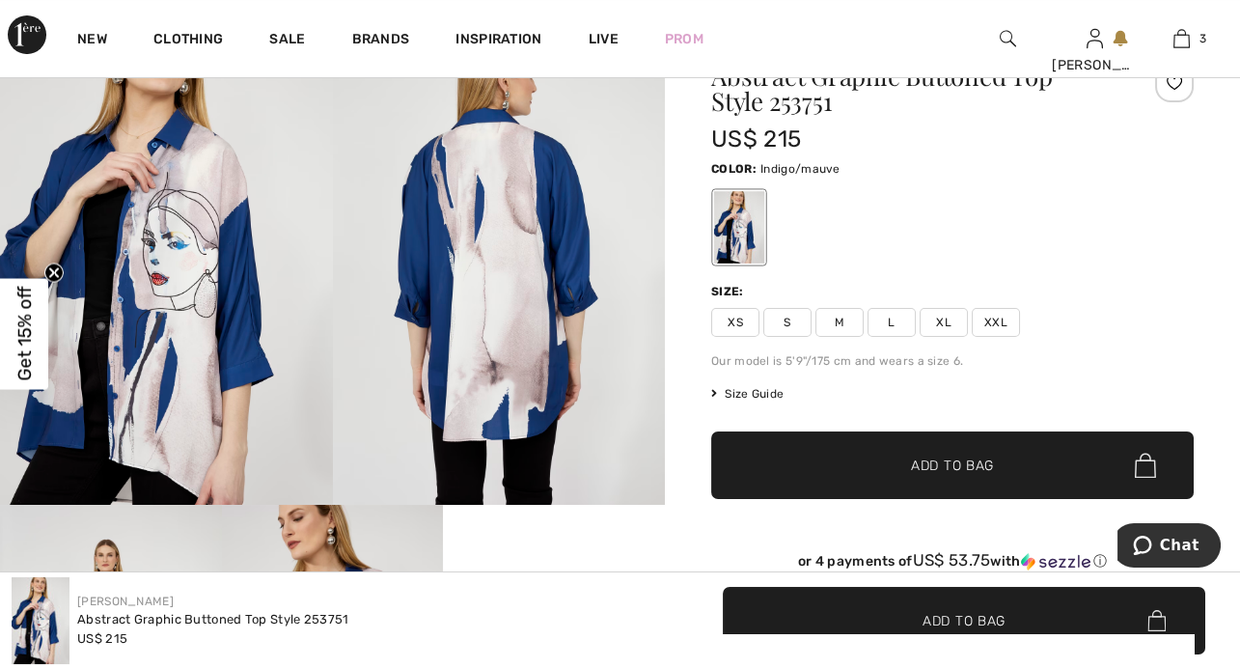
click at [966, 316] on span "XL" at bounding box center [944, 322] width 48 height 29
click at [988, 462] on span "Add to Bag" at bounding box center [952, 466] width 83 height 20
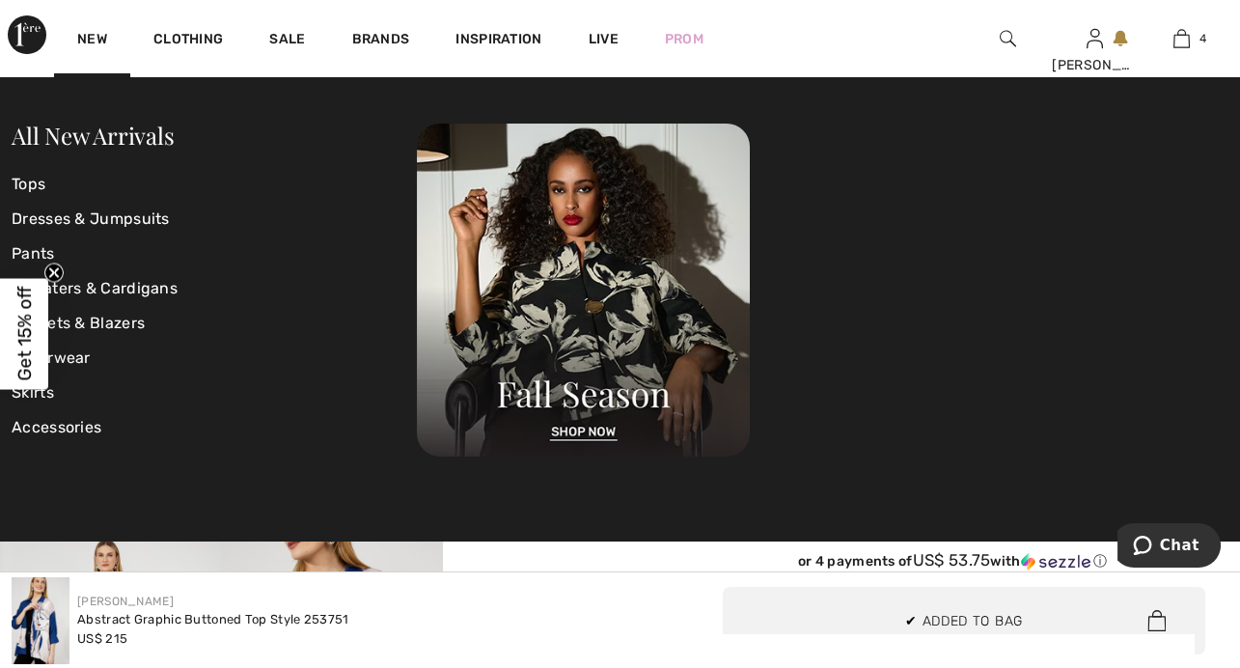
scroll to position [359, 0]
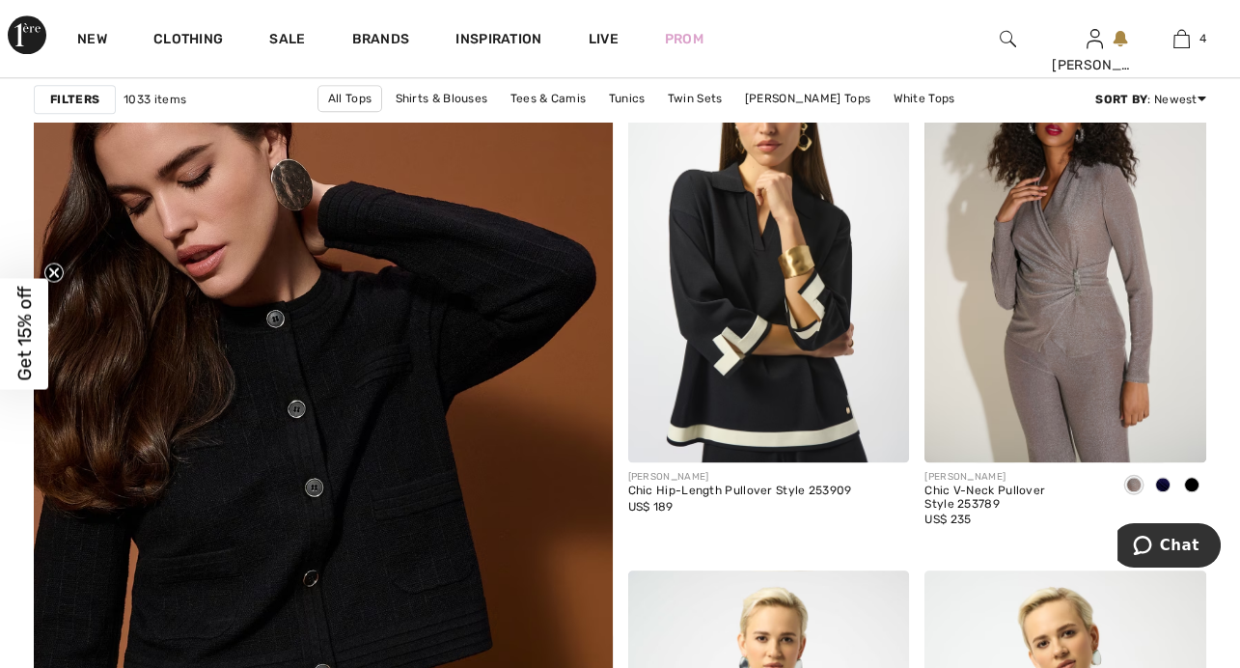
scroll to position [4375, 0]
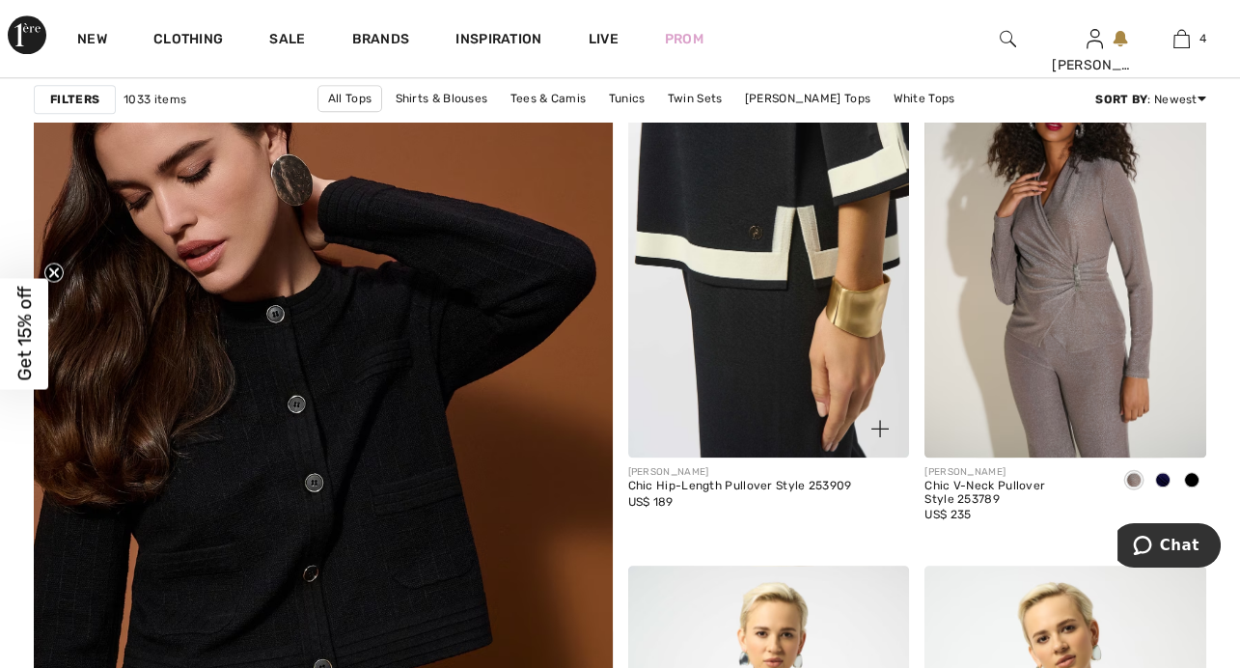
click at [779, 320] on img at bounding box center [769, 246] width 282 height 423
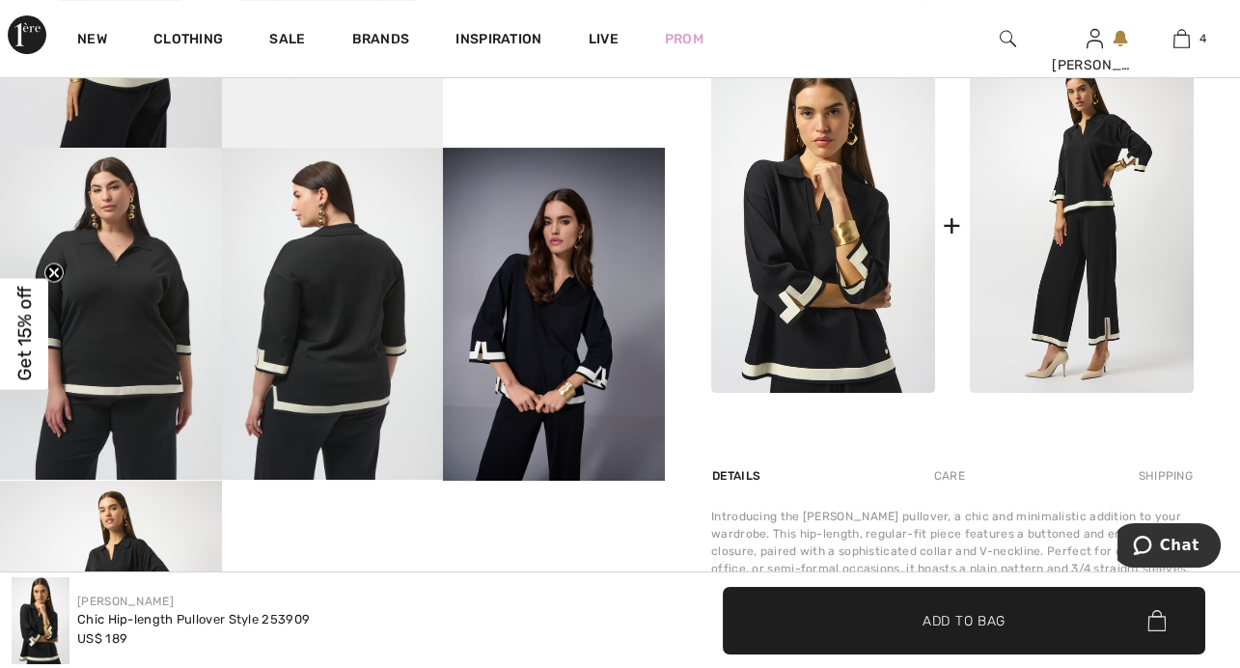
scroll to position [787, 0]
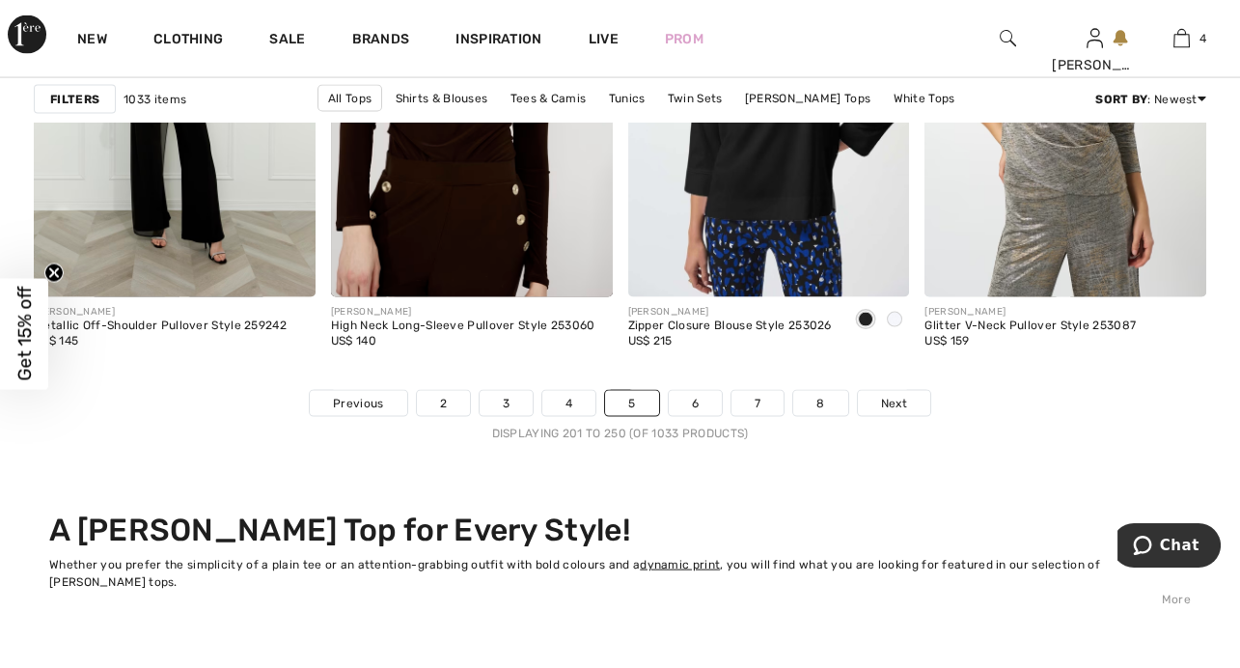
scroll to position [7910, 0]
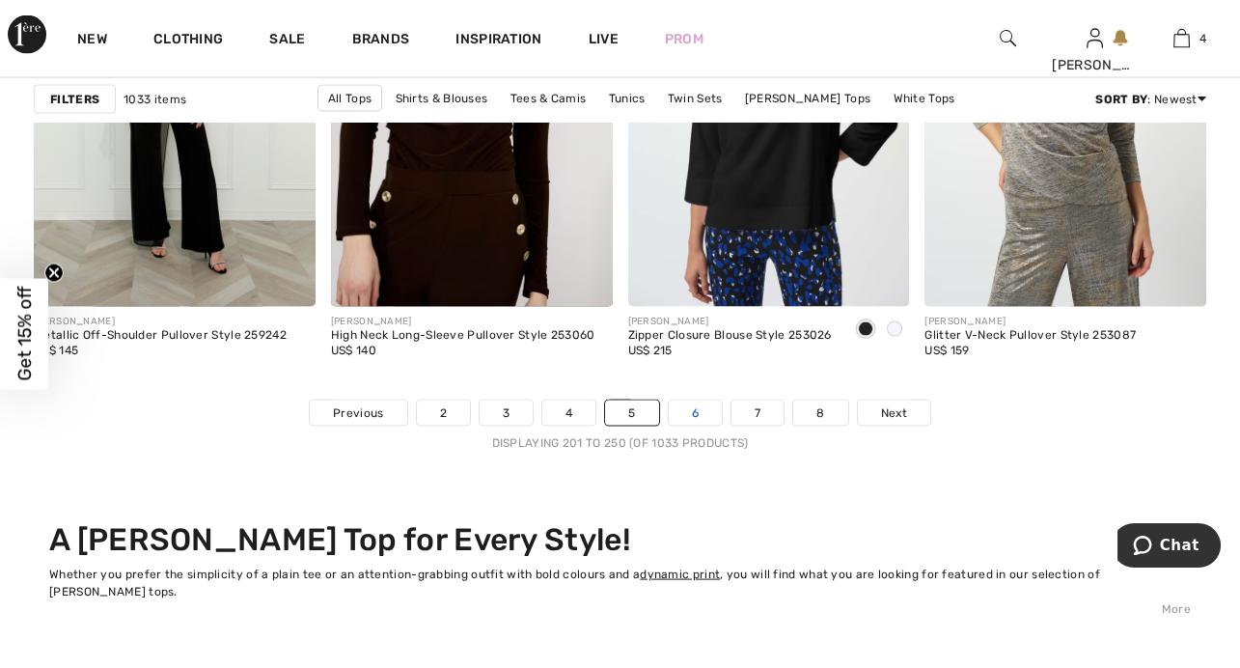
click at [698, 412] on link "6" at bounding box center [695, 413] width 53 height 25
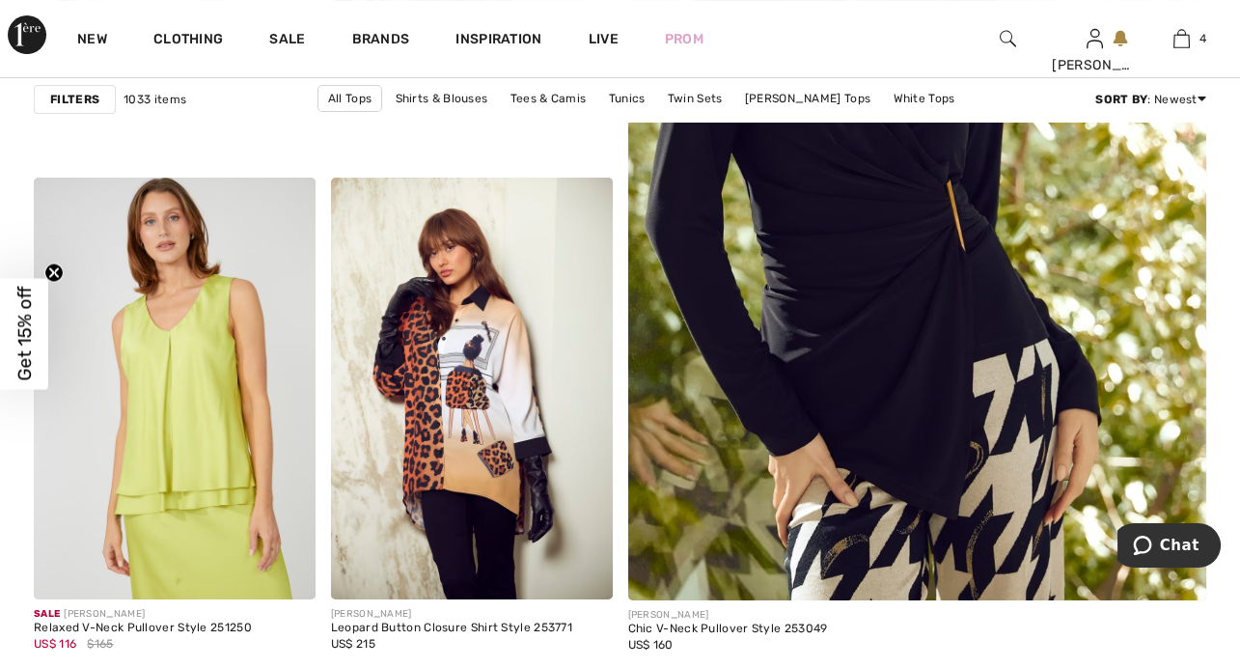
scroll to position [735, 0]
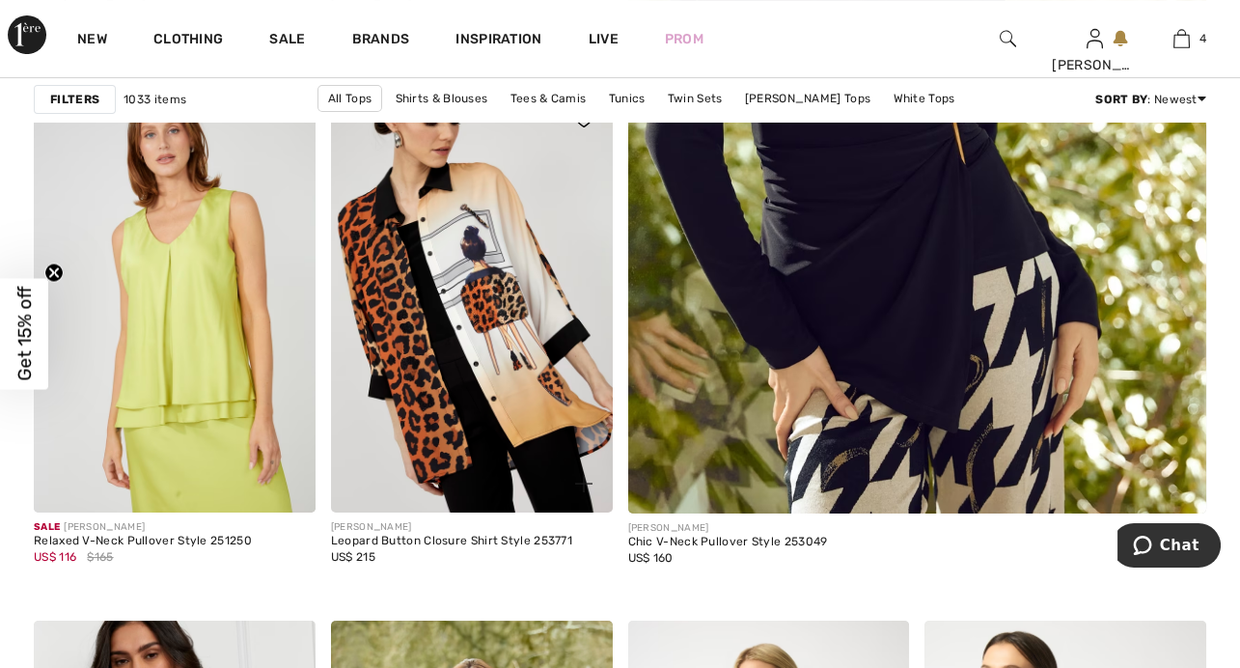
click at [475, 348] on img at bounding box center [472, 302] width 282 height 423
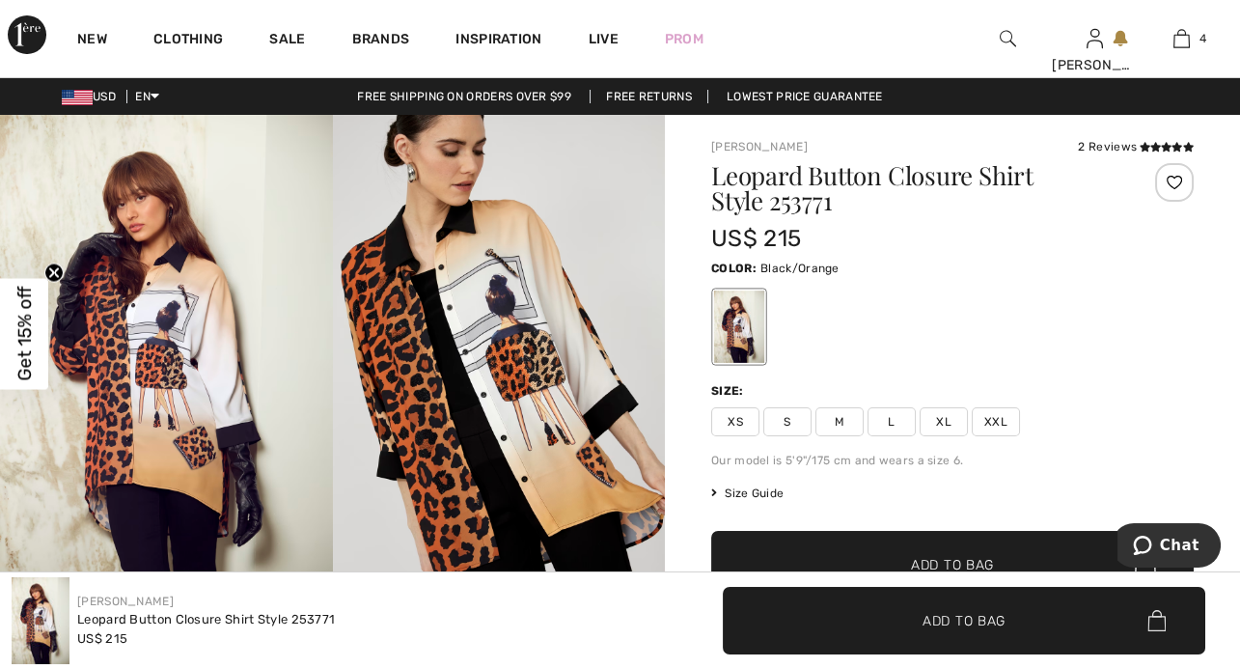
click at [449, 358] on img at bounding box center [499, 364] width 333 height 499
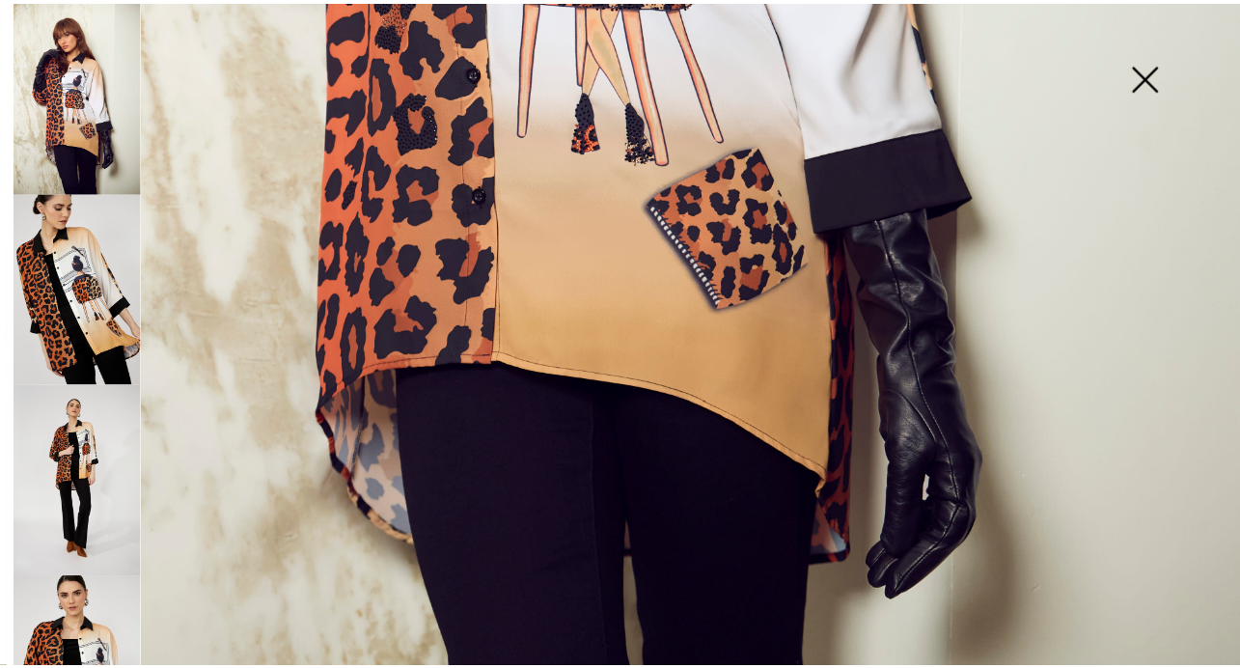
scroll to position [1030, 0]
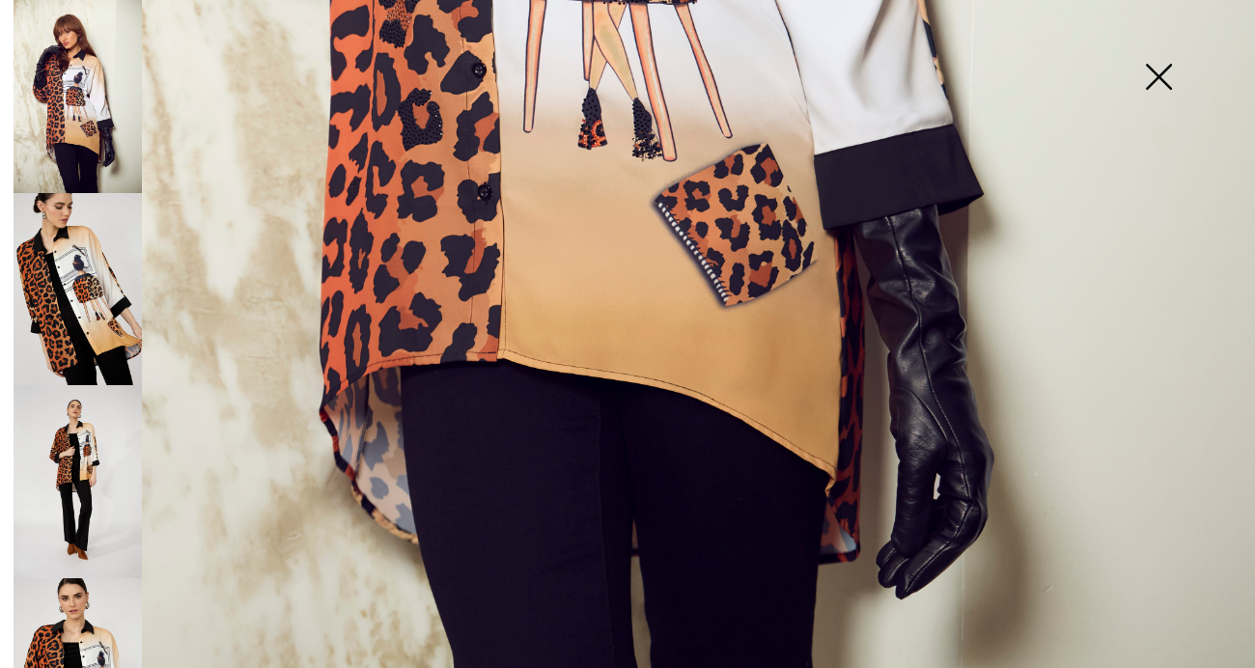
click at [1153, 73] on img at bounding box center [1158, 78] width 97 height 99
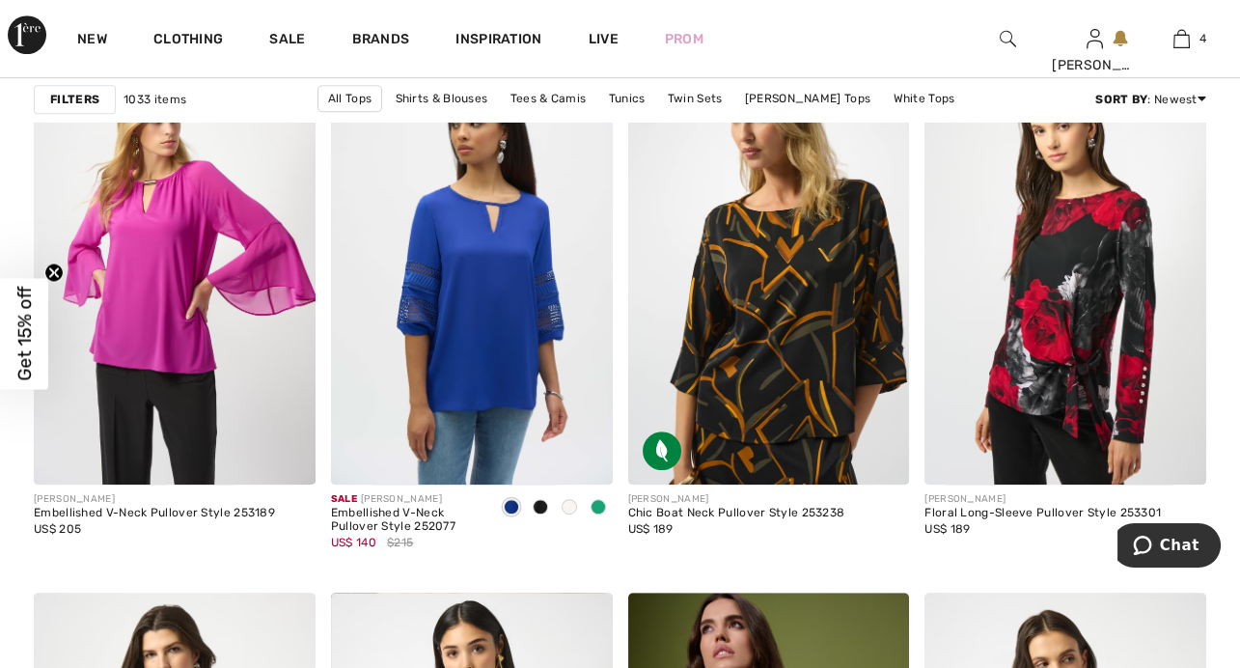
scroll to position [2560, 0]
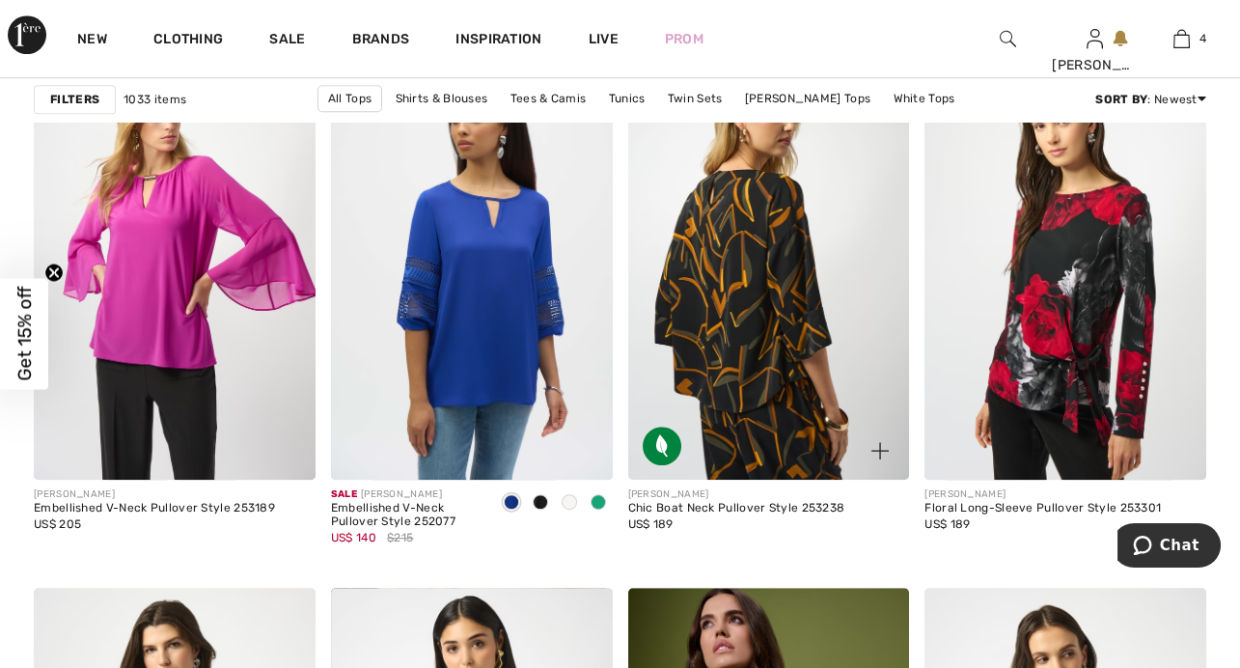
click at [736, 310] on img at bounding box center [769, 268] width 282 height 423
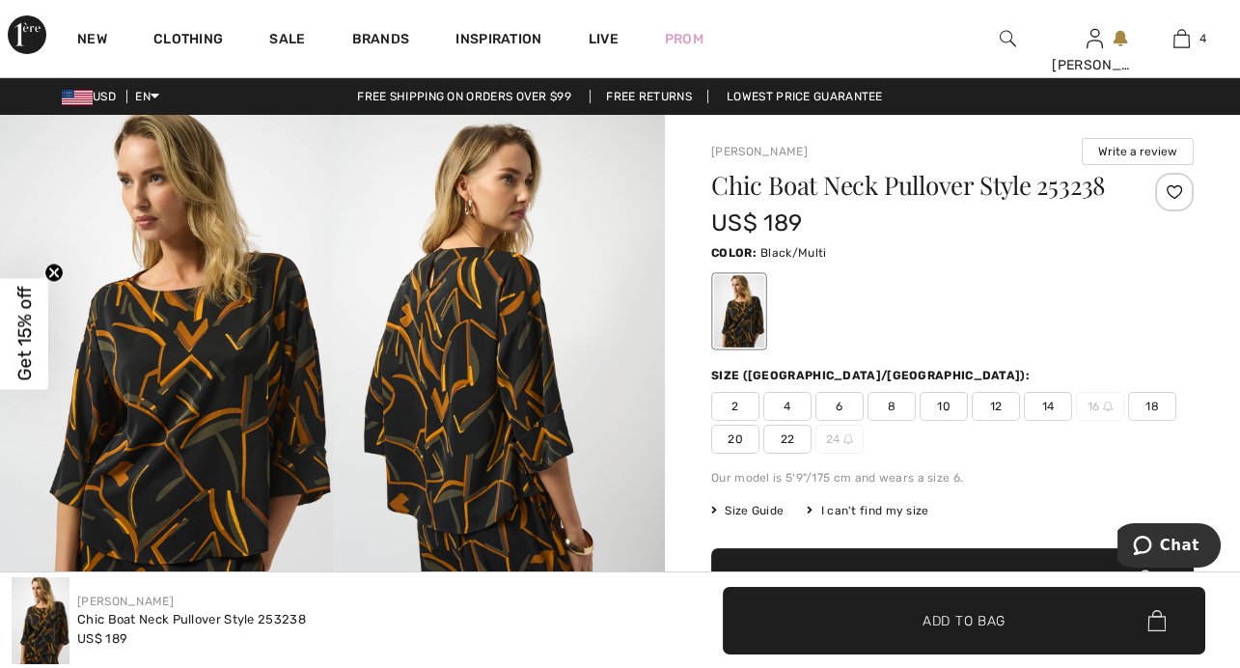
click at [307, 351] on img at bounding box center [166, 364] width 333 height 498
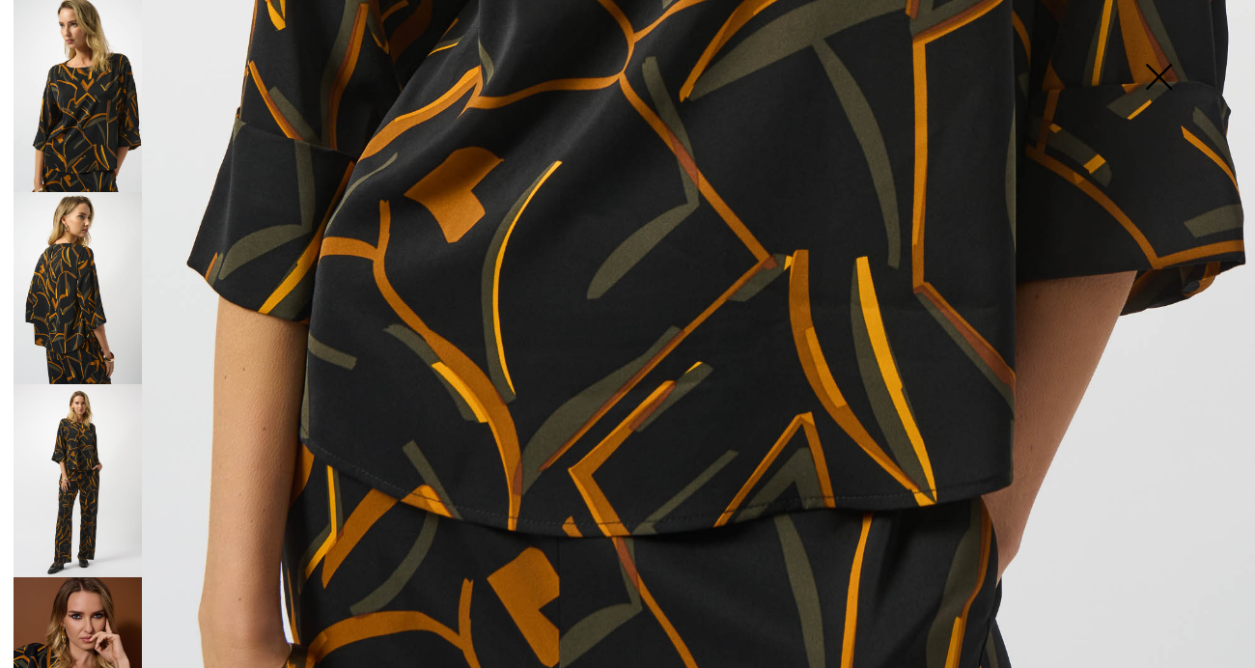
scroll to position [1190, 0]
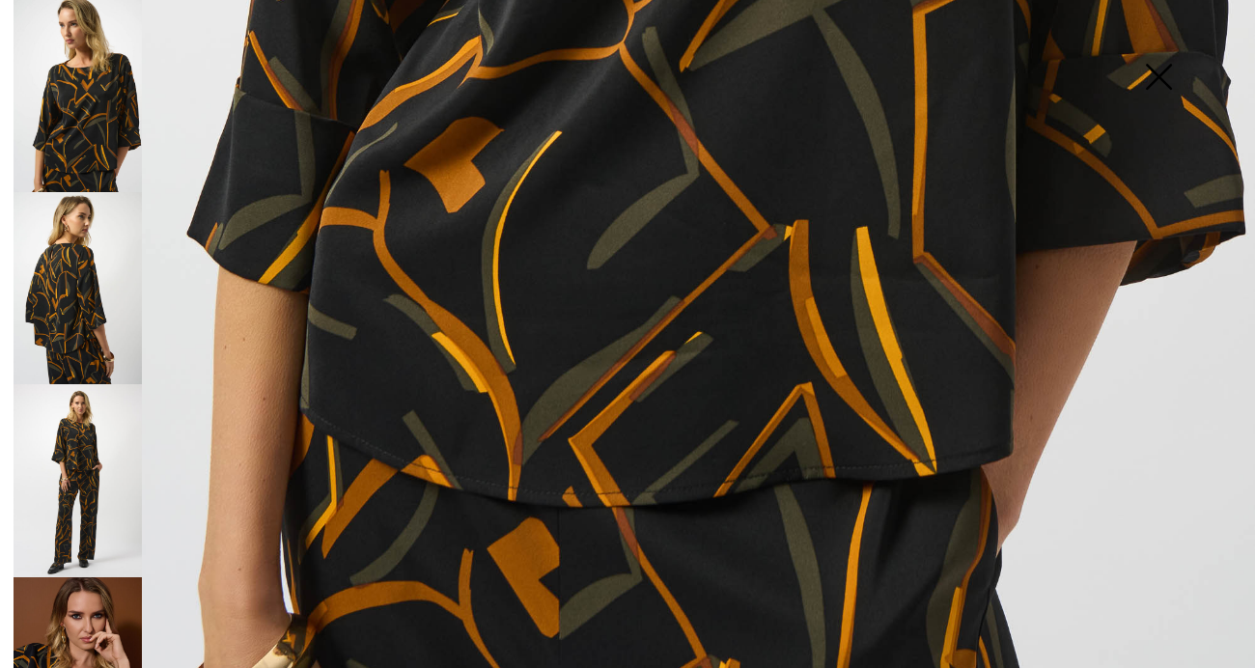
click at [89, 286] on img at bounding box center [78, 288] width 128 height 192
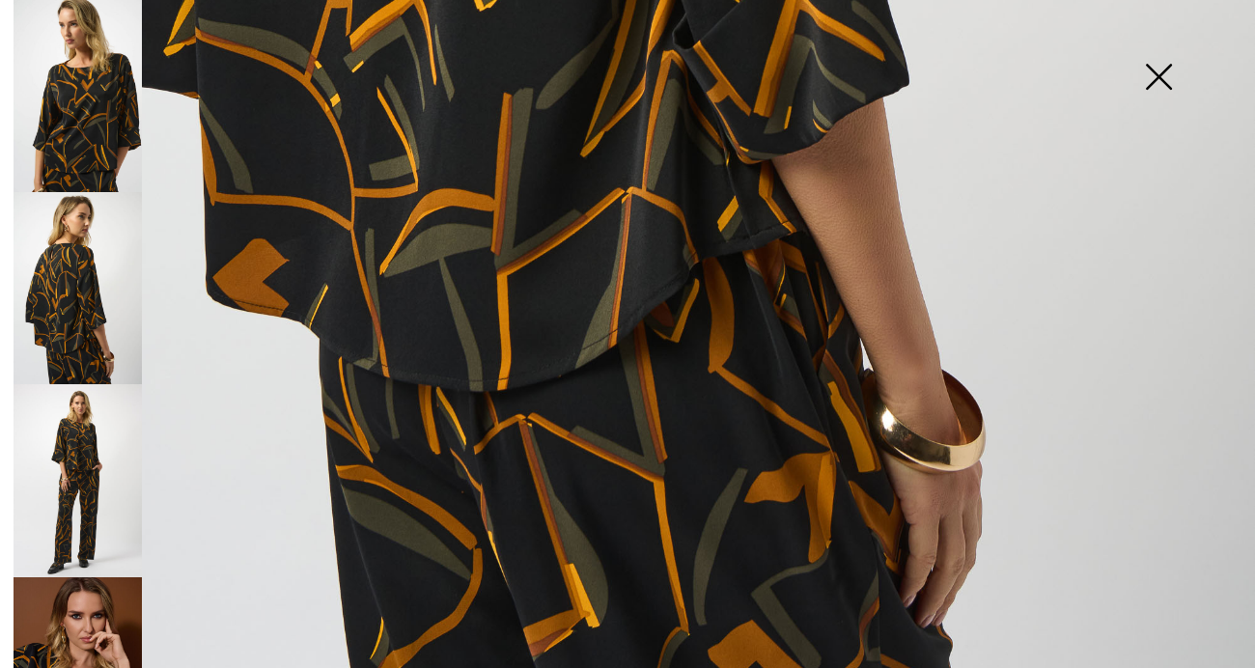
click at [91, 433] on img at bounding box center [78, 480] width 128 height 192
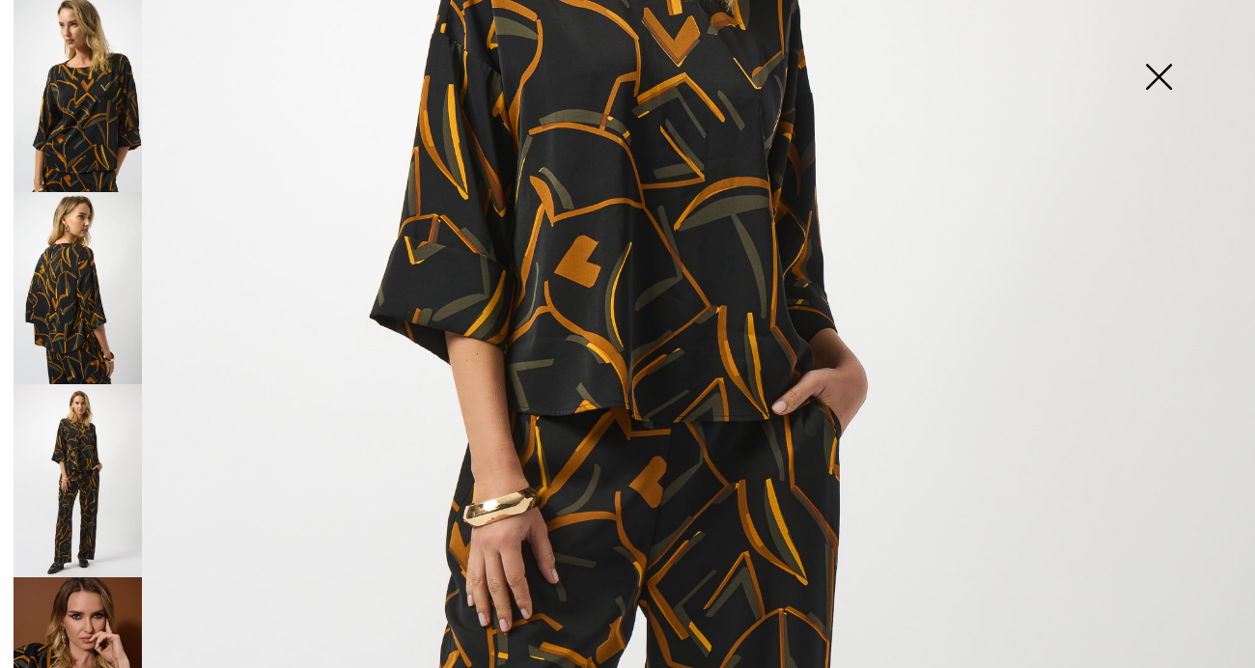
scroll to position [407, 0]
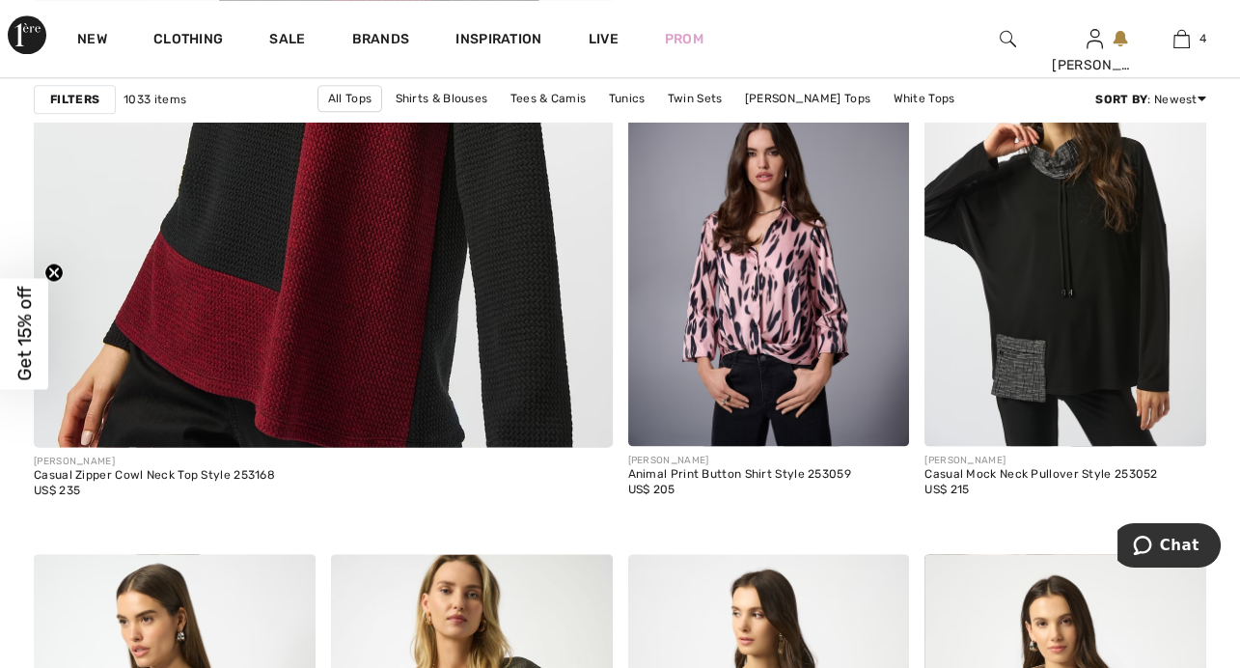
scroll to position [4922, 0]
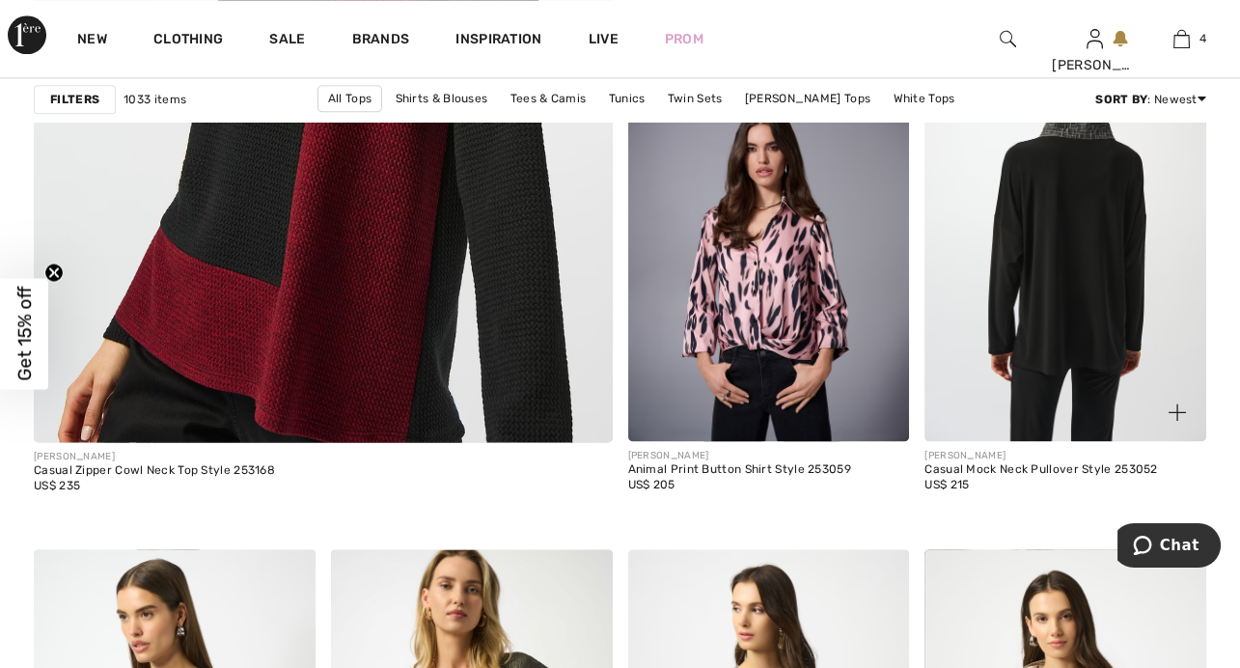
click at [1083, 293] on img at bounding box center [1066, 229] width 282 height 423
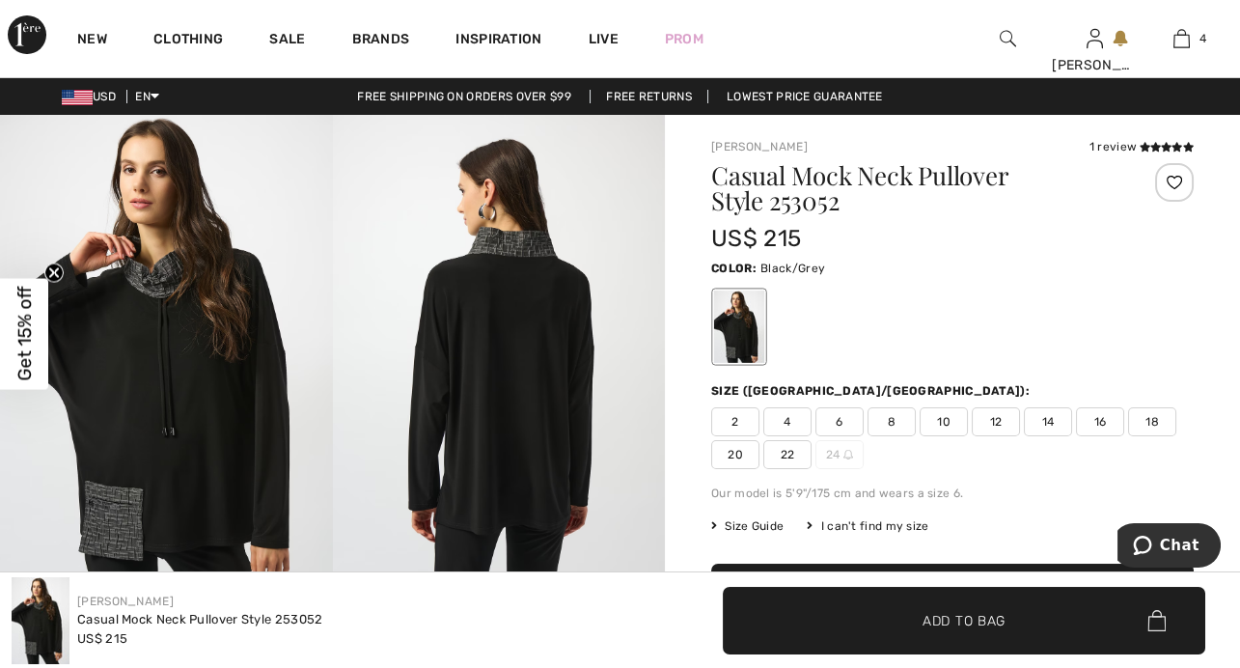
click at [1044, 415] on span "14" at bounding box center [1048, 421] width 48 height 29
click at [203, 404] on img at bounding box center [166, 364] width 333 height 498
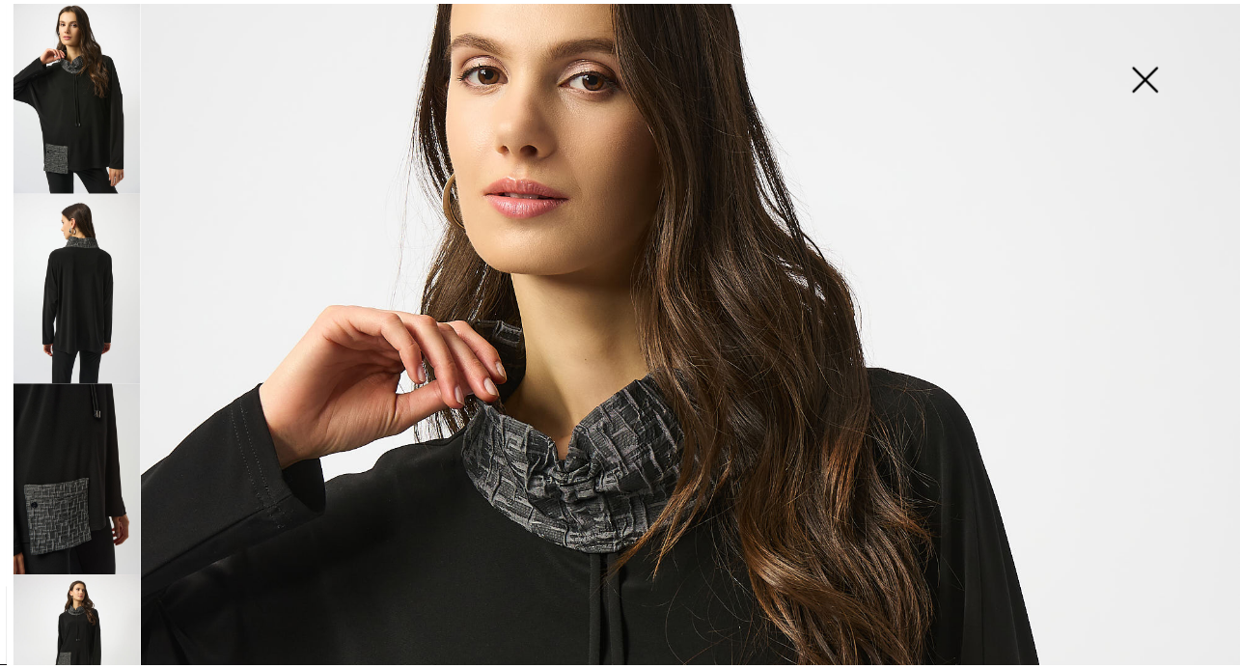
scroll to position [131, 0]
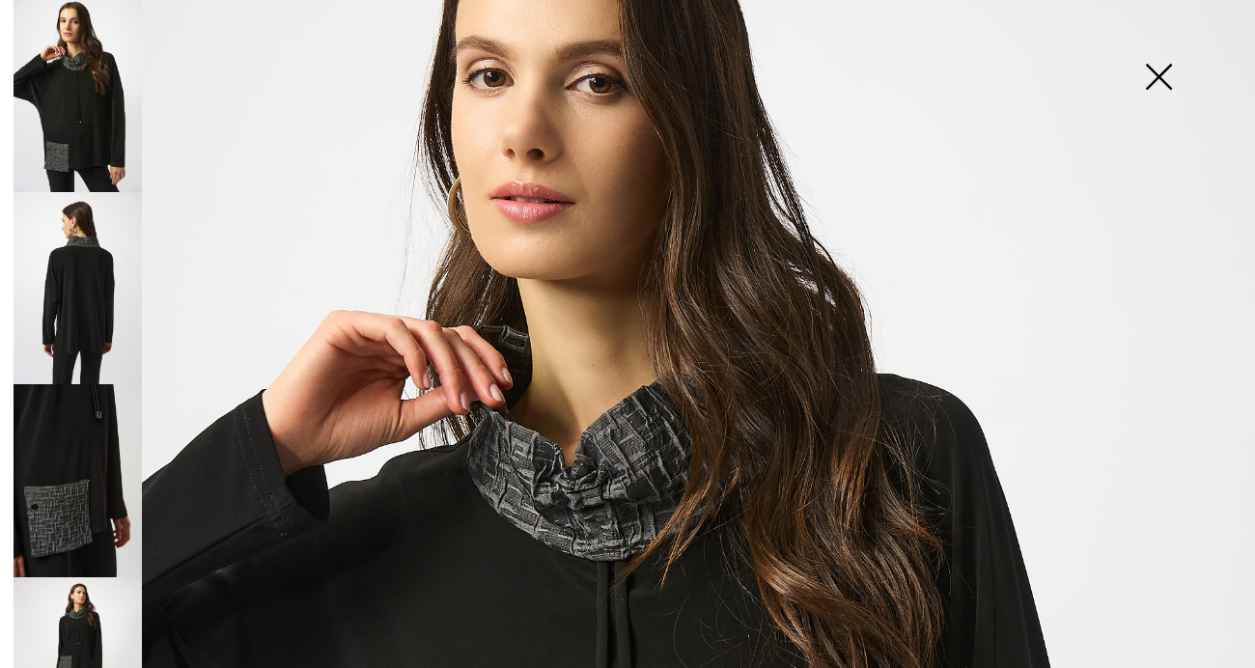
click at [1168, 74] on img at bounding box center [1158, 78] width 97 height 99
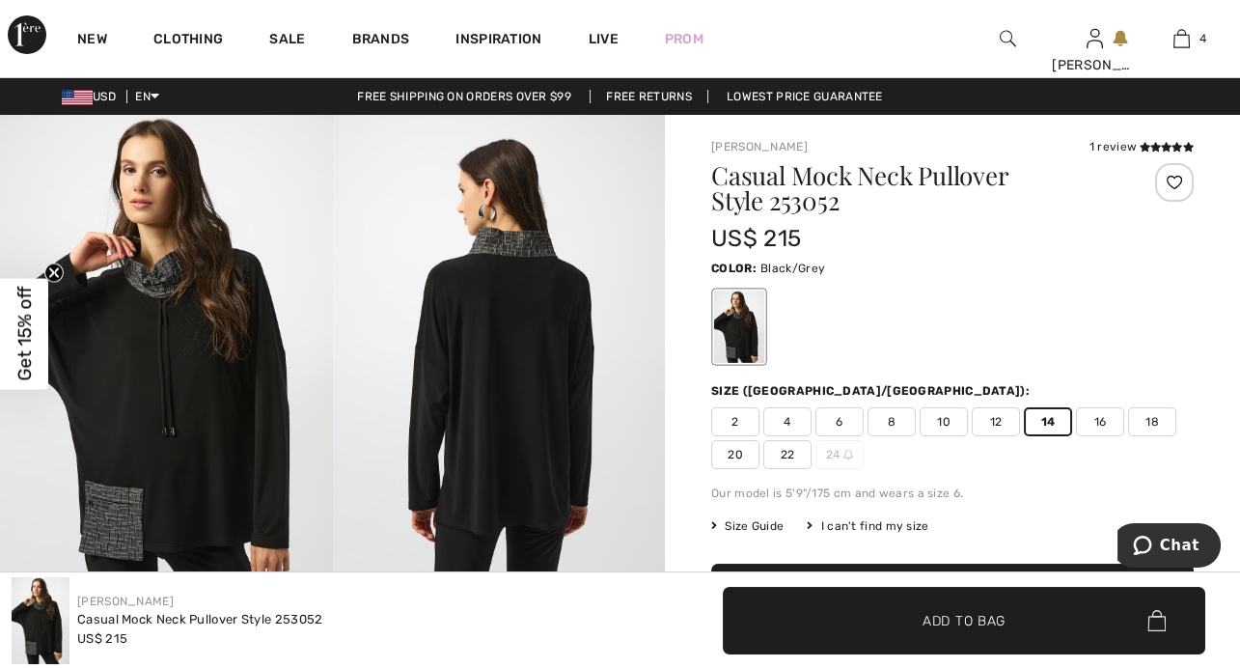
click at [979, 608] on span "✔ Added to Bag Add to Bag" at bounding box center [964, 621] width 483 height 68
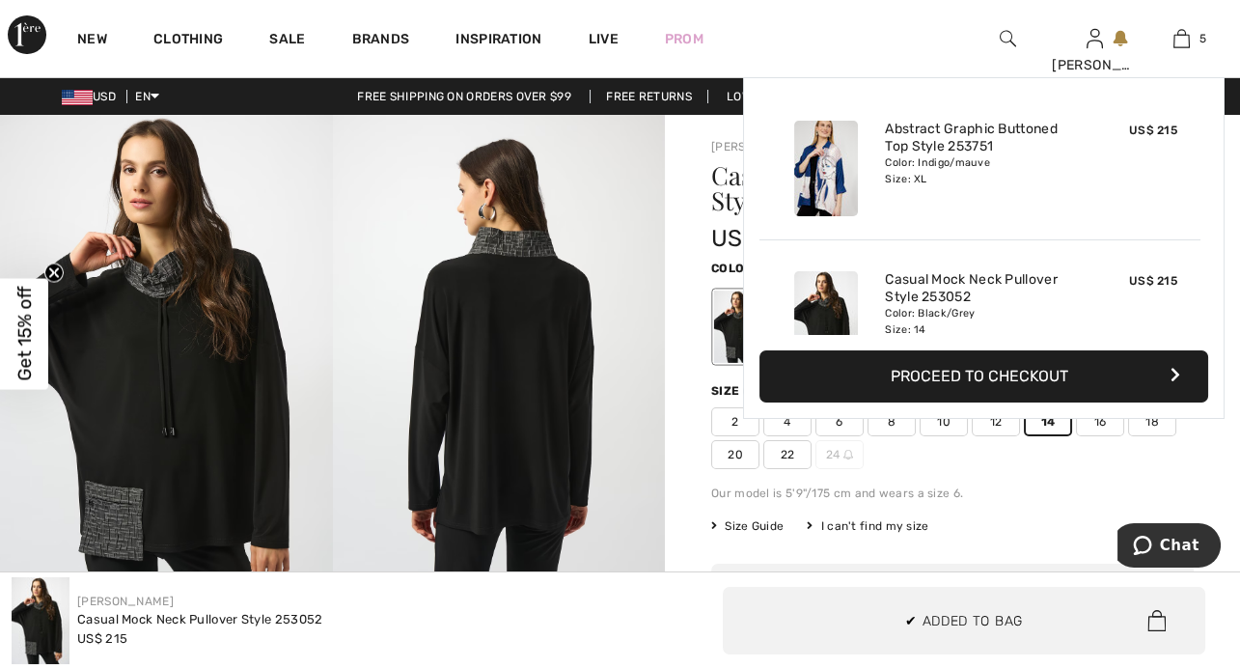
scroll to position [510, 0]
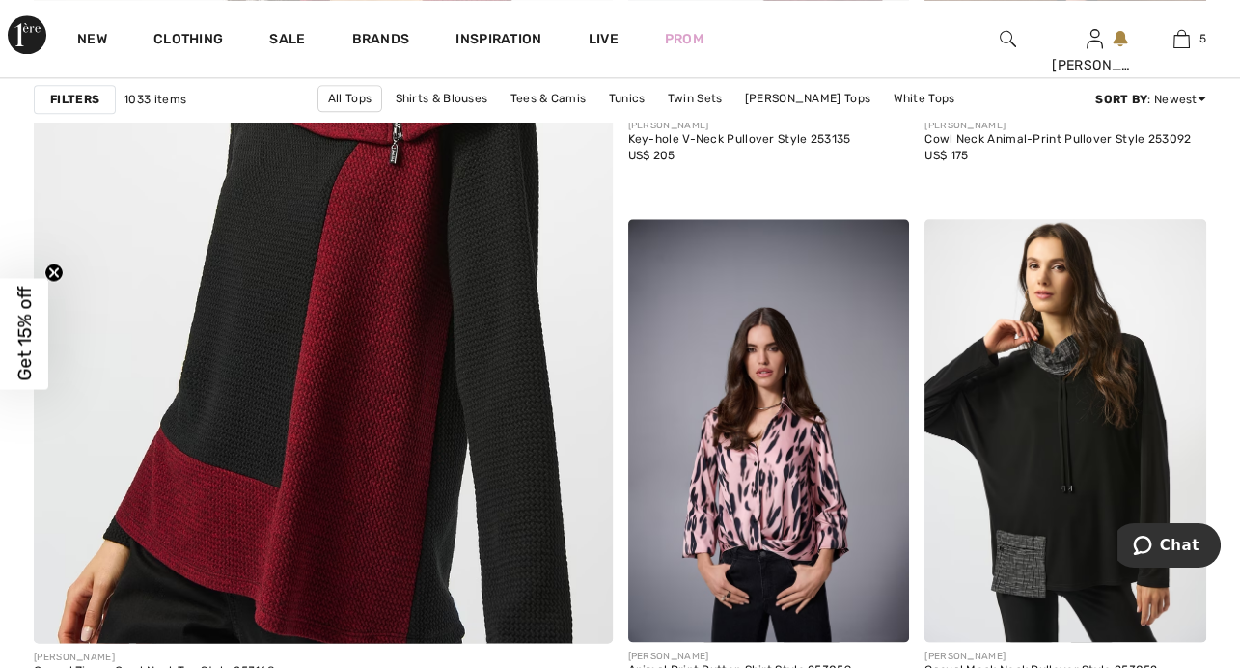
scroll to position [4727, 0]
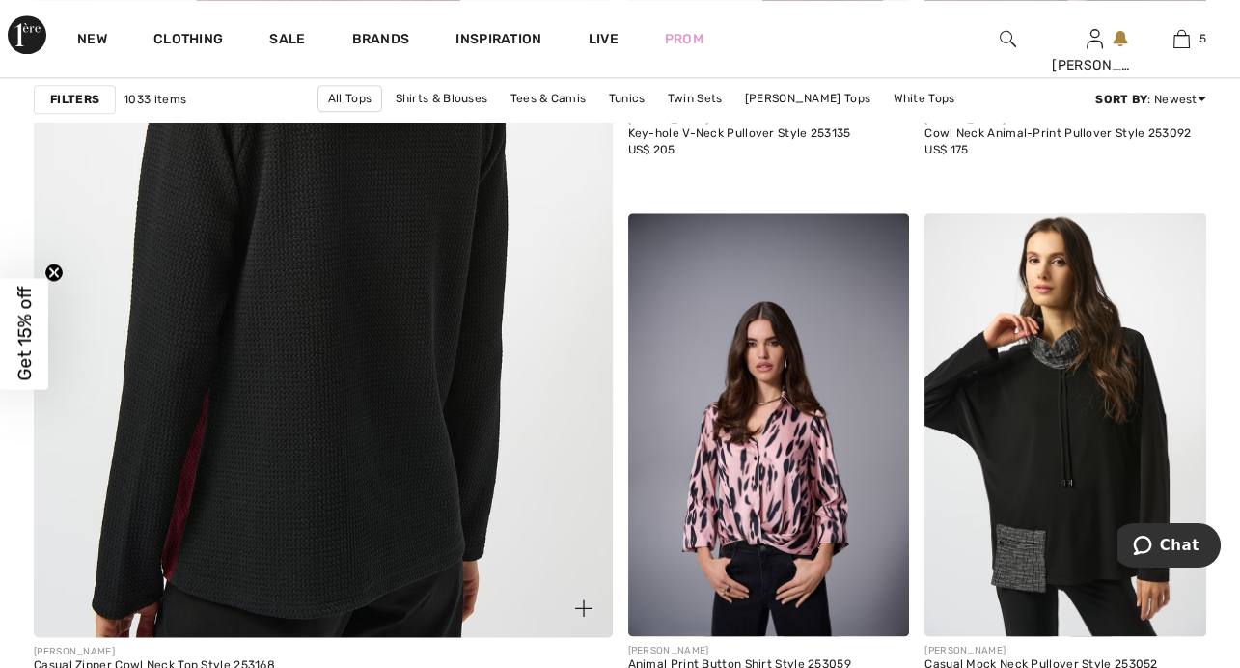
click at [352, 389] on img at bounding box center [323, 203] width 694 height 1042
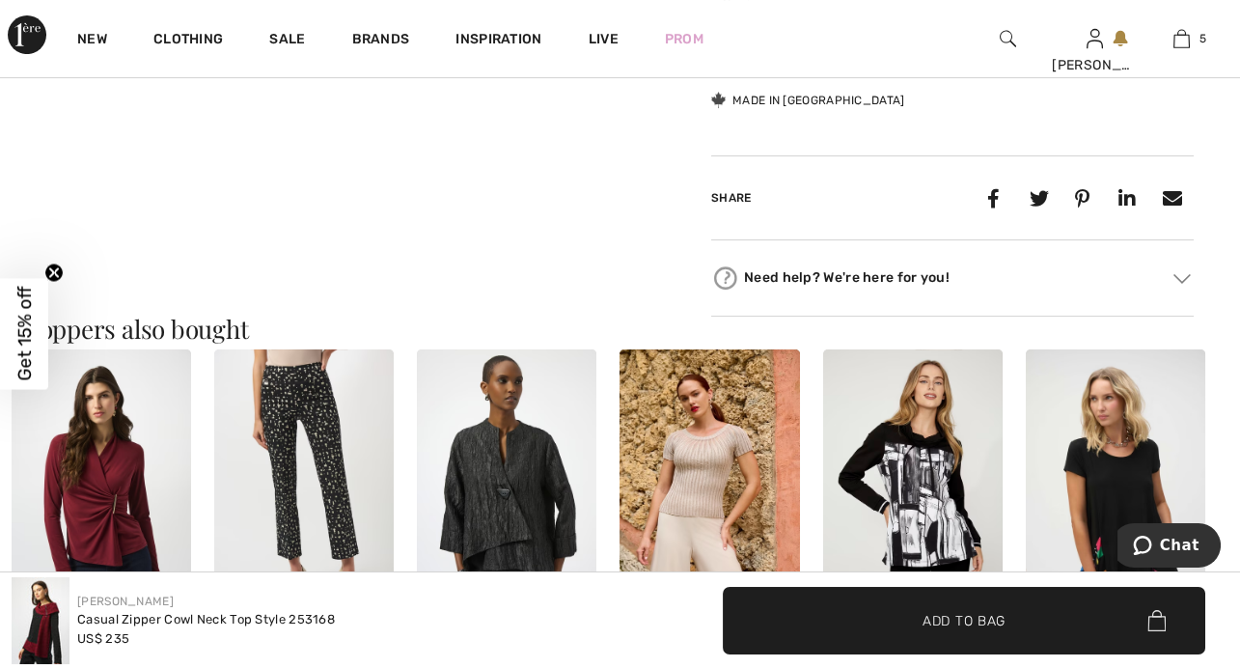
scroll to position [992, 0]
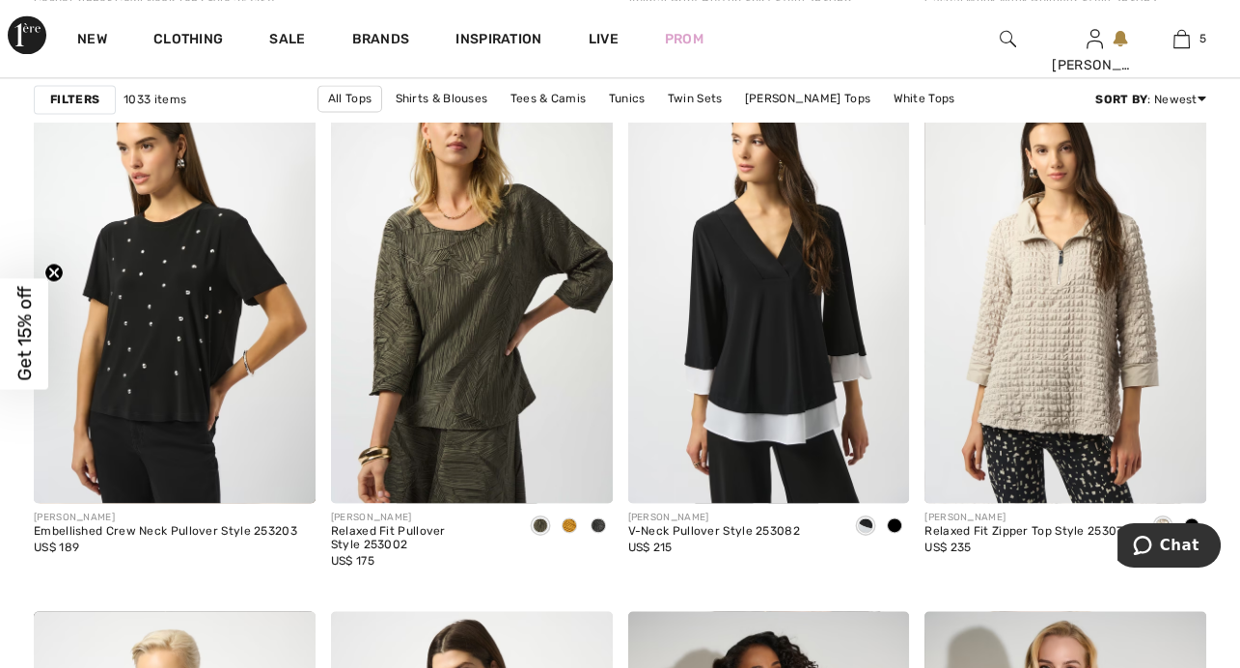
scroll to position [5401, 0]
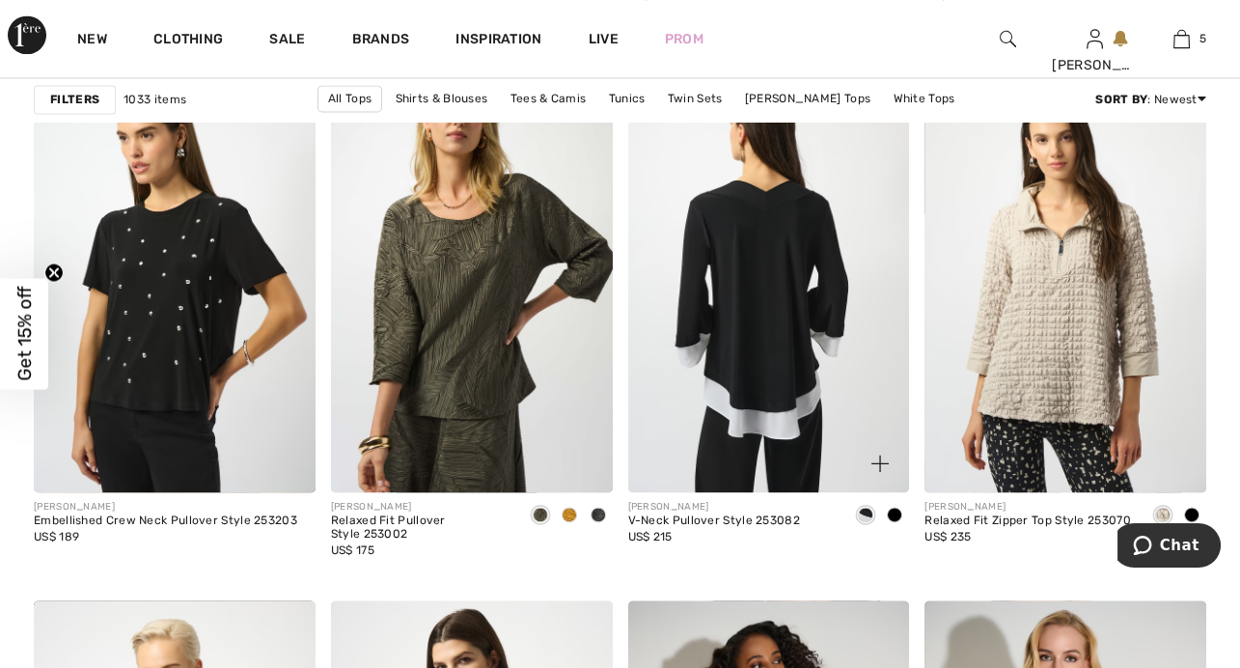
click at [749, 279] on img at bounding box center [769, 281] width 282 height 423
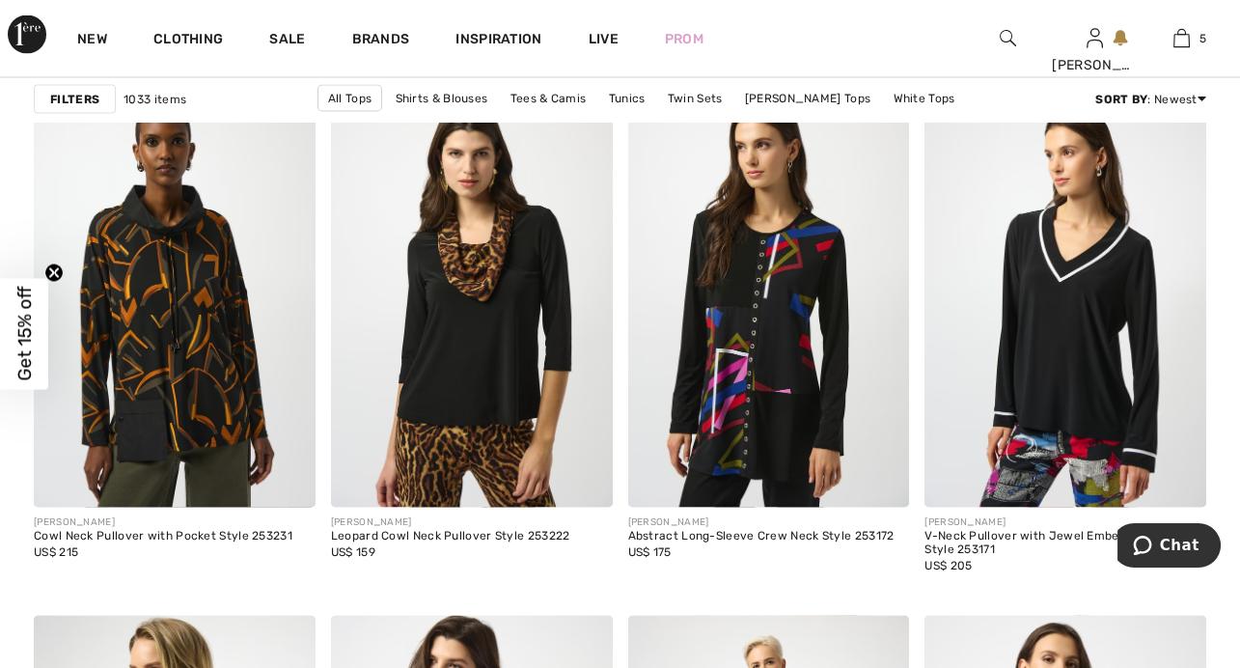
scroll to position [7173, 0]
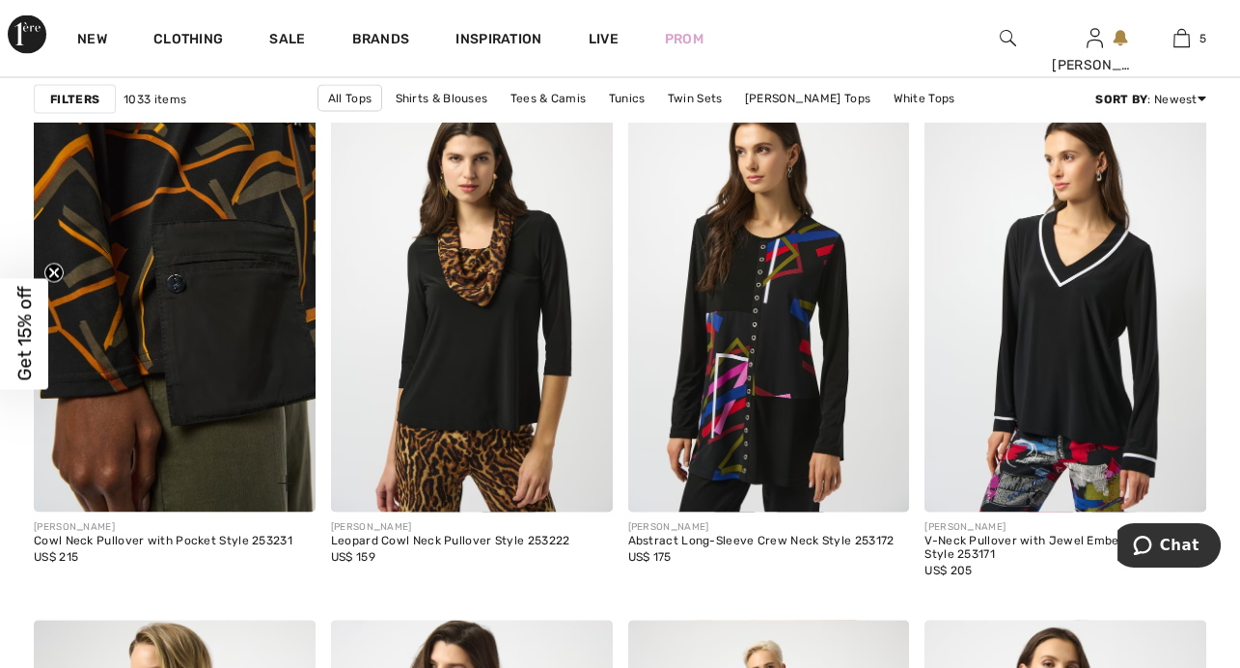
click at [209, 377] on img at bounding box center [175, 301] width 282 height 423
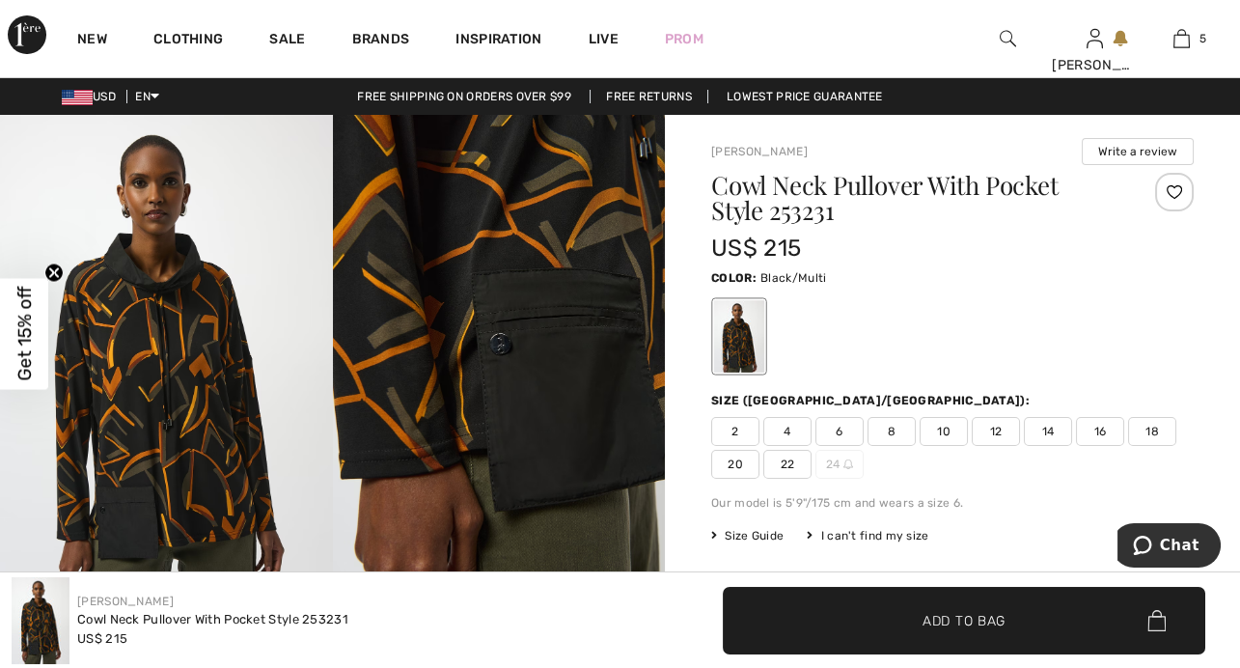
click at [164, 396] on img at bounding box center [166, 364] width 333 height 498
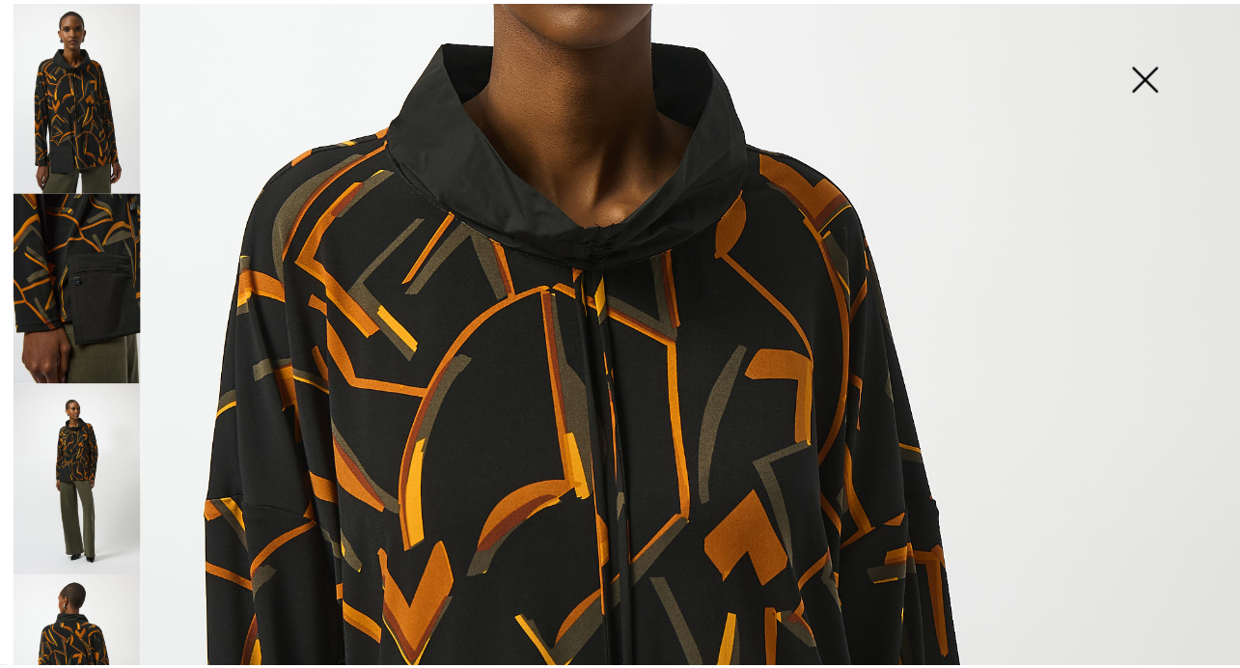
scroll to position [401, 0]
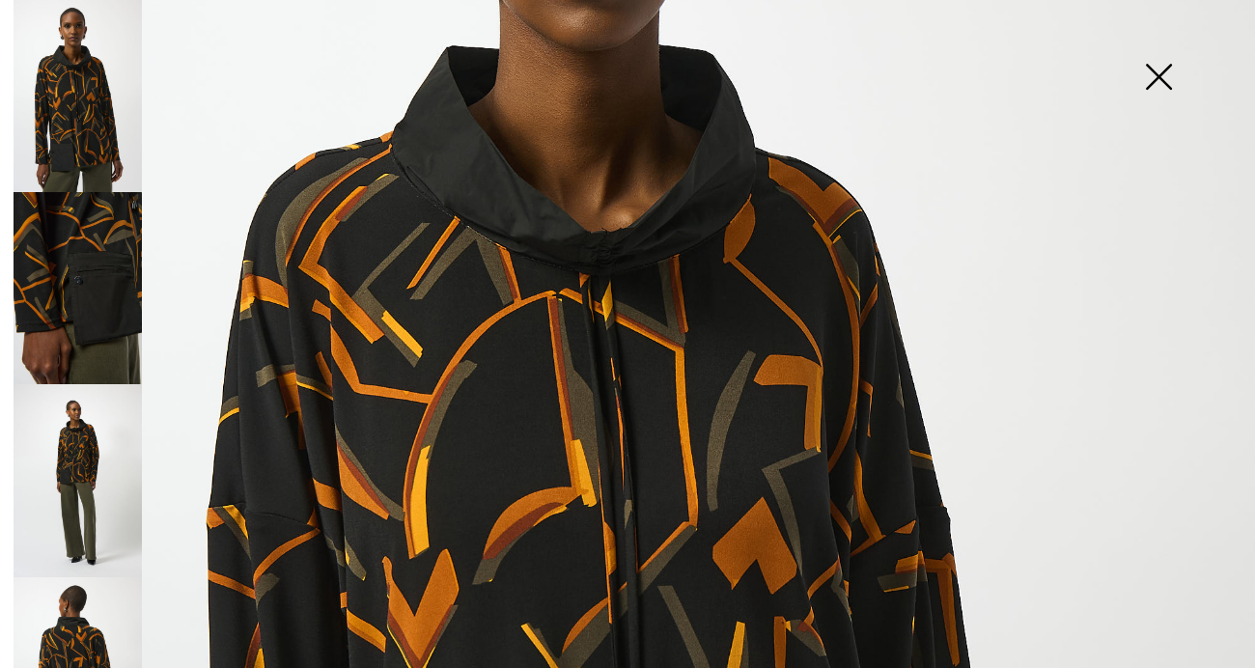
click at [110, 490] on img at bounding box center [78, 480] width 128 height 192
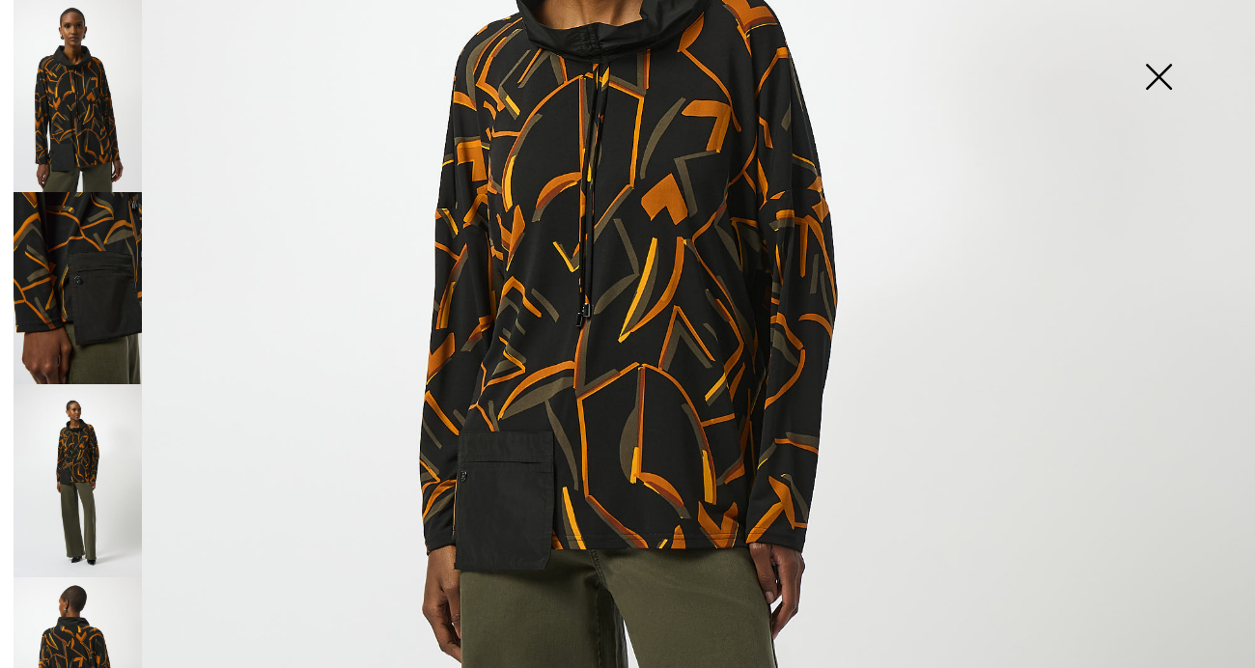
click at [1177, 85] on img at bounding box center [1158, 78] width 97 height 99
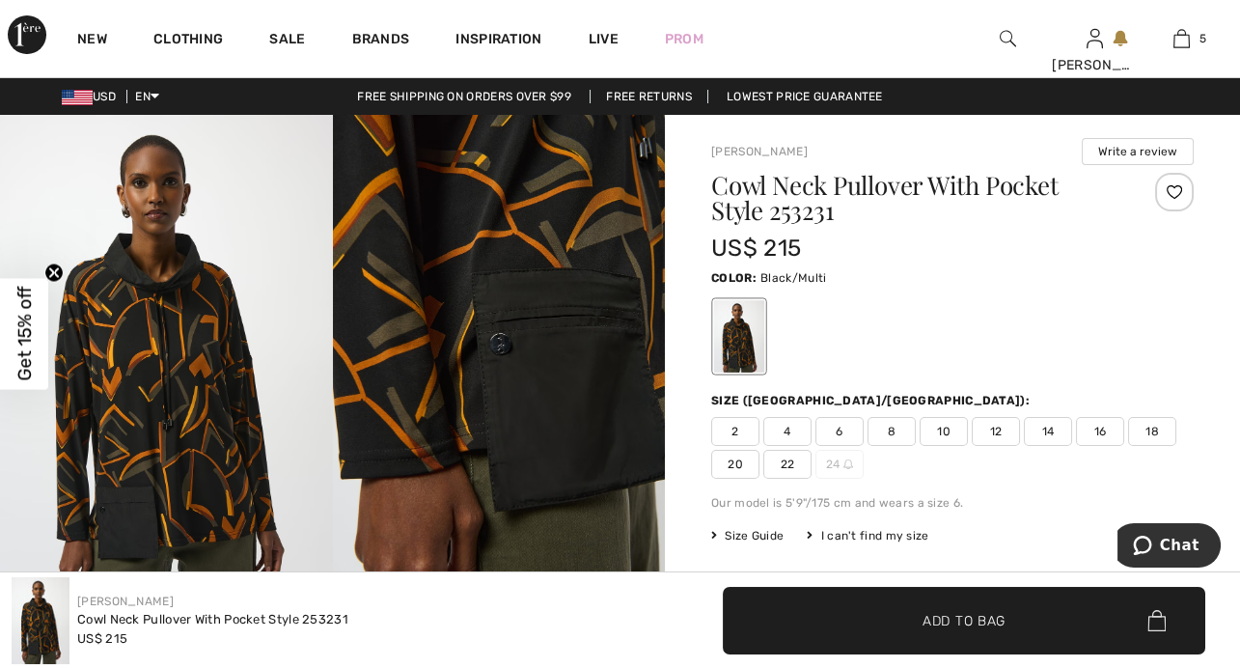
click at [1061, 430] on span "14" at bounding box center [1048, 431] width 48 height 29
click at [979, 618] on span "Add to Bag" at bounding box center [964, 620] width 83 height 20
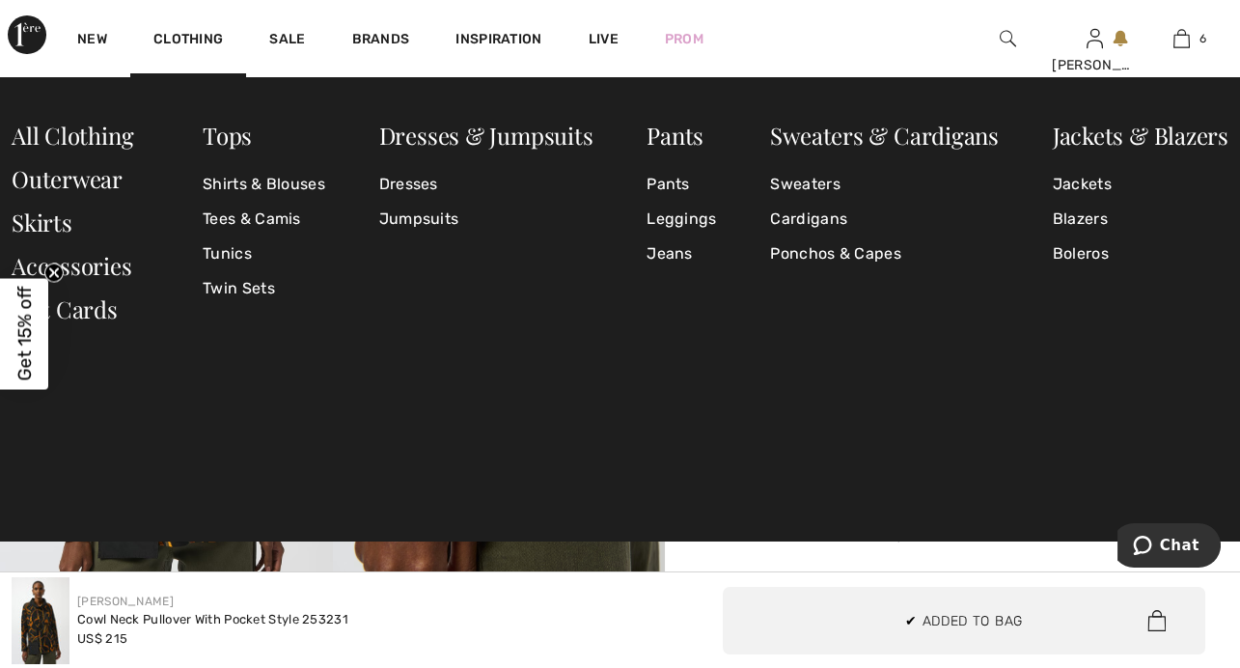
scroll to position [659, 0]
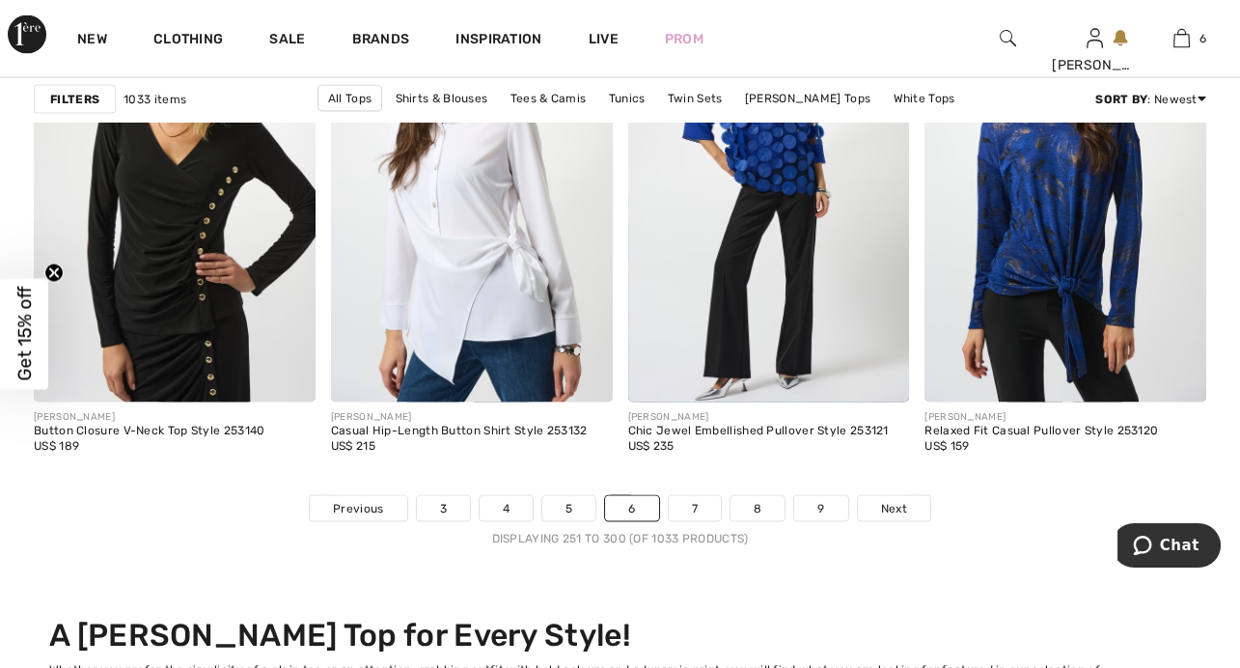
scroll to position [7819, 0]
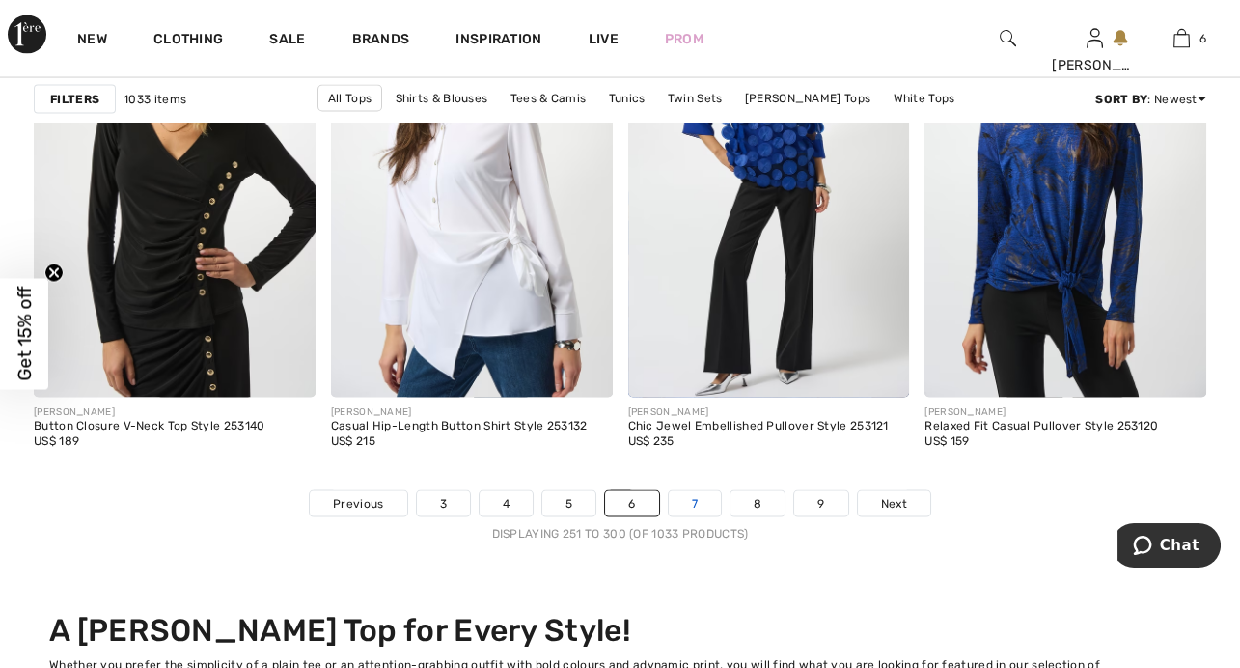
click at [692, 495] on link "7" at bounding box center [695, 503] width 52 height 25
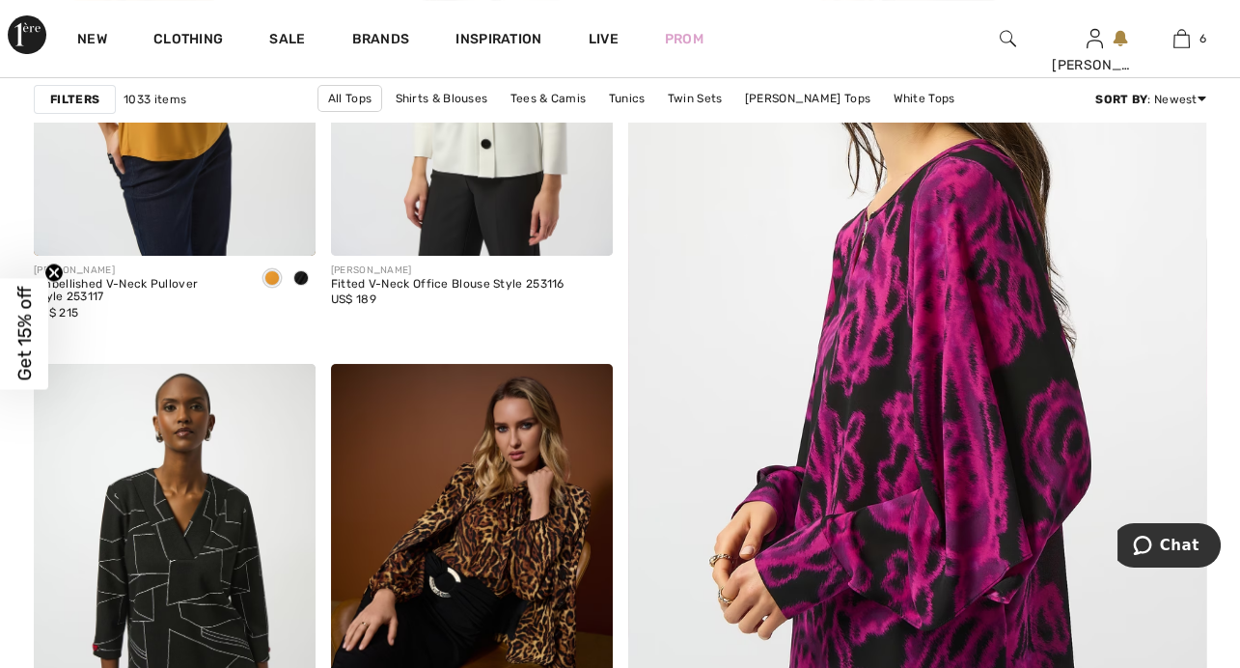
scroll to position [446, 0]
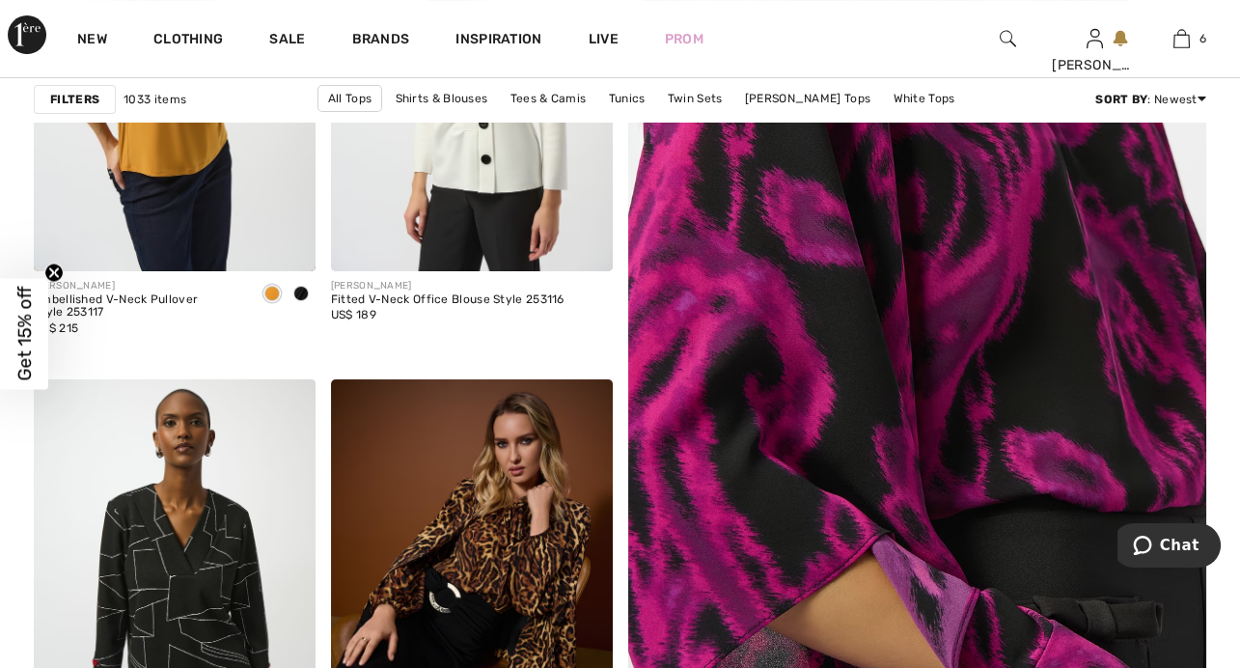
click at [957, 310] on img at bounding box center [918, 369] width 694 height 1042
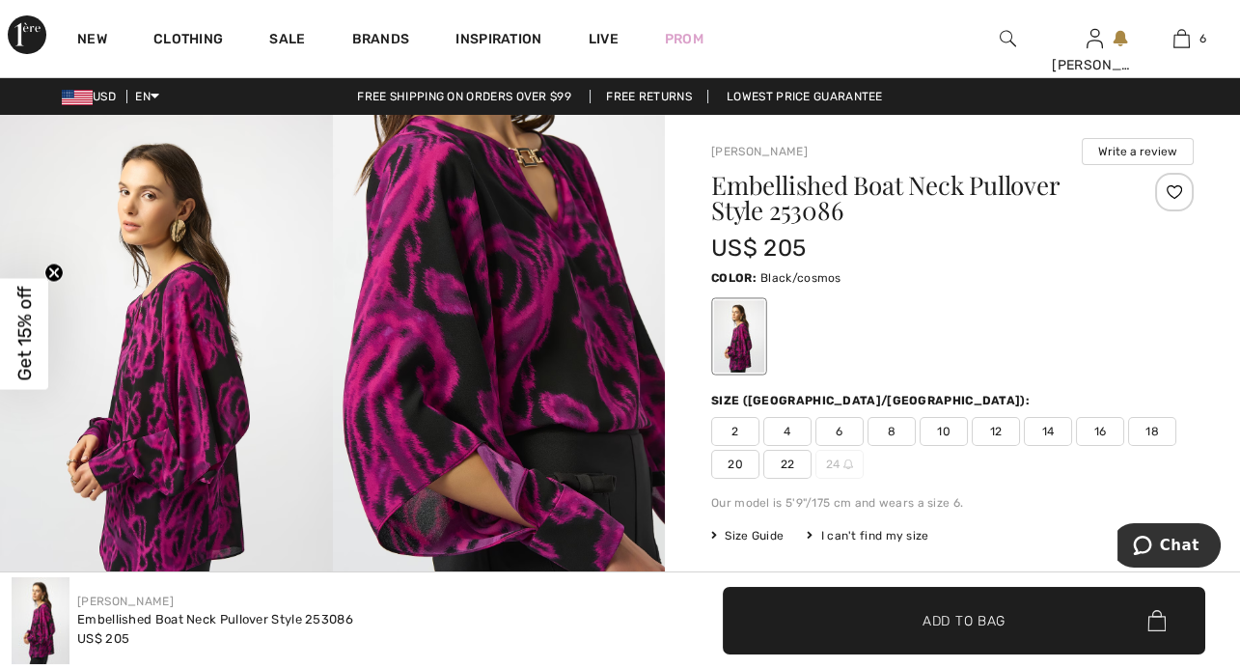
click at [505, 373] on img at bounding box center [499, 364] width 333 height 498
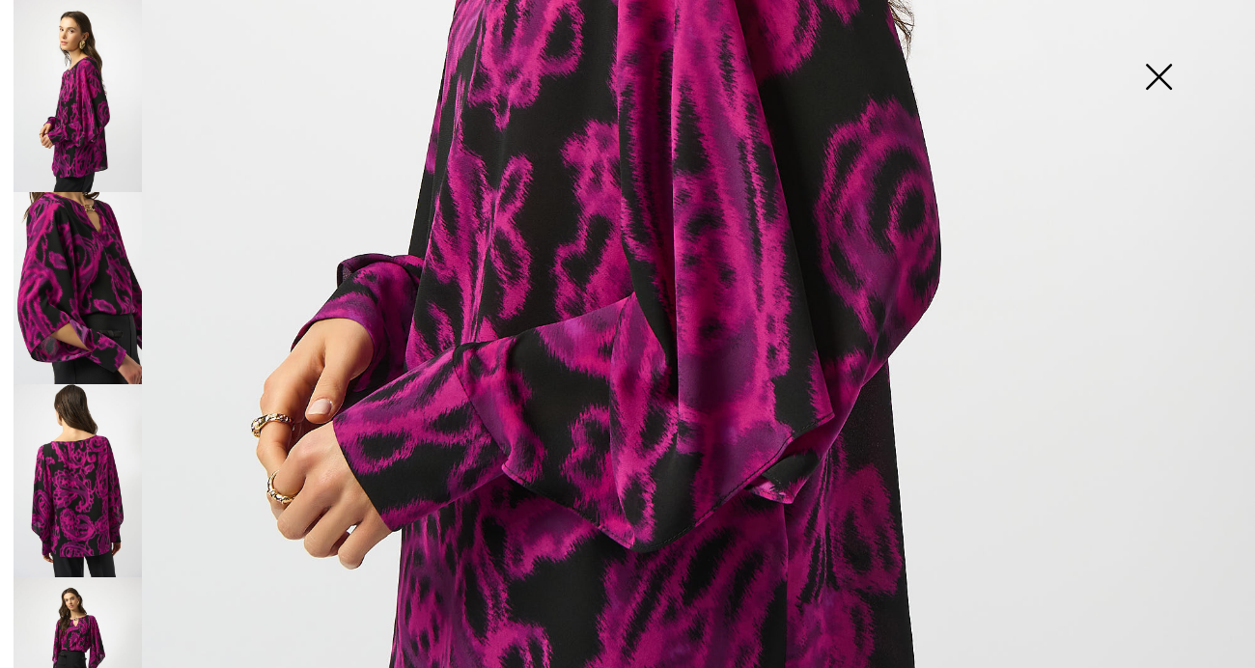
scroll to position [886, 0]
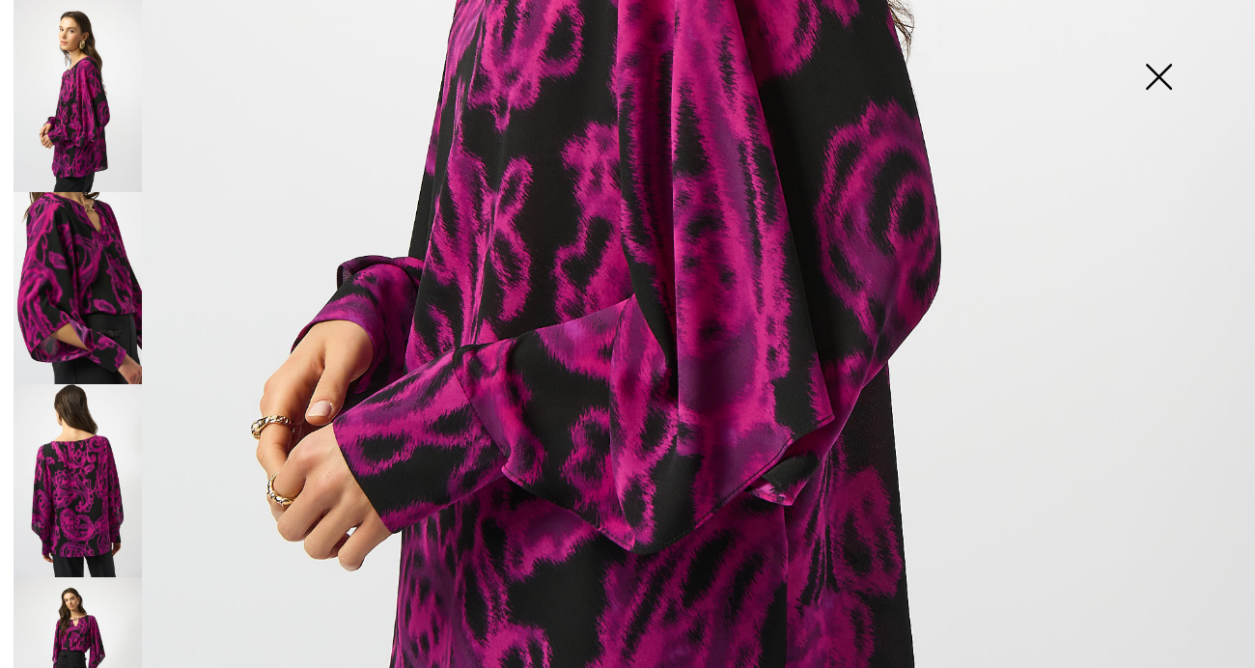
click at [107, 325] on img at bounding box center [78, 288] width 128 height 192
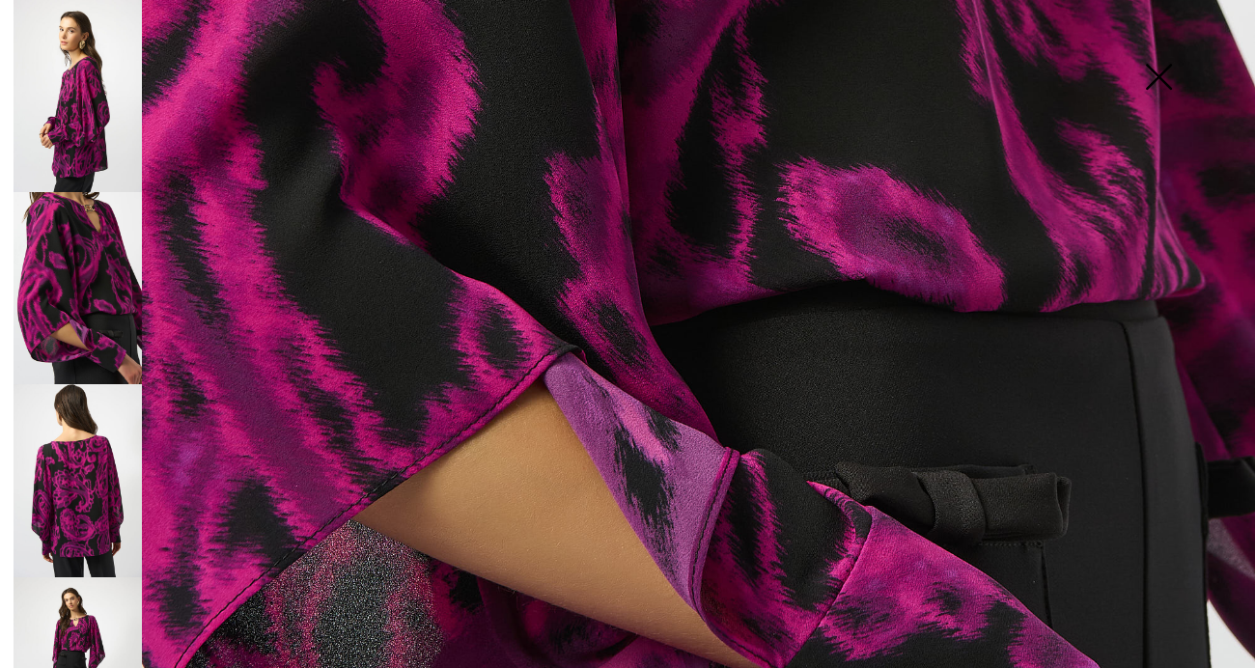
click at [97, 417] on img at bounding box center [78, 480] width 128 height 192
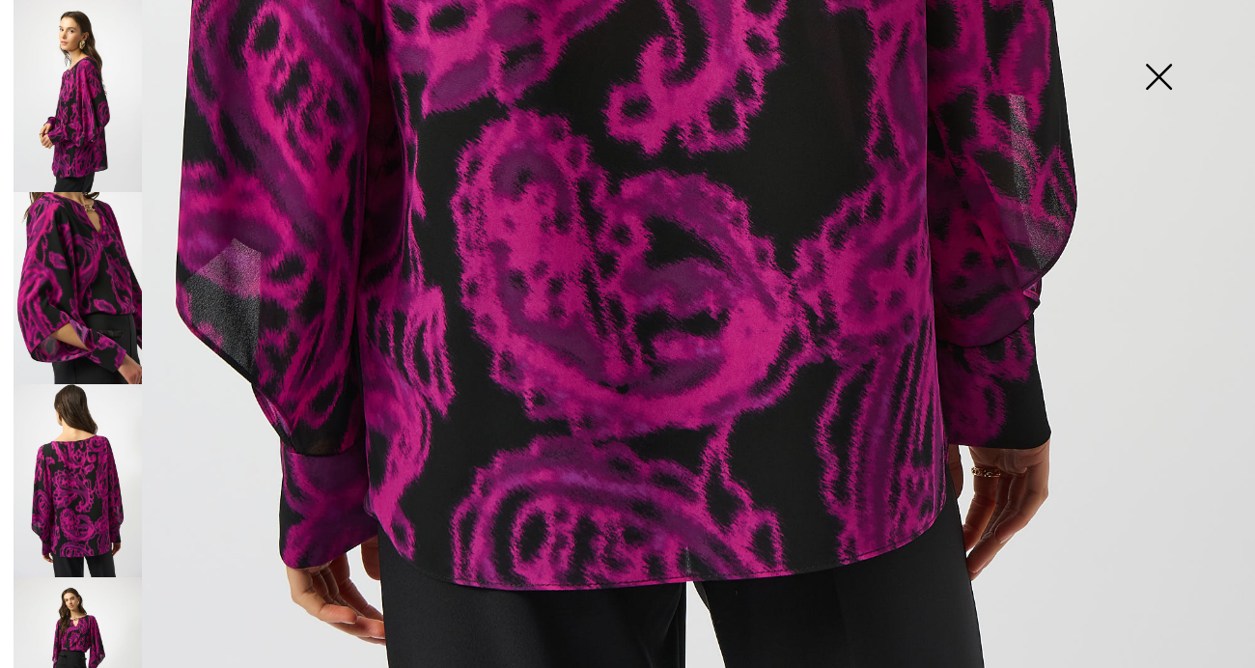
scroll to position [1101, 0]
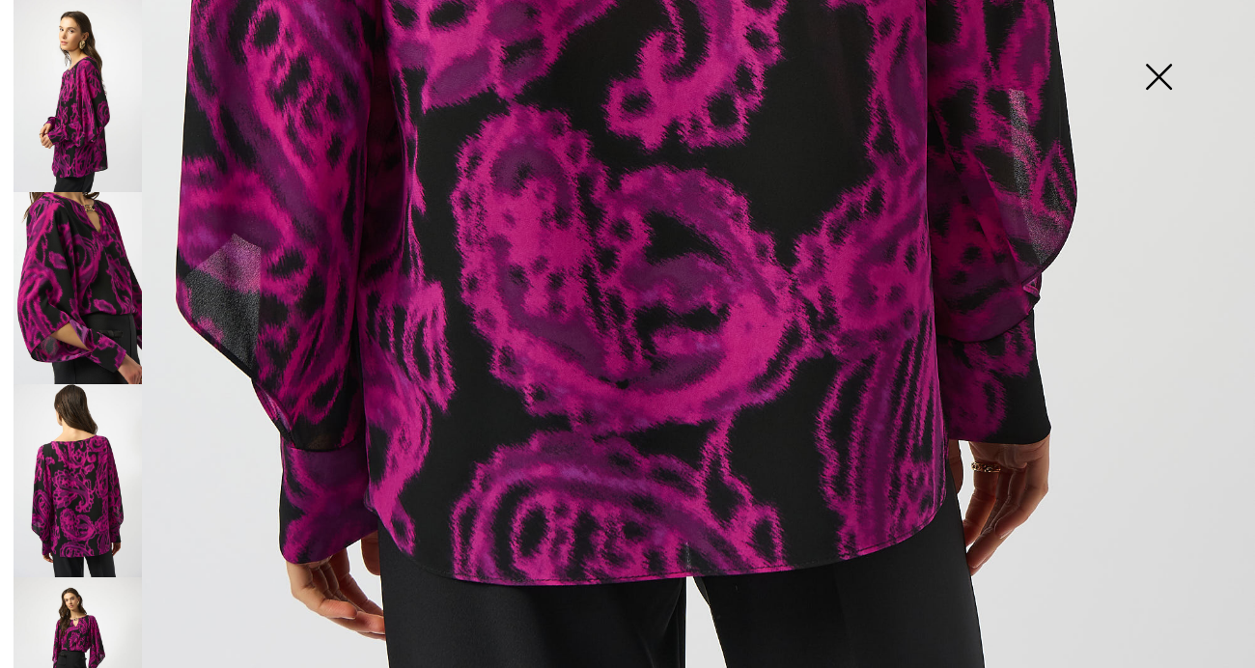
click at [94, 598] on img at bounding box center [78, 673] width 128 height 192
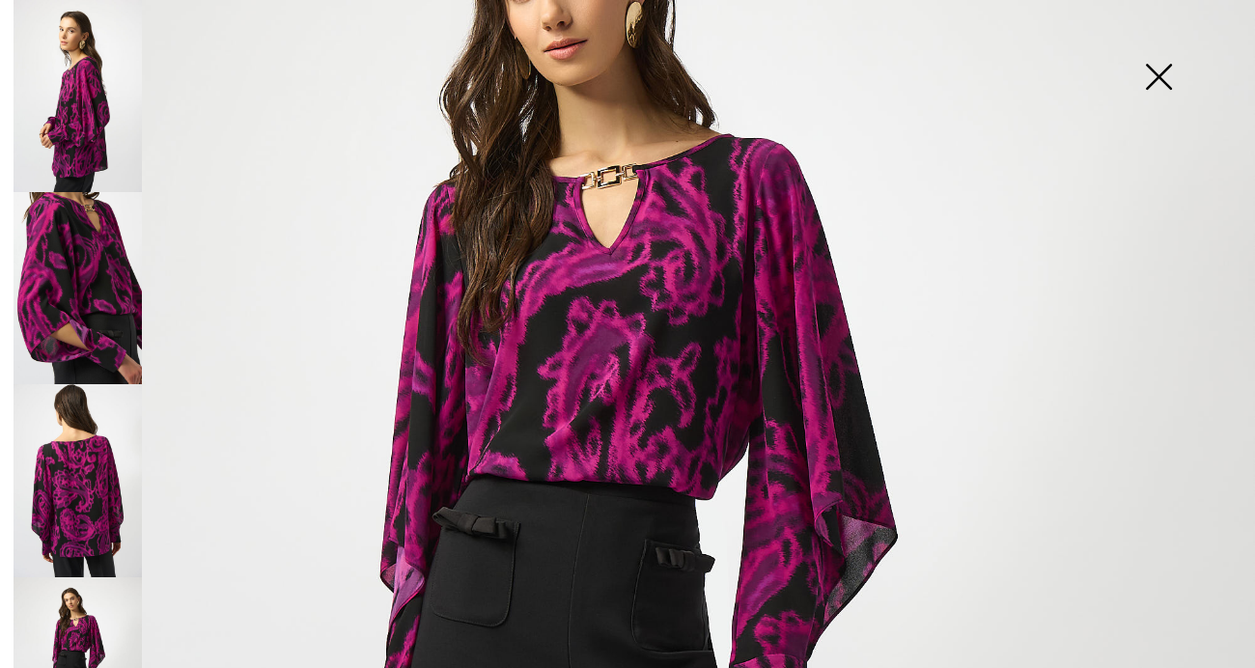
scroll to position [231, 0]
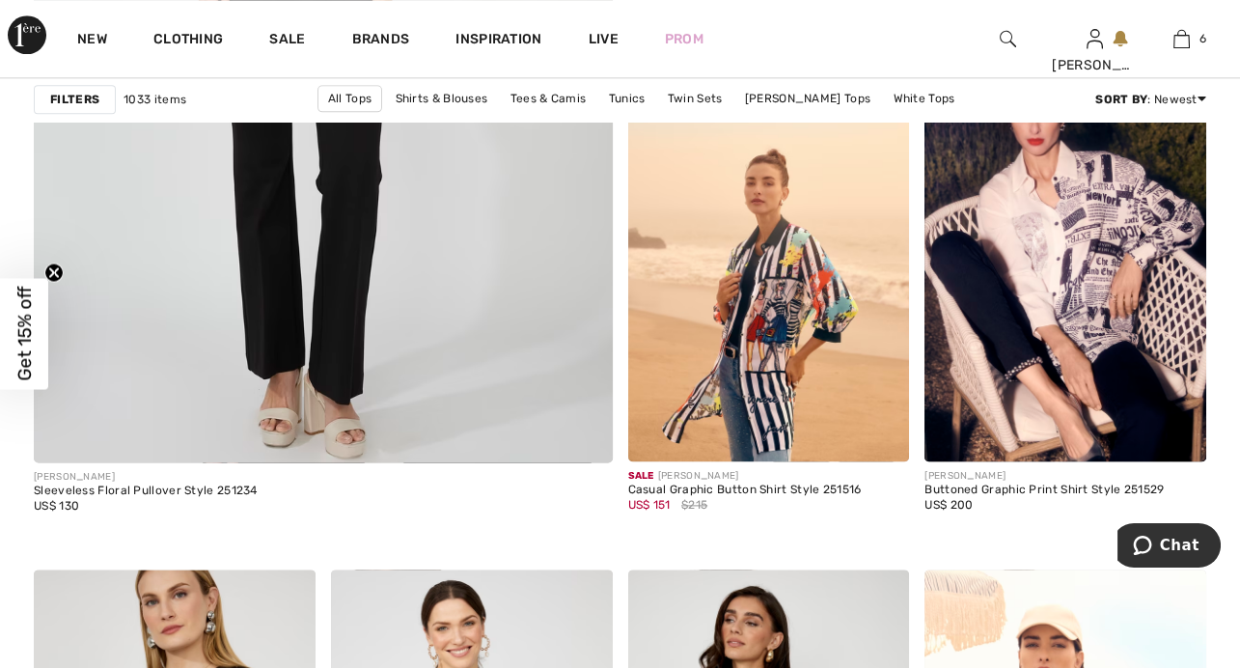
scroll to position [4902, 0]
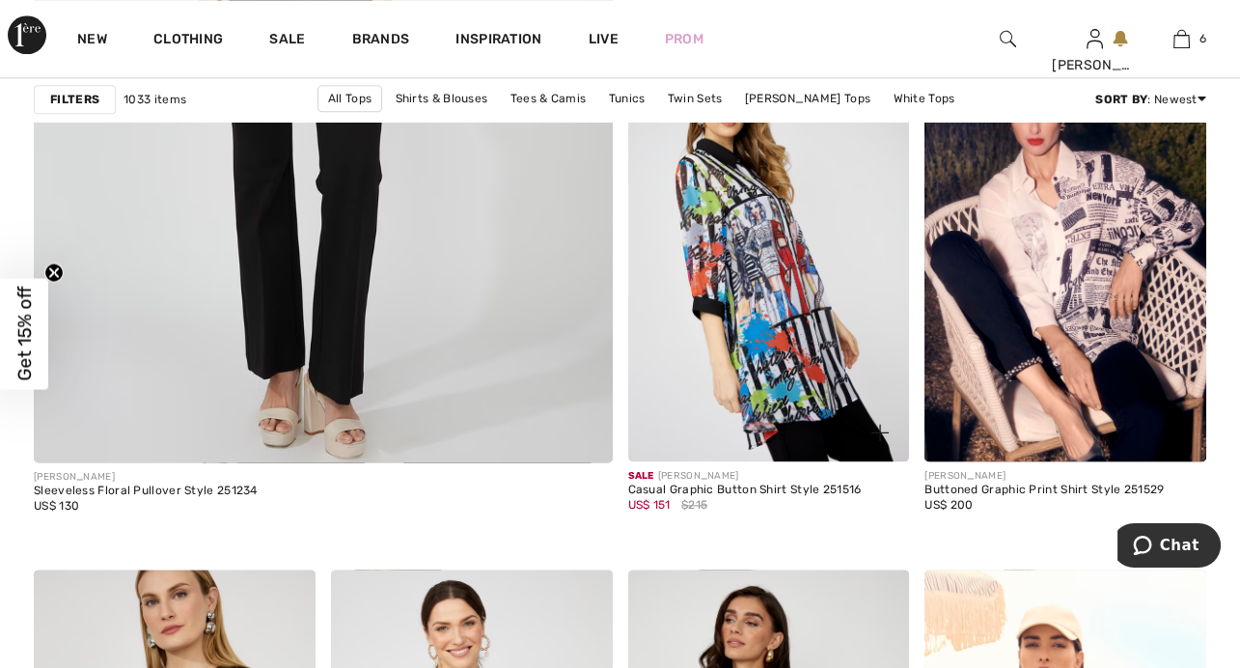
click at [774, 307] on img at bounding box center [769, 250] width 282 height 423
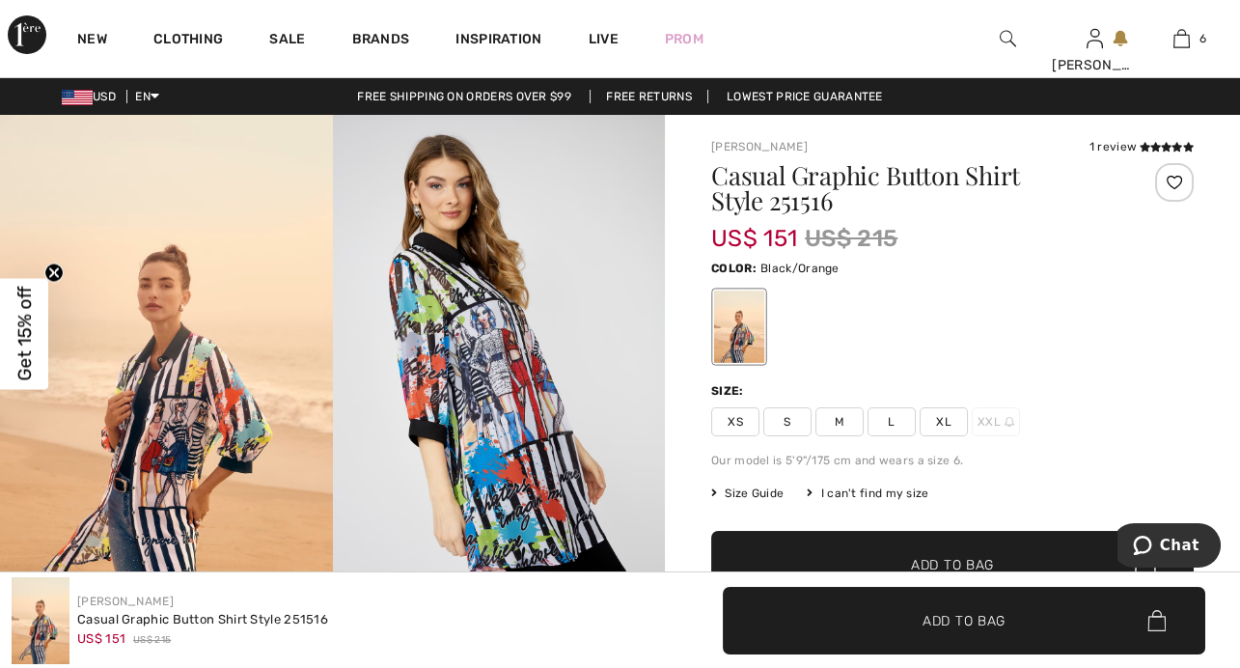
click at [947, 416] on span "XL" at bounding box center [944, 421] width 48 height 29
click at [506, 306] on img at bounding box center [499, 364] width 333 height 499
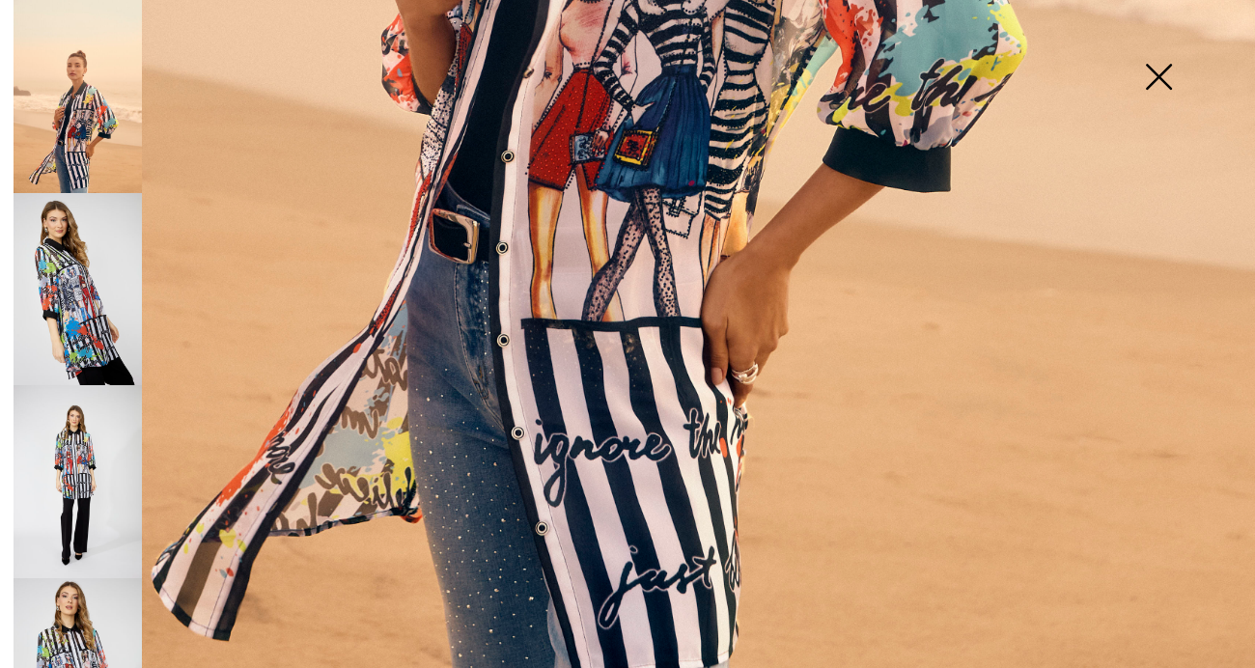
scroll to position [1192, 0]
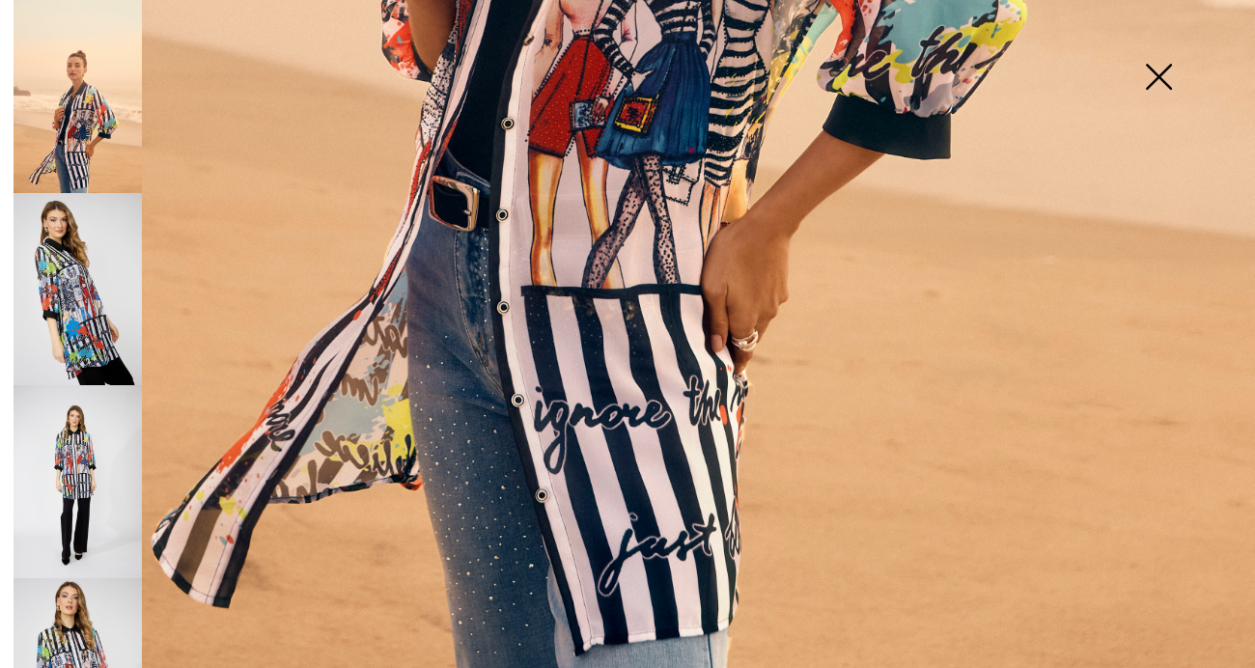
click at [87, 330] on img at bounding box center [78, 289] width 128 height 193
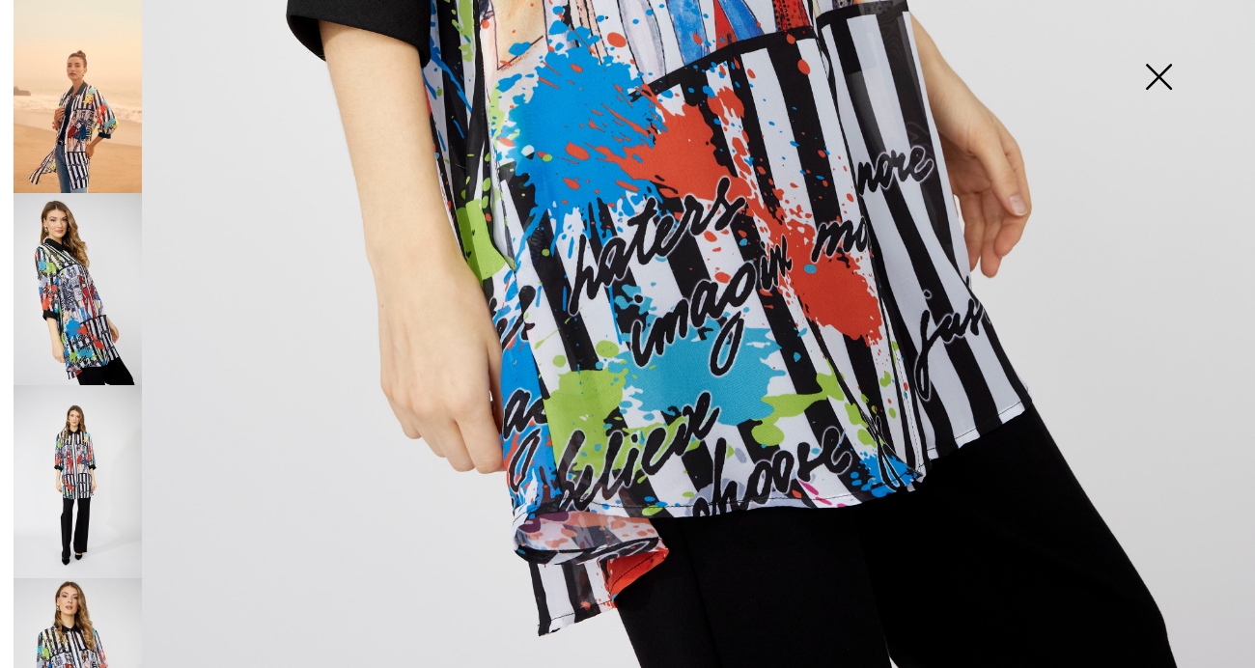
scroll to position [1191, 0]
click at [94, 425] on img at bounding box center [78, 481] width 128 height 193
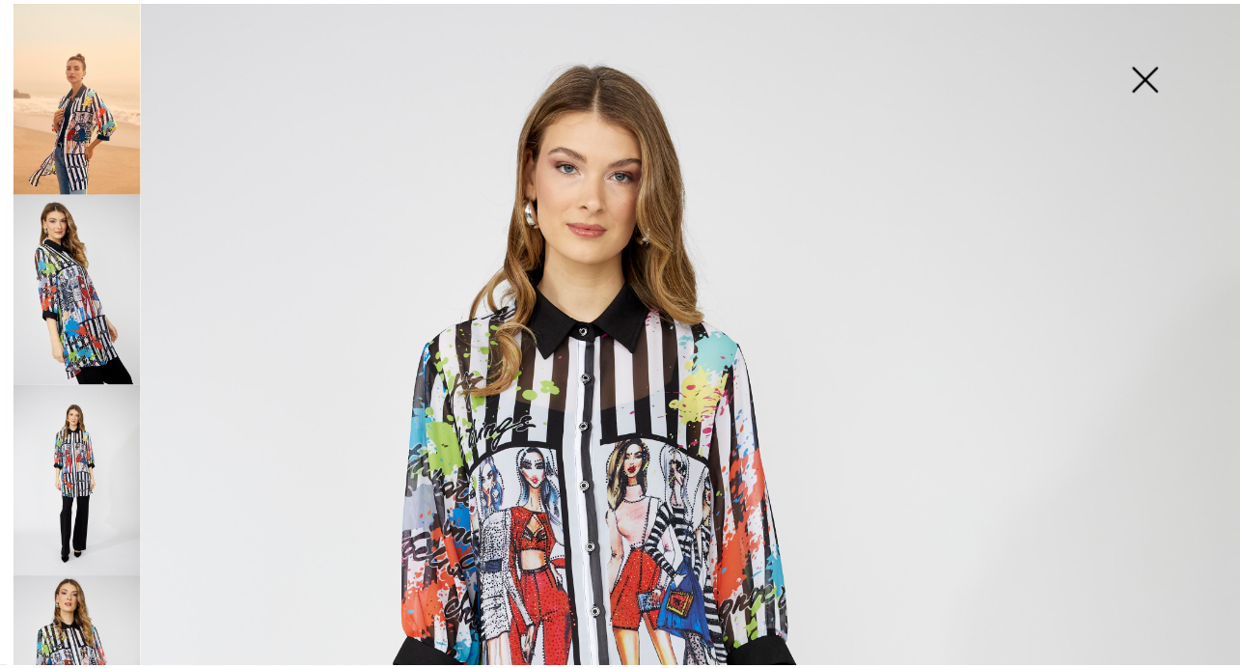
scroll to position [133, 0]
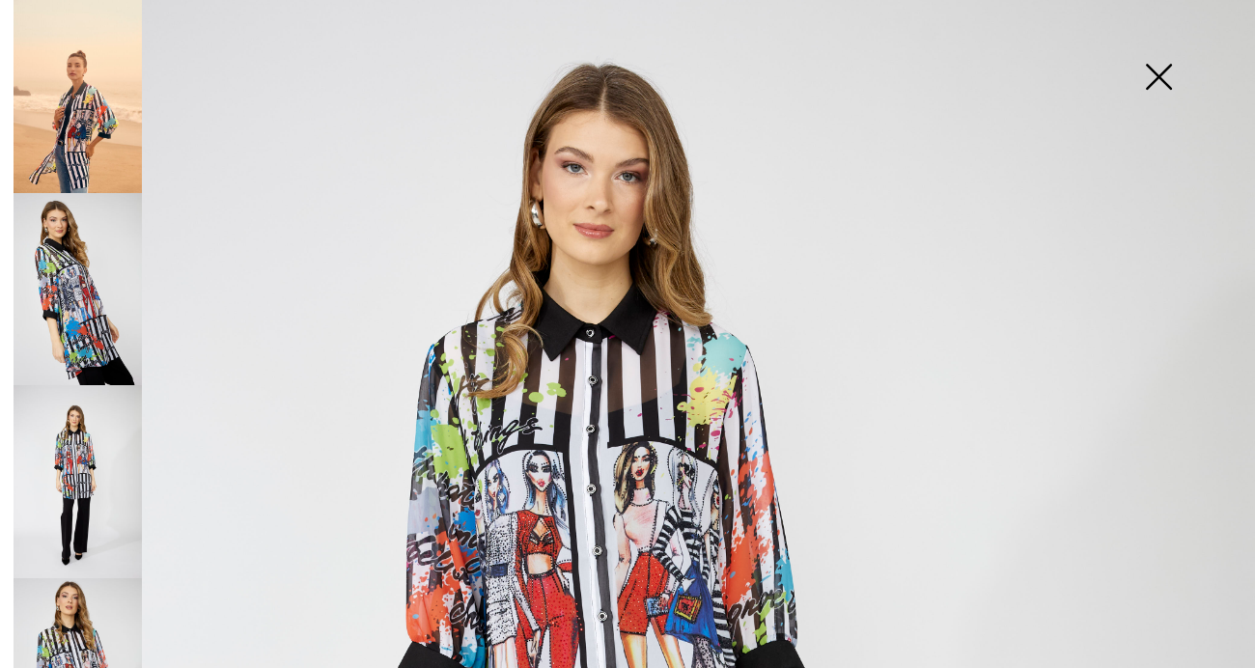
click at [1165, 70] on img at bounding box center [1158, 78] width 97 height 99
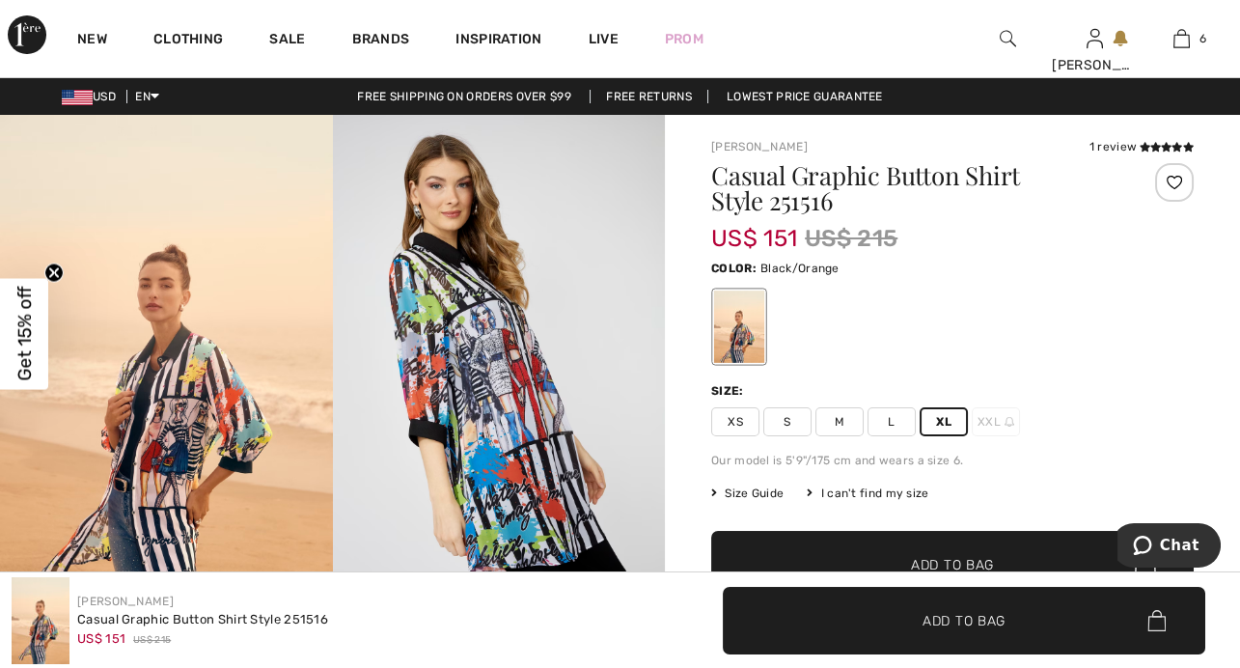
click at [959, 544] on span "✔ Added to Bag Add to Bag" at bounding box center [952, 565] width 483 height 68
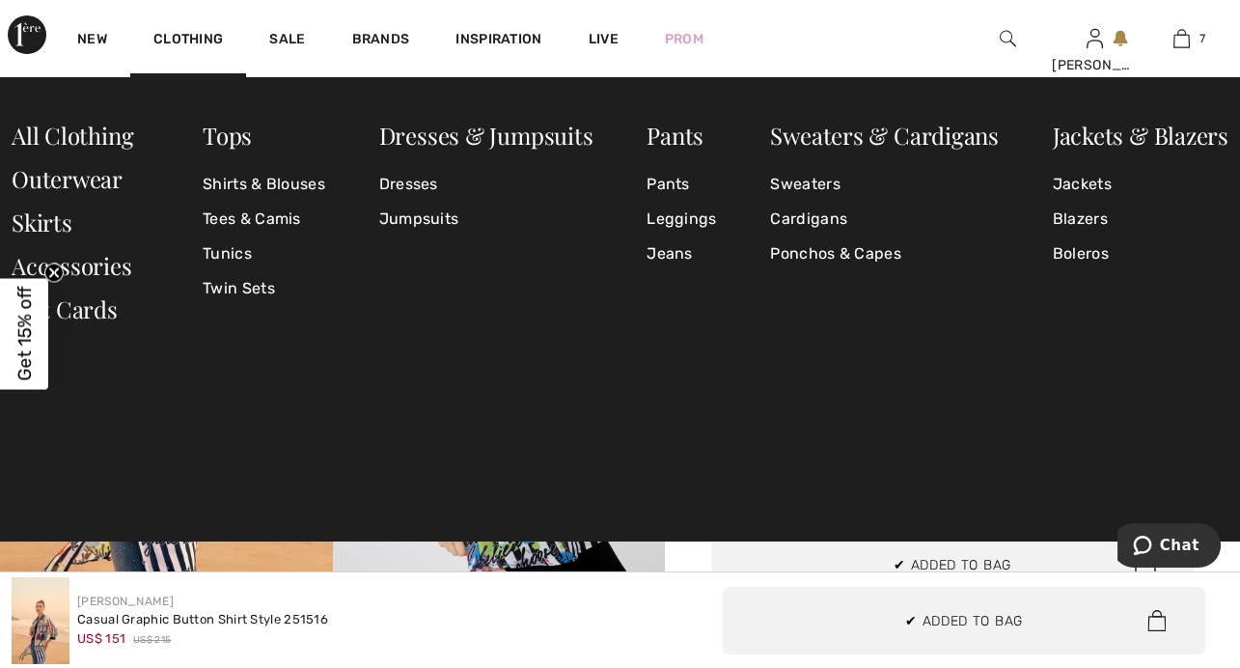
scroll to position [810, 0]
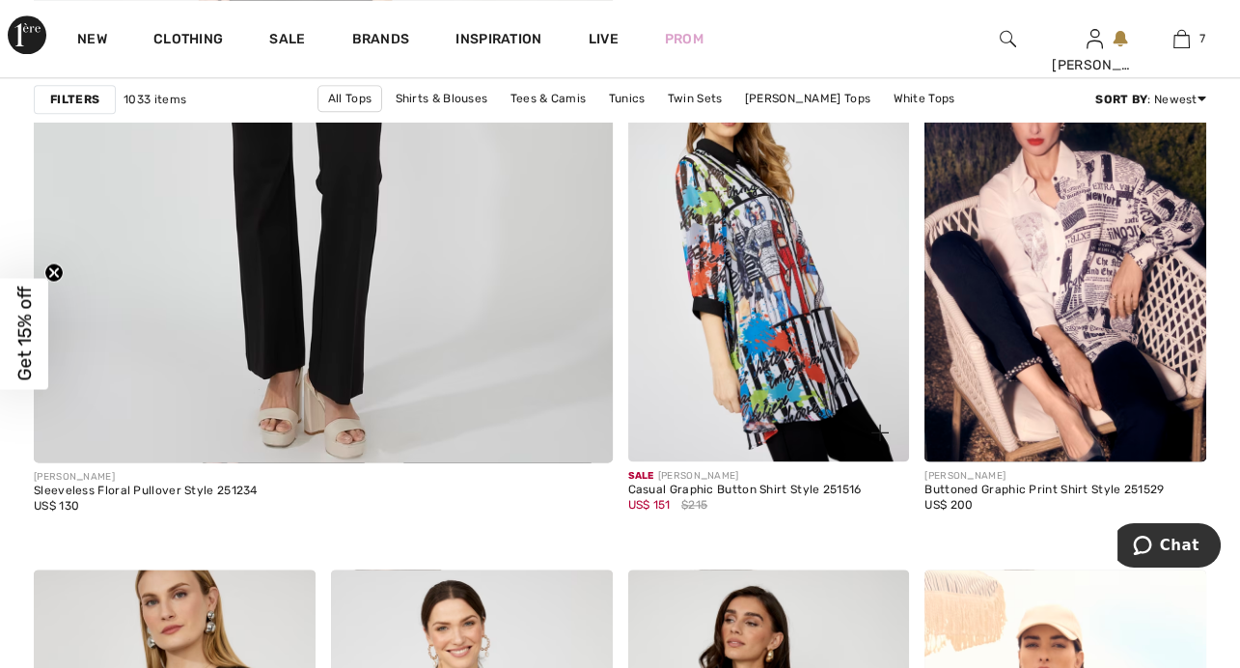
click at [764, 322] on img at bounding box center [769, 250] width 282 height 423
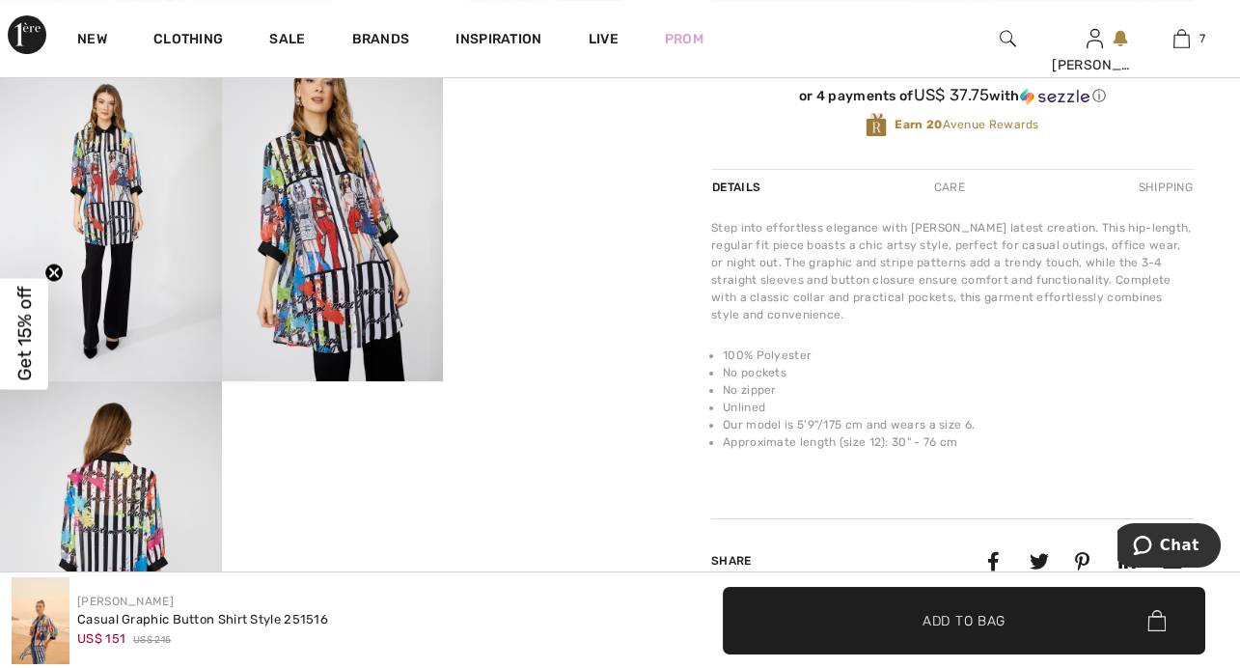
scroll to position [561, 0]
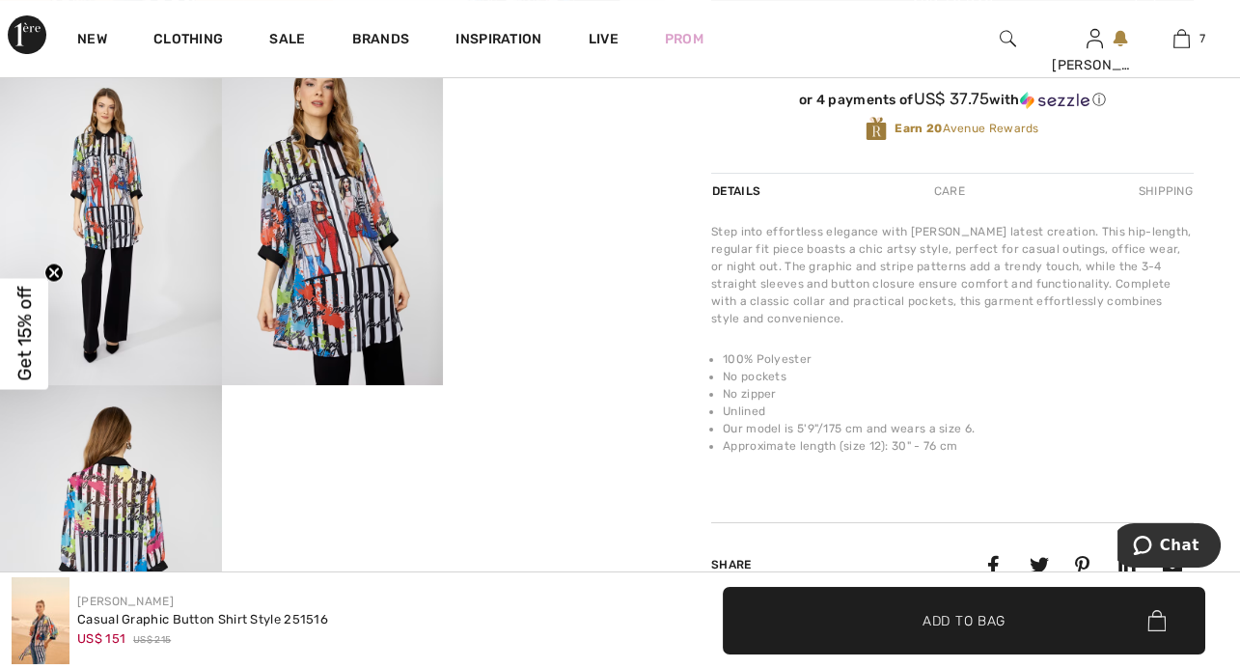
click at [992, 603] on span "✔ Added to Bag Add to Bag" at bounding box center [964, 621] width 483 height 68
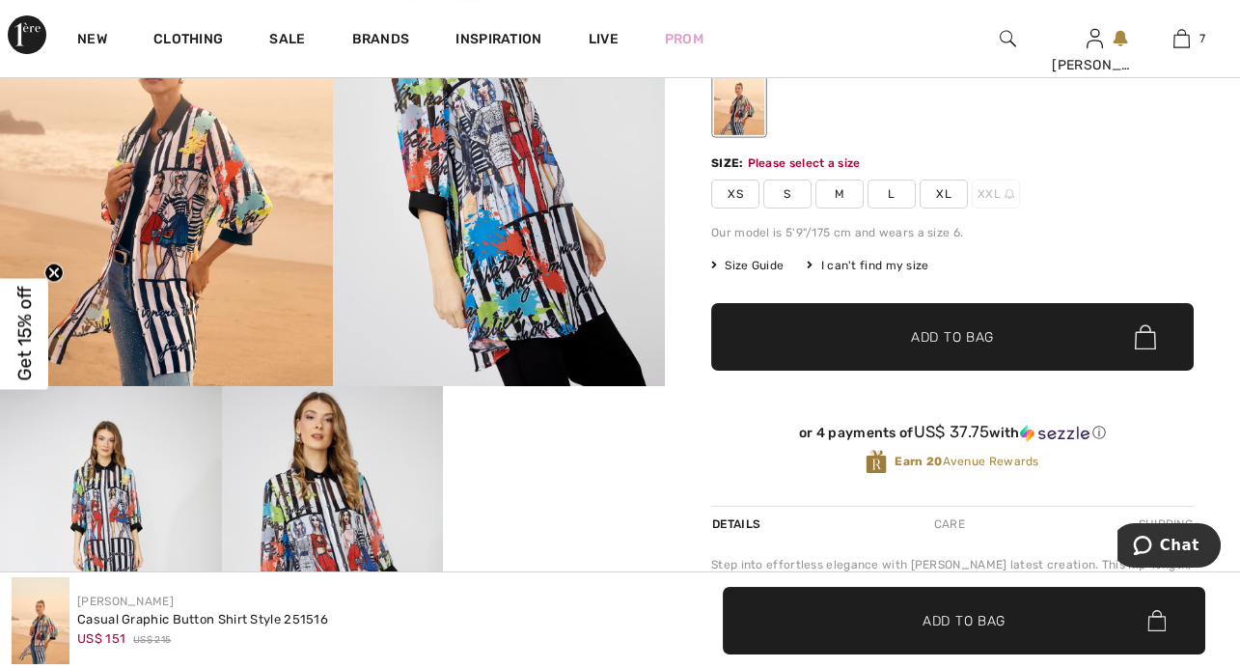
scroll to position [227, 0]
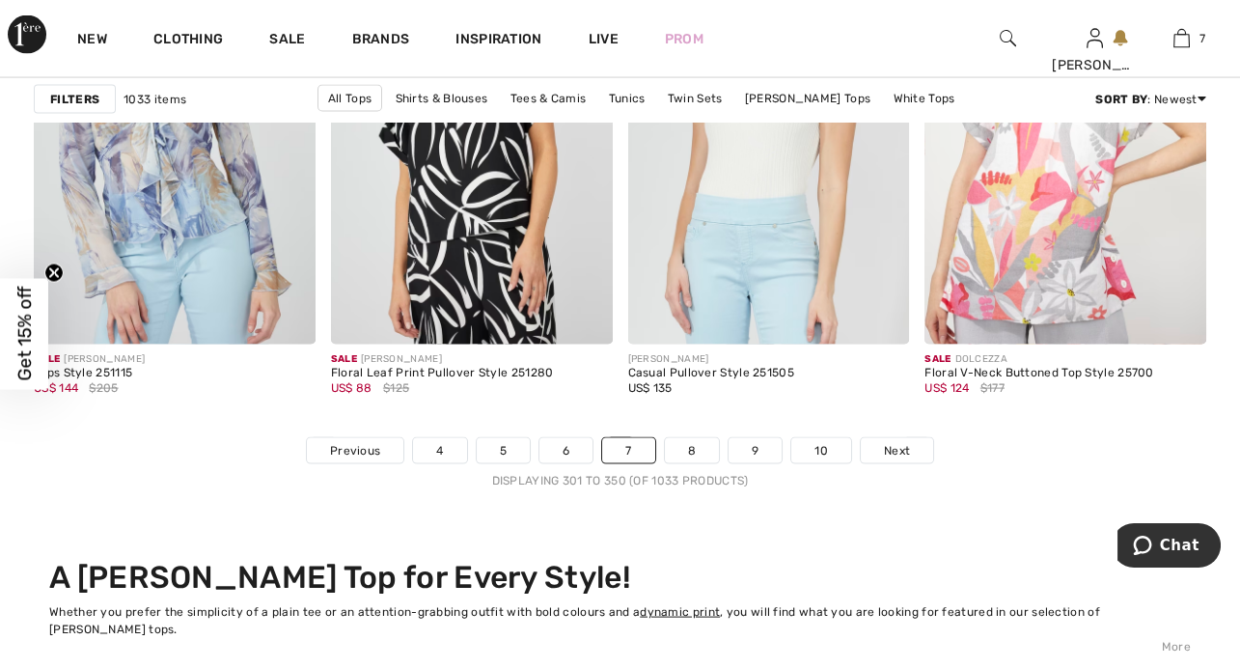
scroll to position [7867, 0]
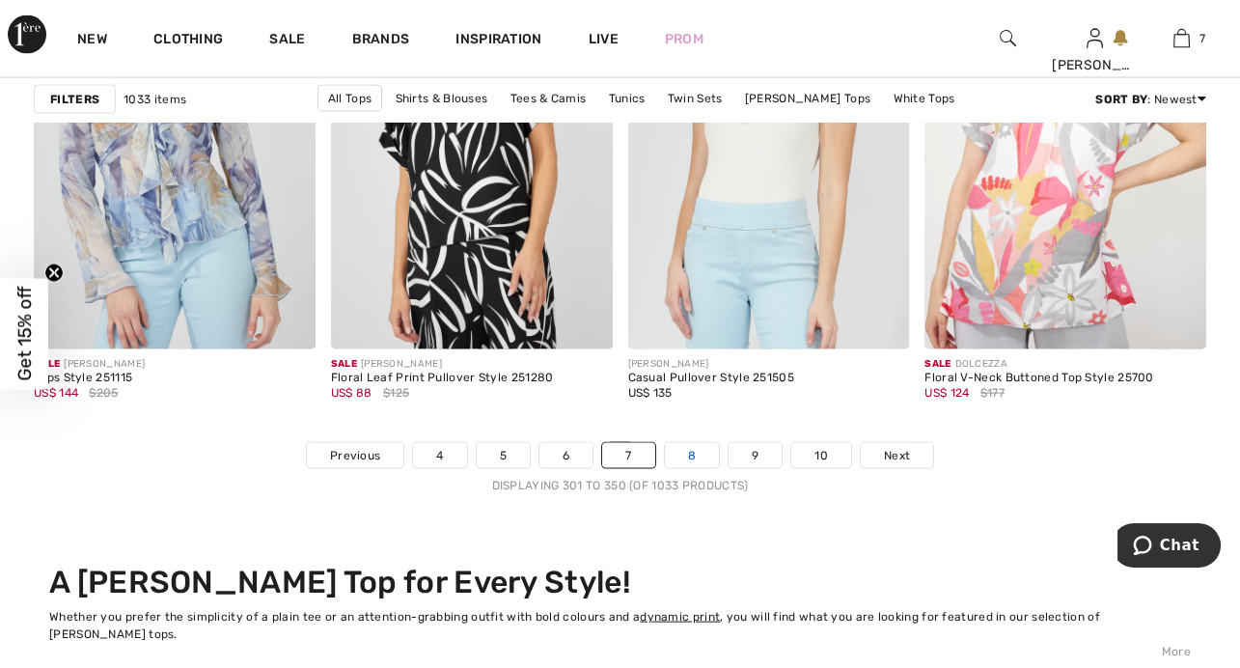
click at [688, 449] on link "8" at bounding box center [692, 455] width 54 height 25
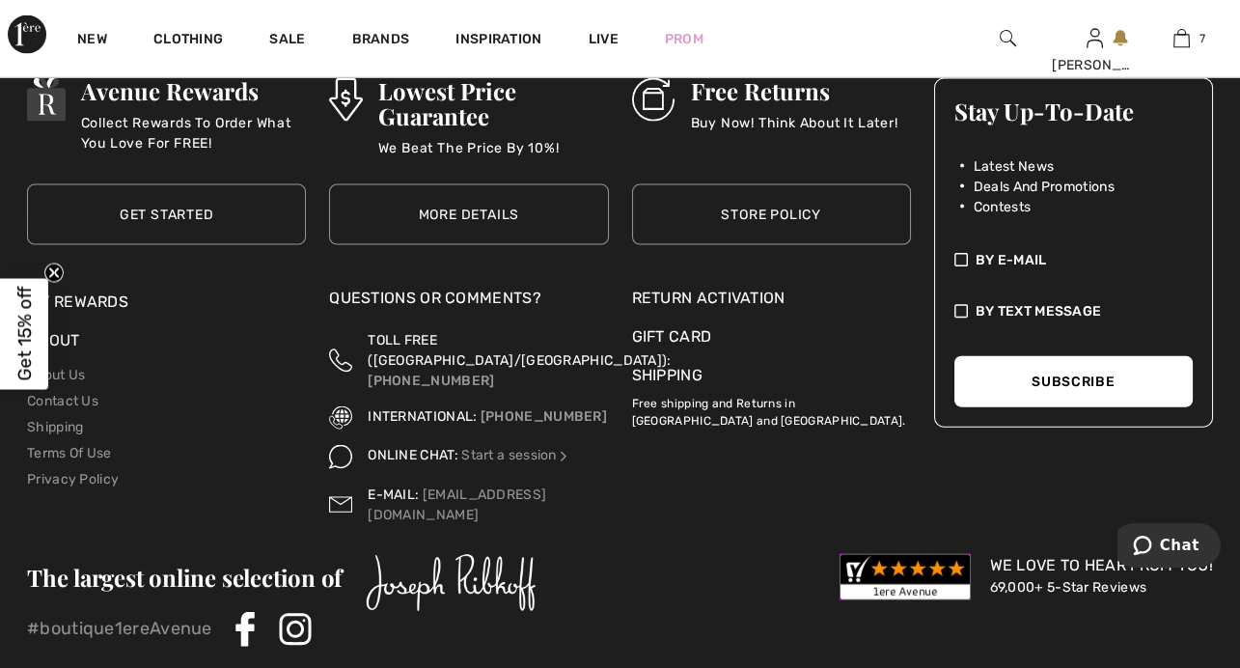
scroll to position [7082, 0]
